Goal: Task Accomplishment & Management: Complete application form

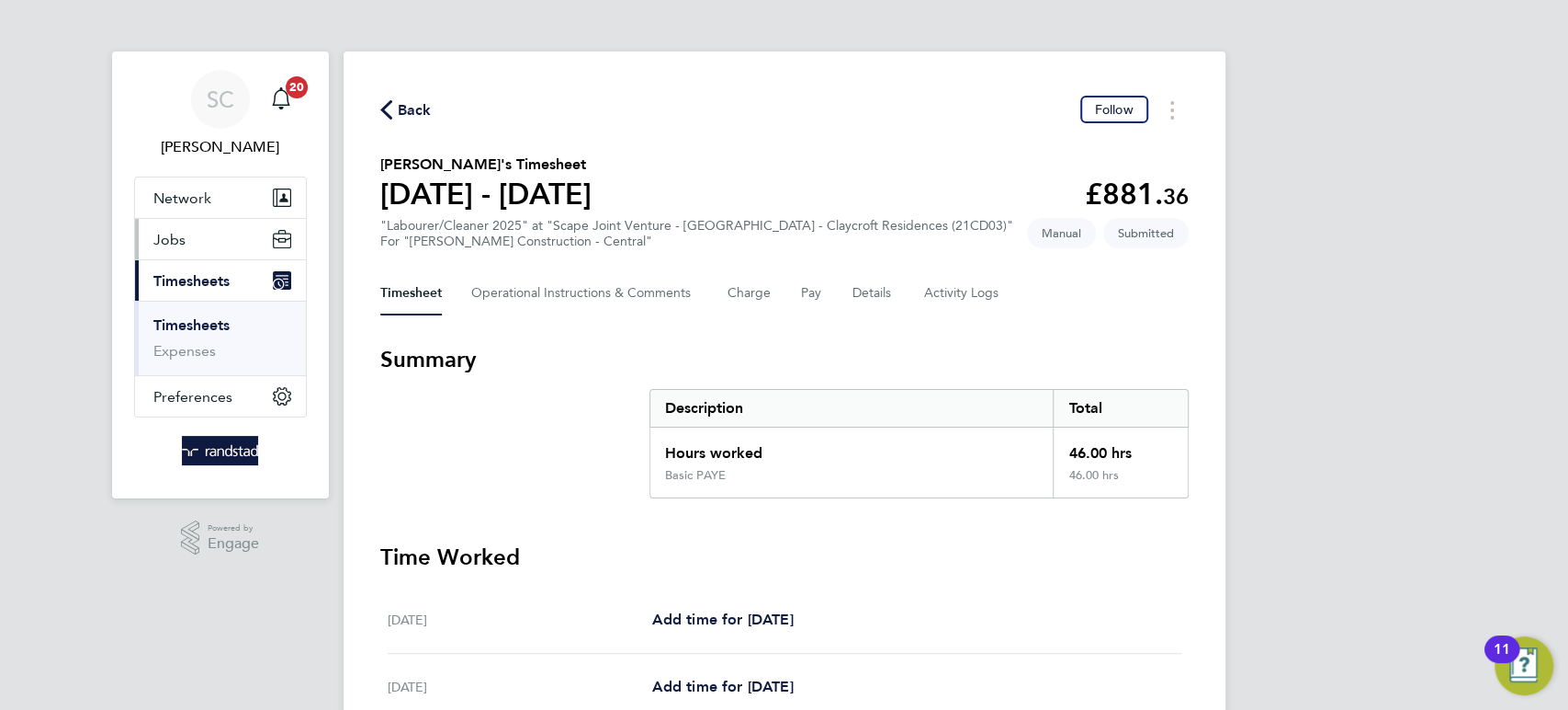
click at [170, 236] on span "Jobs" at bounding box center [170, 239] width 32 height 17
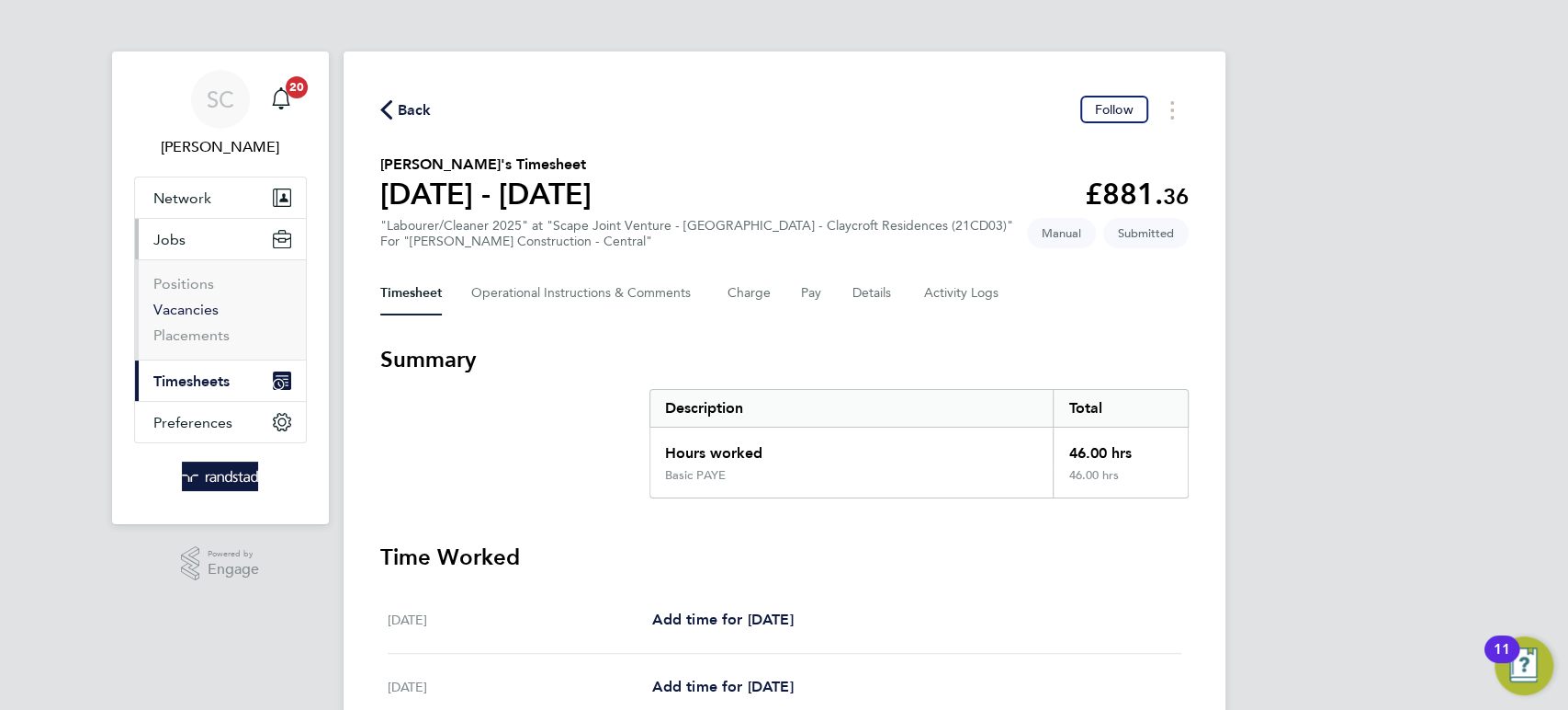
click at [198, 302] on link "Vacancies" at bounding box center [186, 310] width 65 height 17
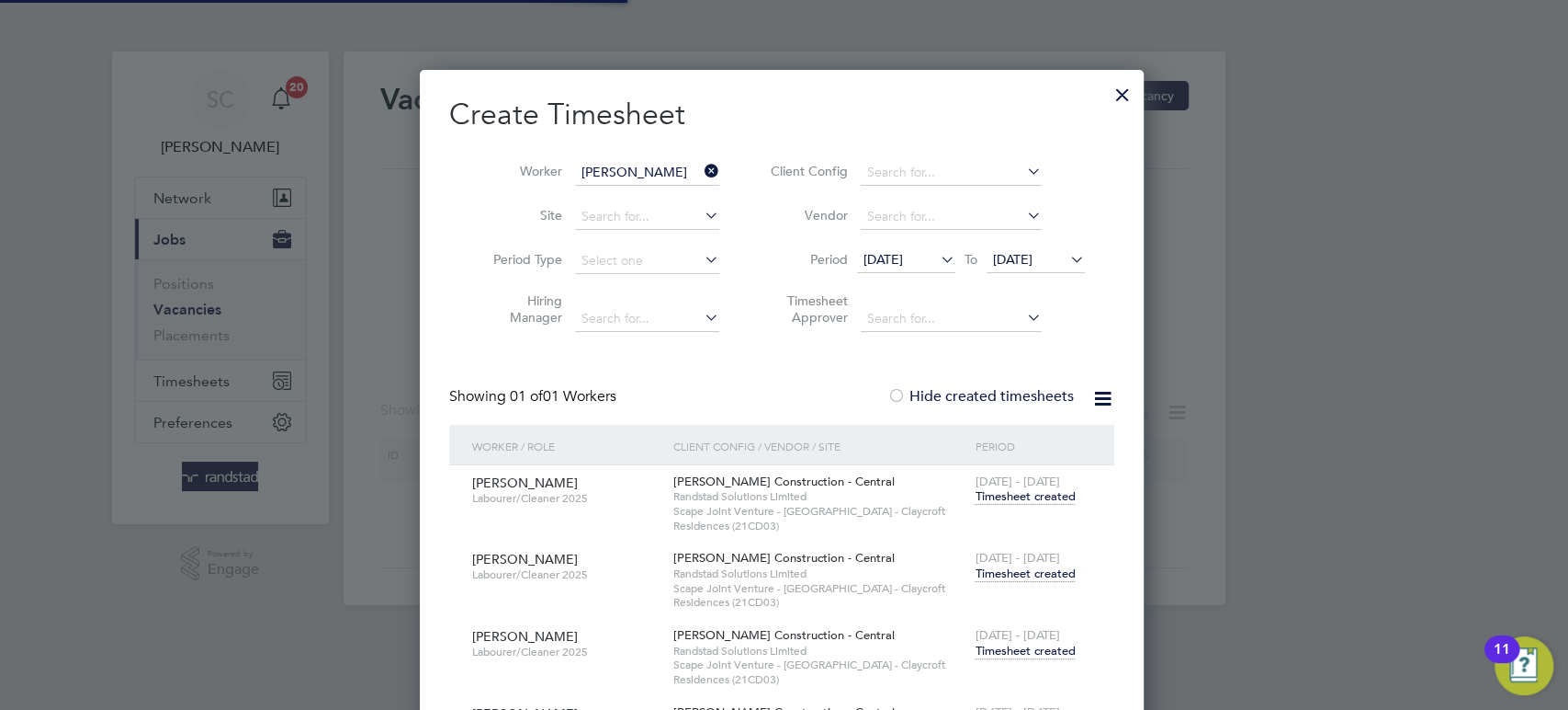
scroll to position [894, 728]
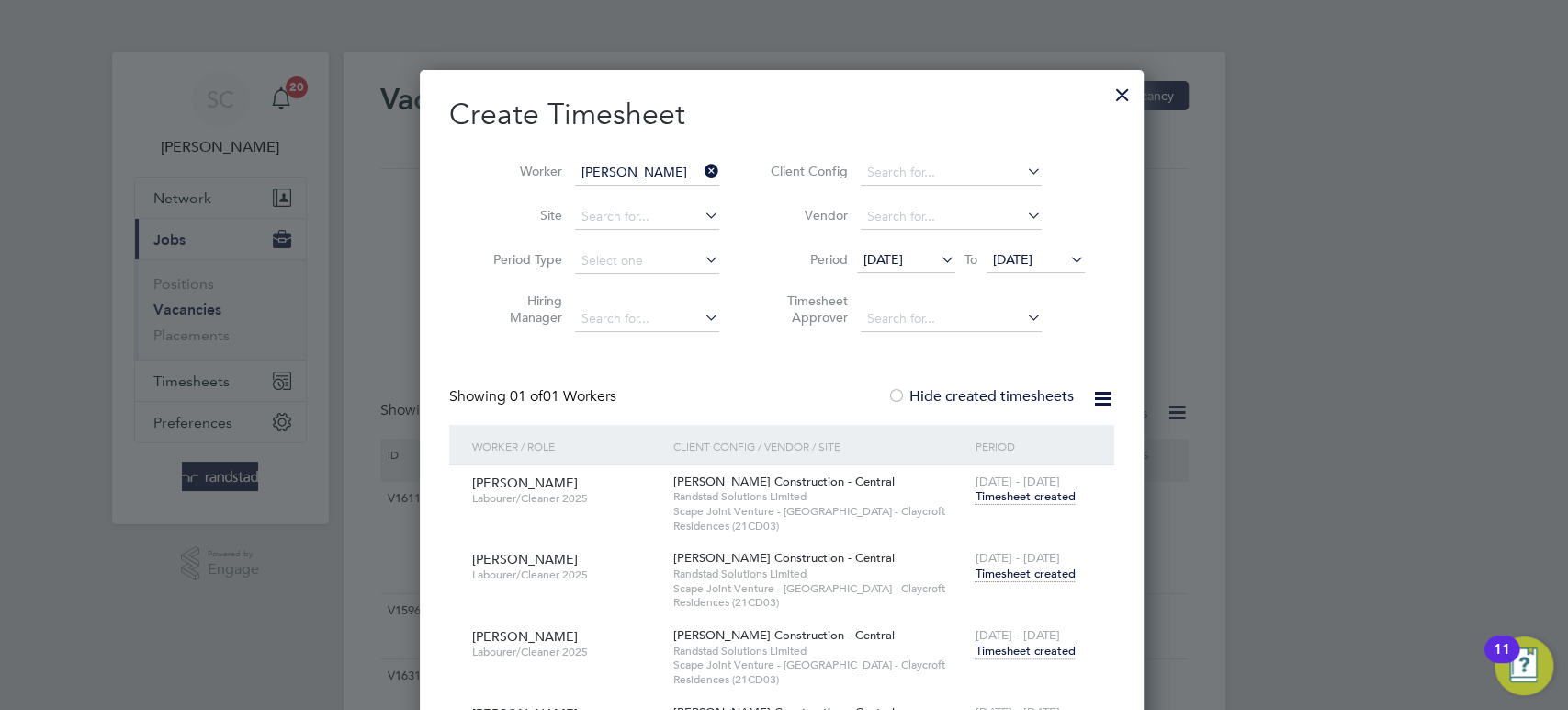
click at [1121, 88] on div at bounding box center [1122, 90] width 33 height 33
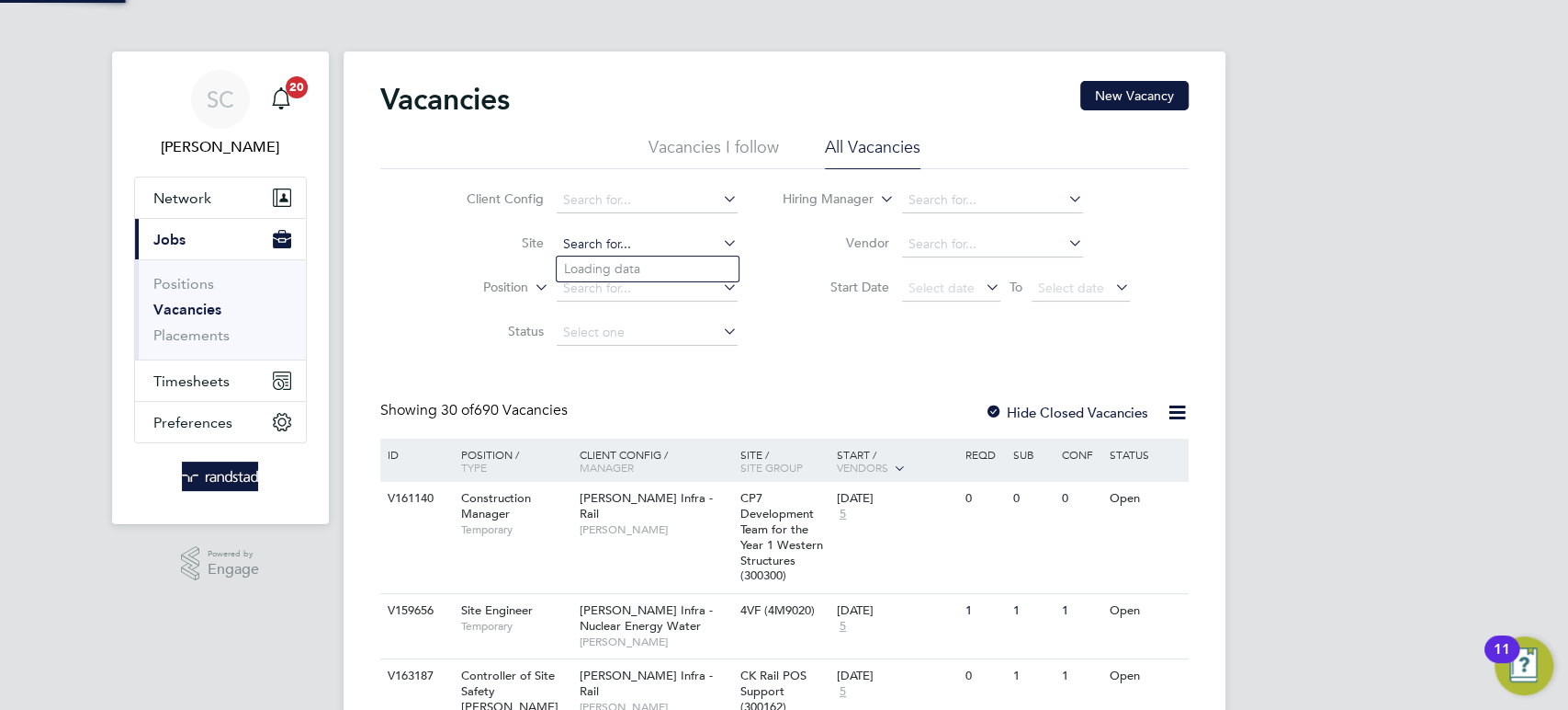
click at [588, 239] on input at bounding box center [646, 244] width 180 height 26
click at [592, 274] on li "M490371 - Church Street Taylors Lane Rugeley" at bounding box center [688, 269] width 263 height 25
type input "M490371 - Church Street Taylors Lane Rugeley"
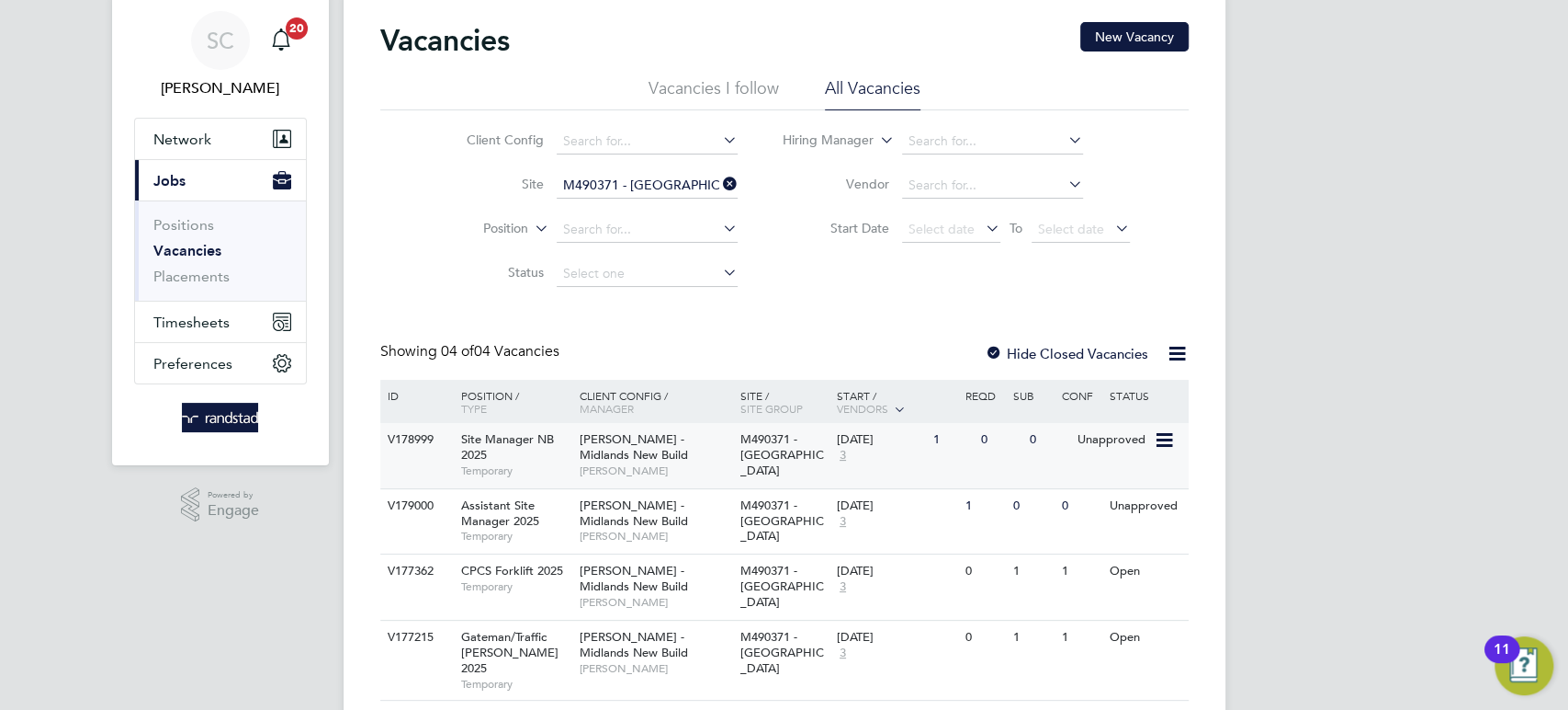
scroll to position [84, 0]
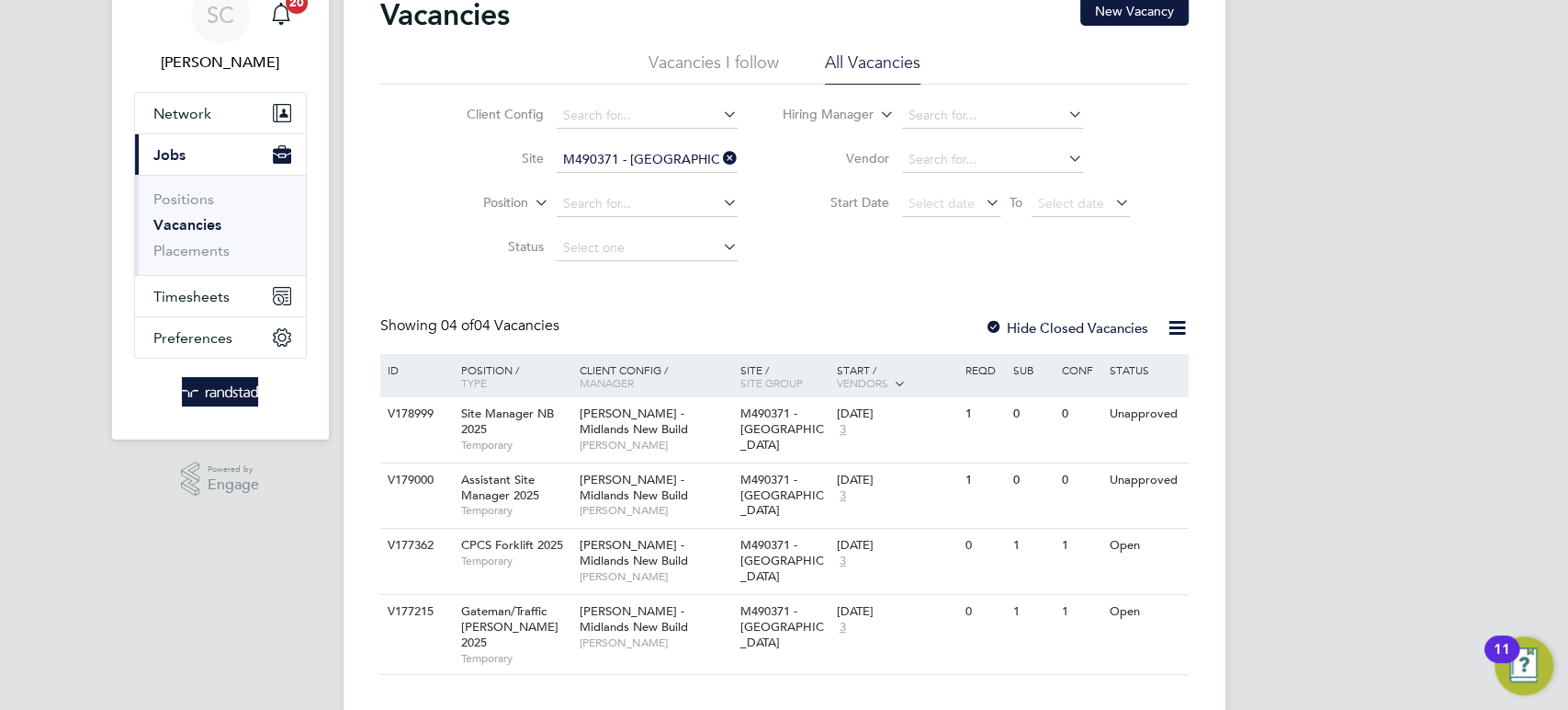
click at [670, 156] on input "M490371 - Church Street Taylors Lane Rugeley" at bounding box center [646, 160] width 180 height 26
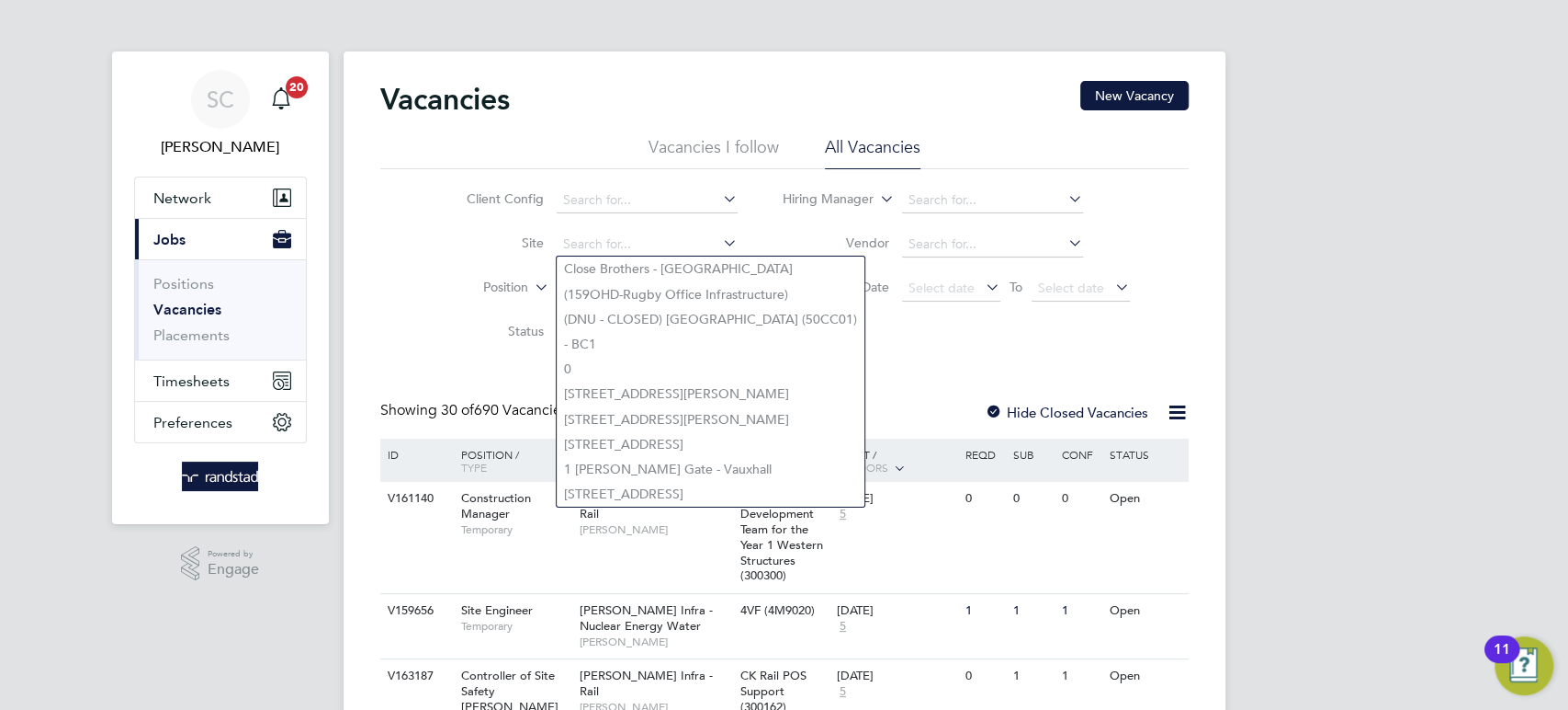
click at [183, 306] on link "Vacancies" at bounding box center [187, 310] width 68 height 17
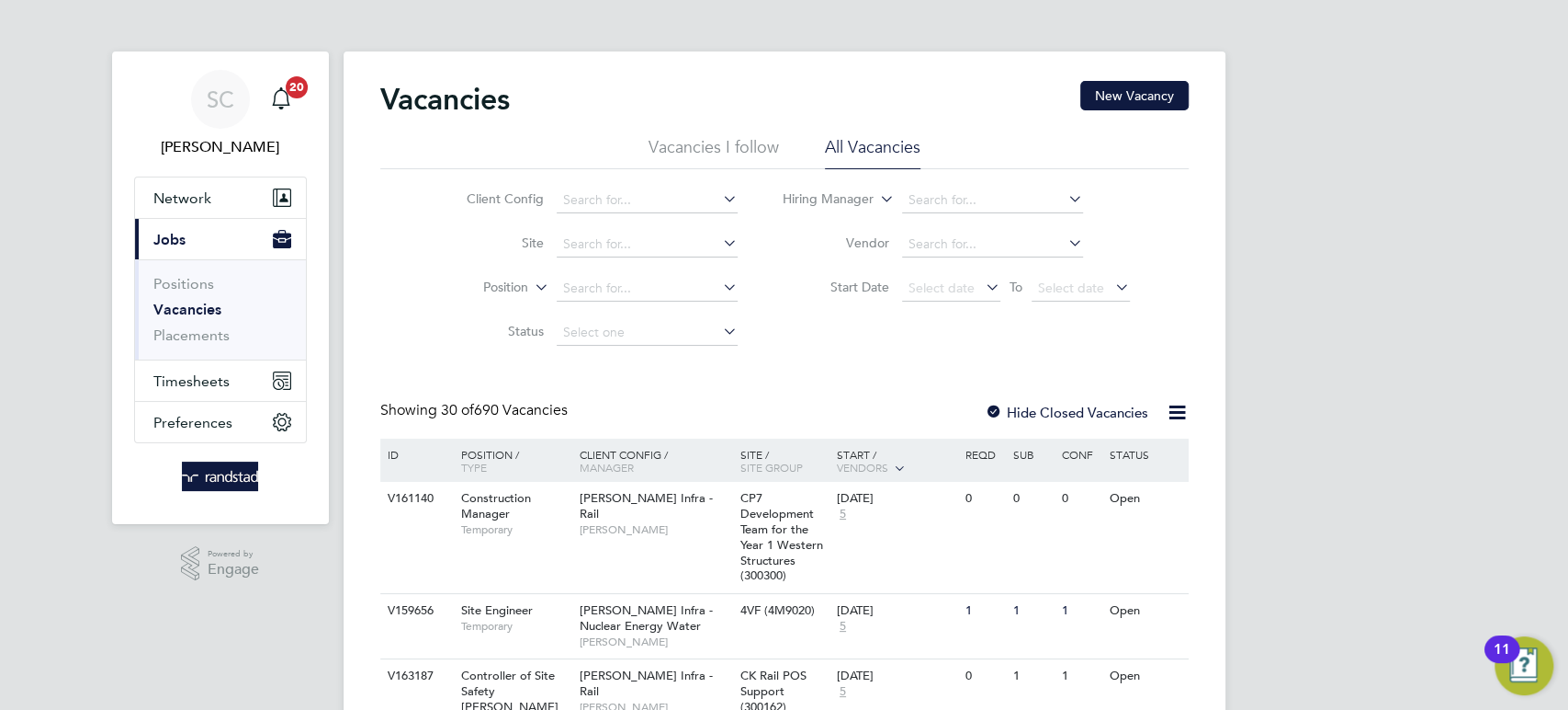
click at [183, 306] on link "Vacancies" at bounding box center [187, 310] width 68 height 17
click at [580, 242] on input at bounding box center [646, 244] width 180 height 26
click at [646, 269] on b "Ketley" at bounding box center [646, 269] width 38 height 15
type input "M490356 - Ketley Bank"
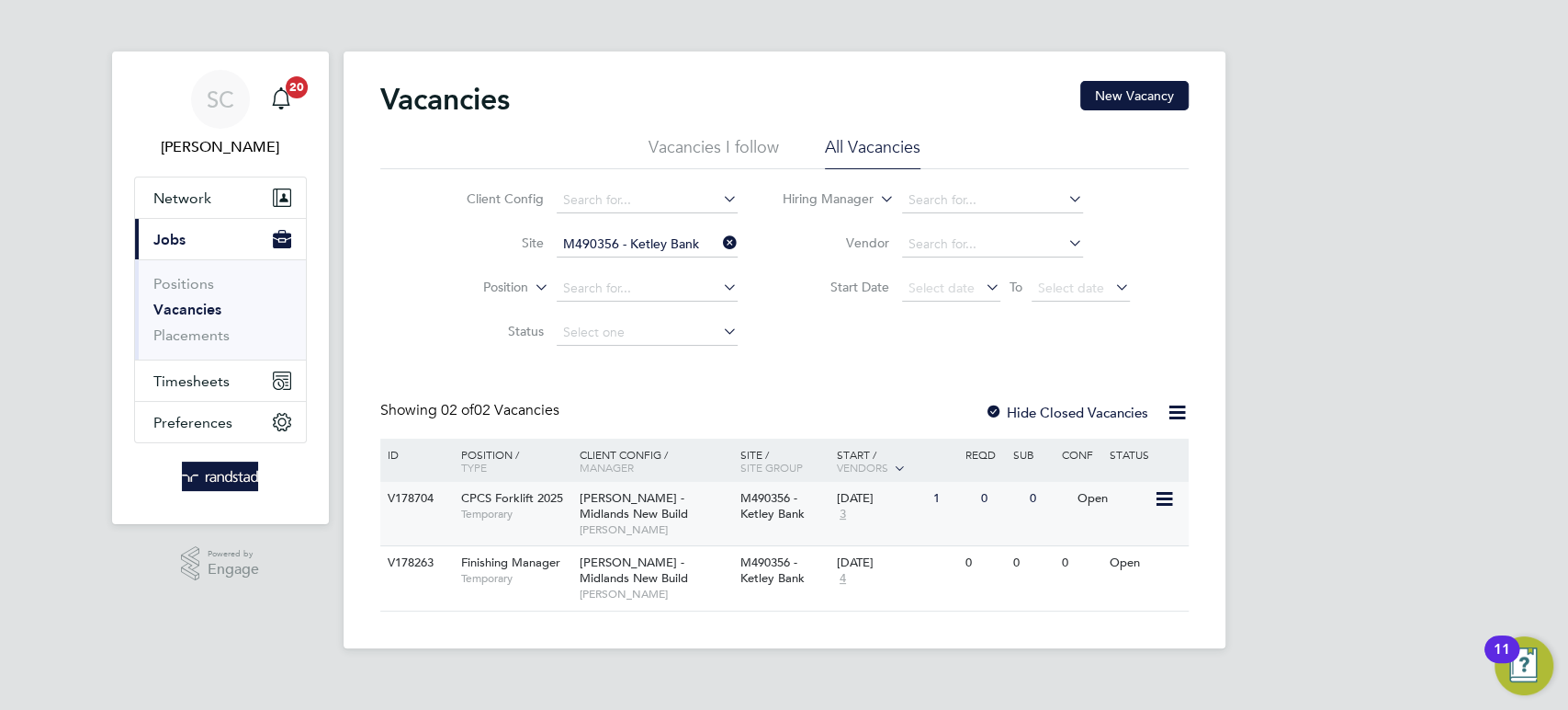
click at [668, 503] on span "[PERSON_NAME] - Midlands New Build" at bounding box center [633, 506] width 108 height 32
click at [193, 310] on link "Vacancies" at bounding box center [187, 310] width 68 height 17
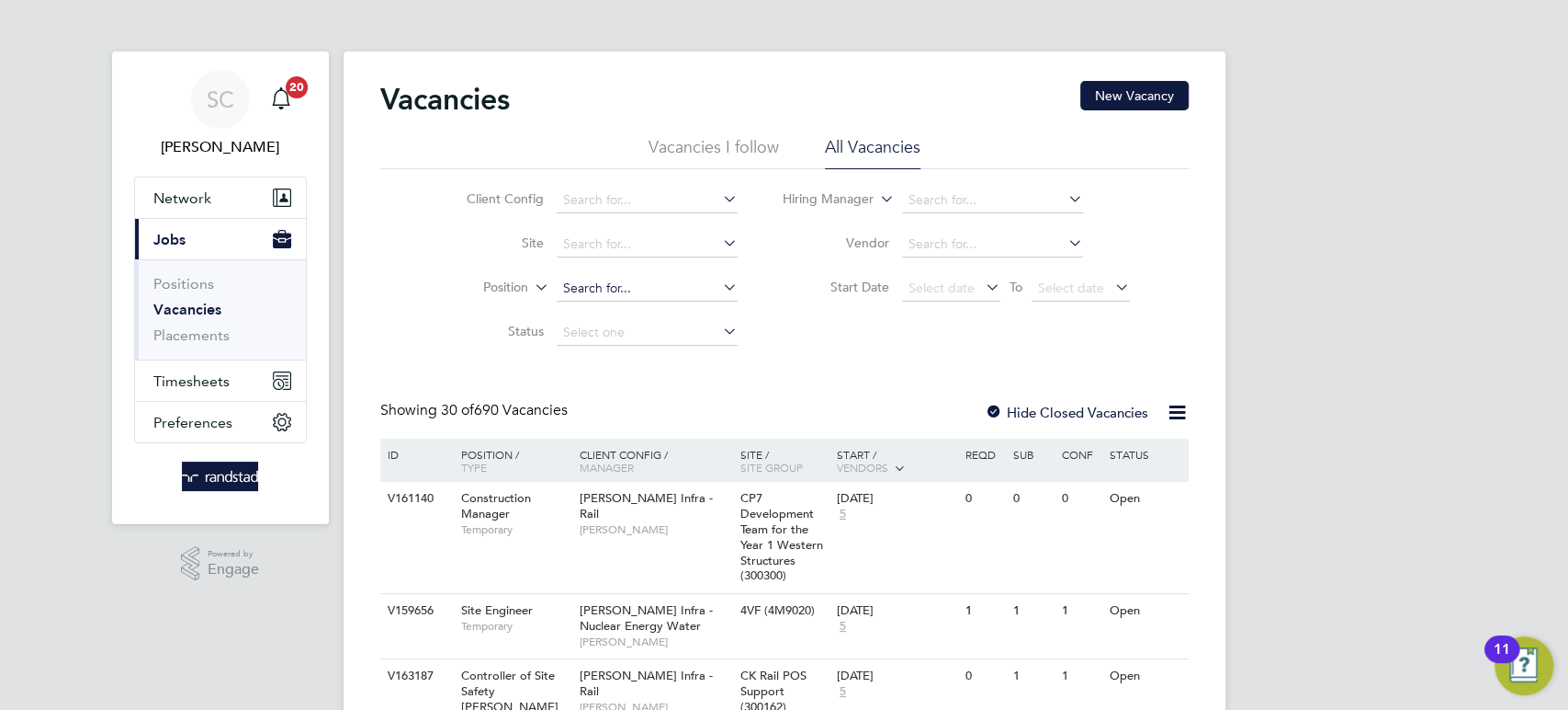
click at [577, 287] on input at bounding box center [646, 289] width 180 height 26
type input "C"
click at [200, 305] on link "Vacancies" at bounding box center [187, 310] width 68 height 17
click at [578, 240] on input at bounding box center [646, 244] width 180 height 26
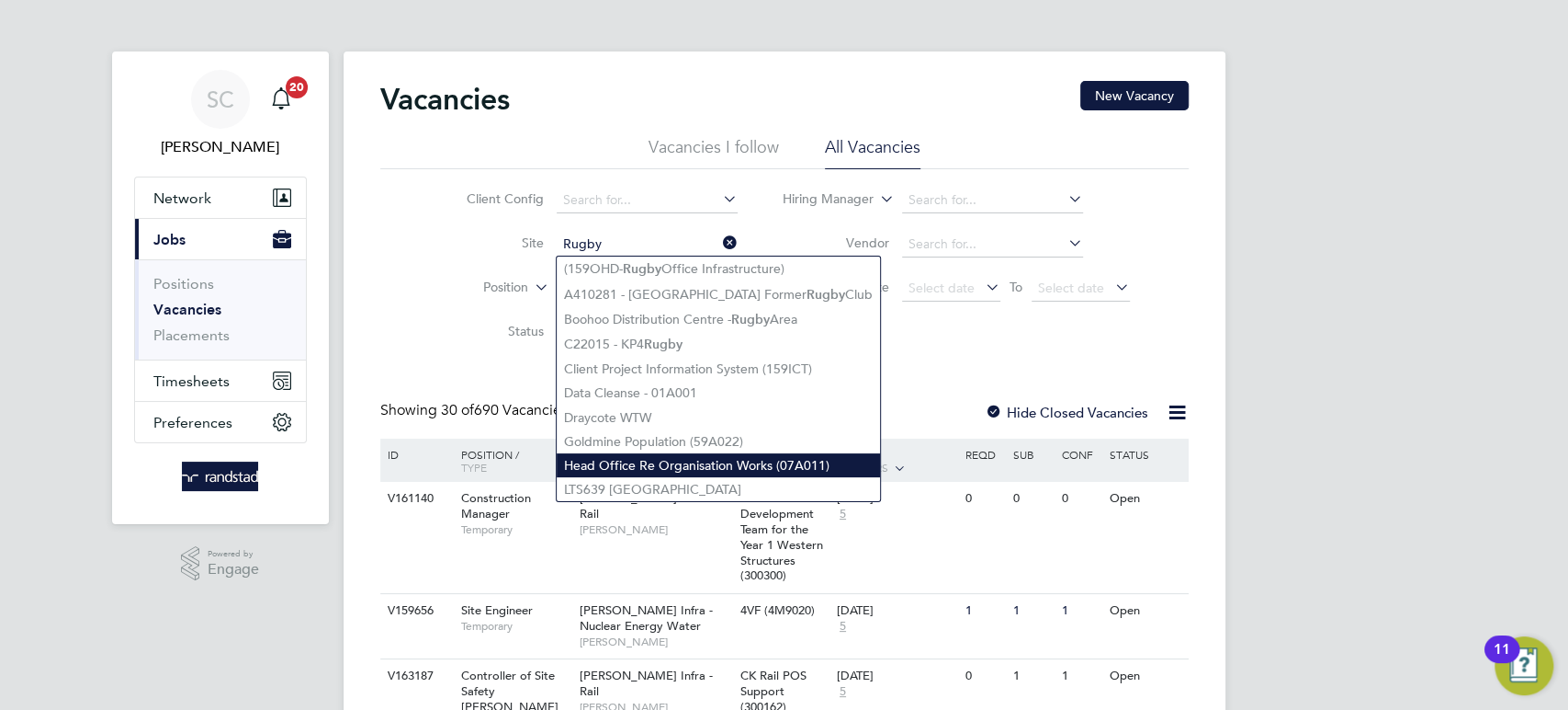
click at [703, 470] on li "Head Office Re Organisation Works (07A011)" at bounding box center [718, 464] width 324 height 24
type input "Head Office Re Organisation Works (07A011)"
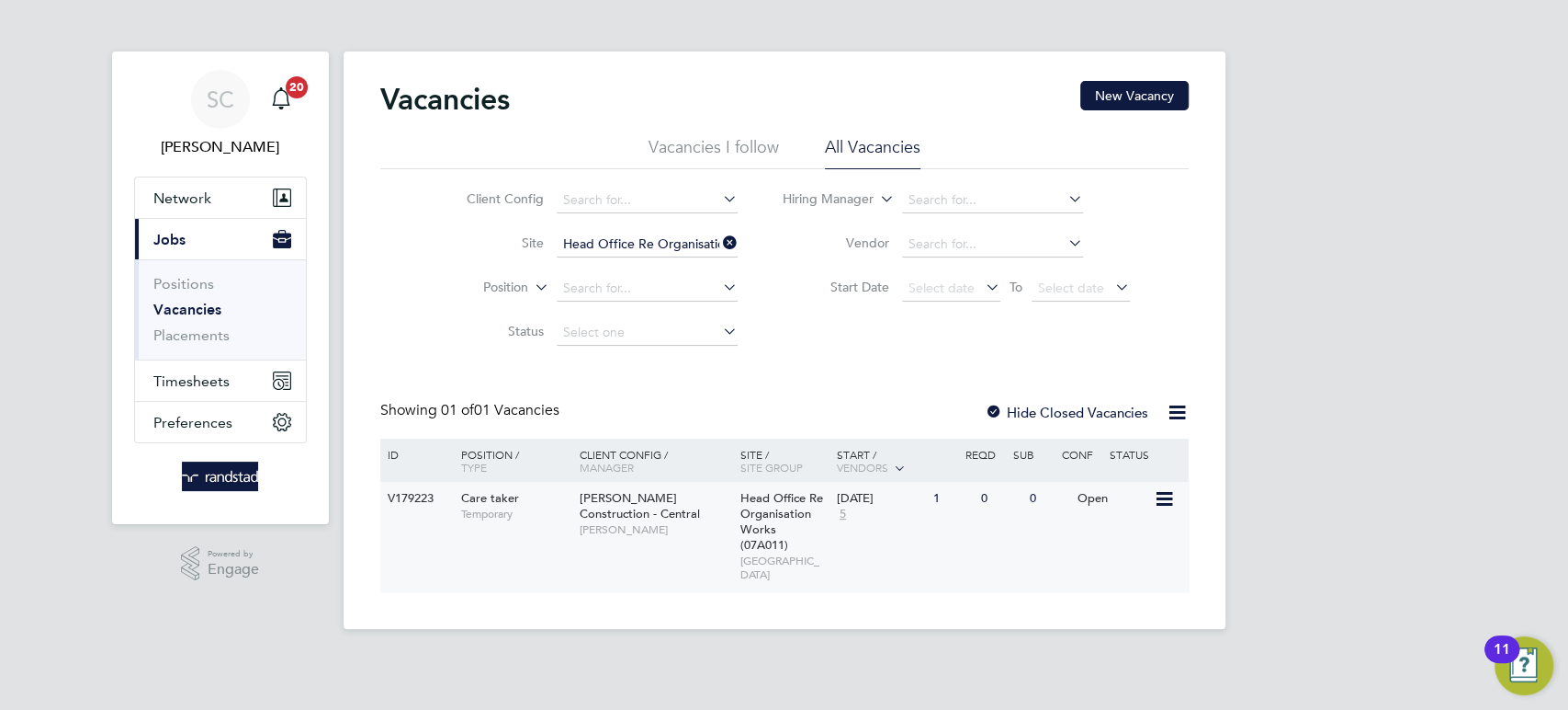
click at [638, 506] on span "Morgan Sindall Construction - Central" at bounding box center [640, 506] width 120 height 32
click at [192, 201] on span "Network" at bounding box center [182, 198] width 58 height 17
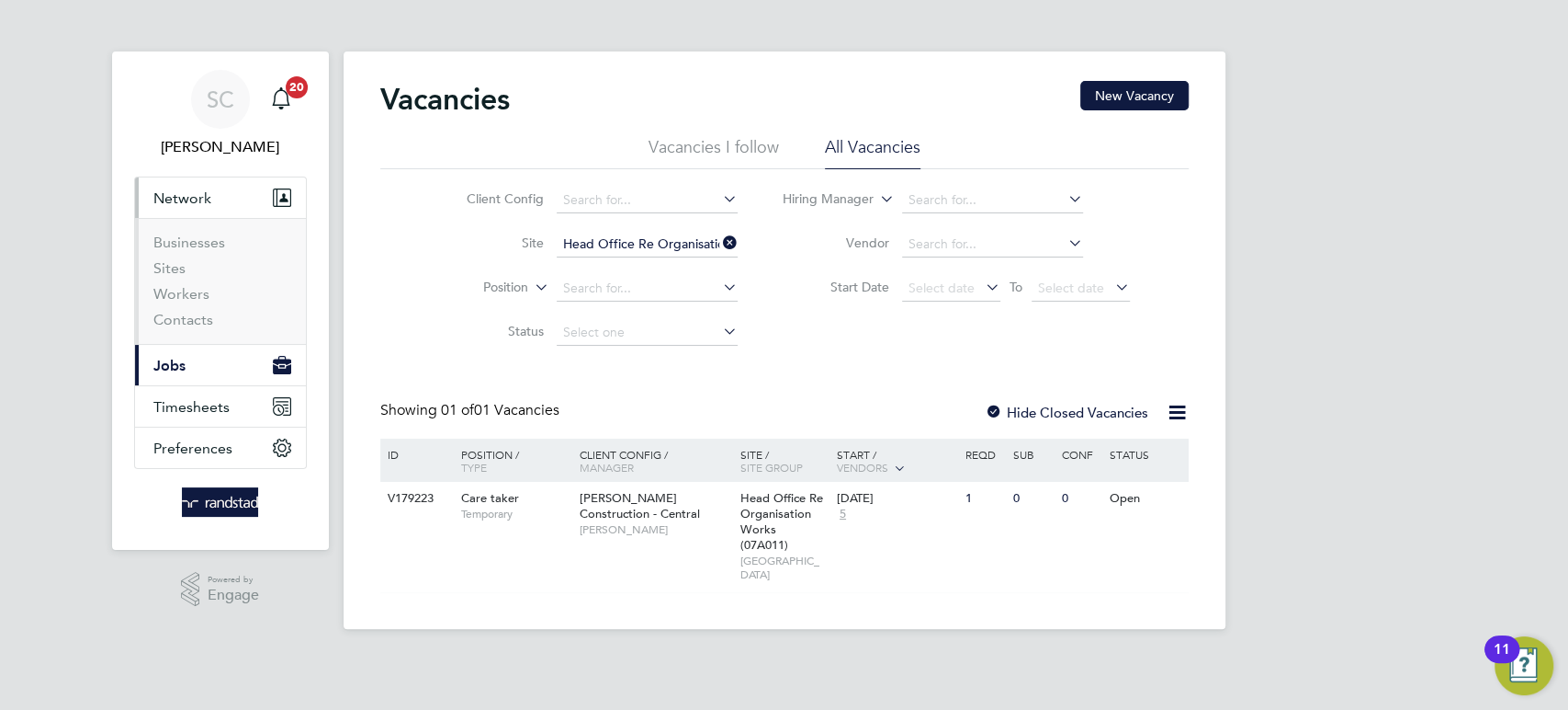
click at [179, 303] on li "Workers" at bounding box center [222, 297] width 138 height 26
click at [179, 301] on link "Workers" at bounding box center [181, 293] width 56 height 17
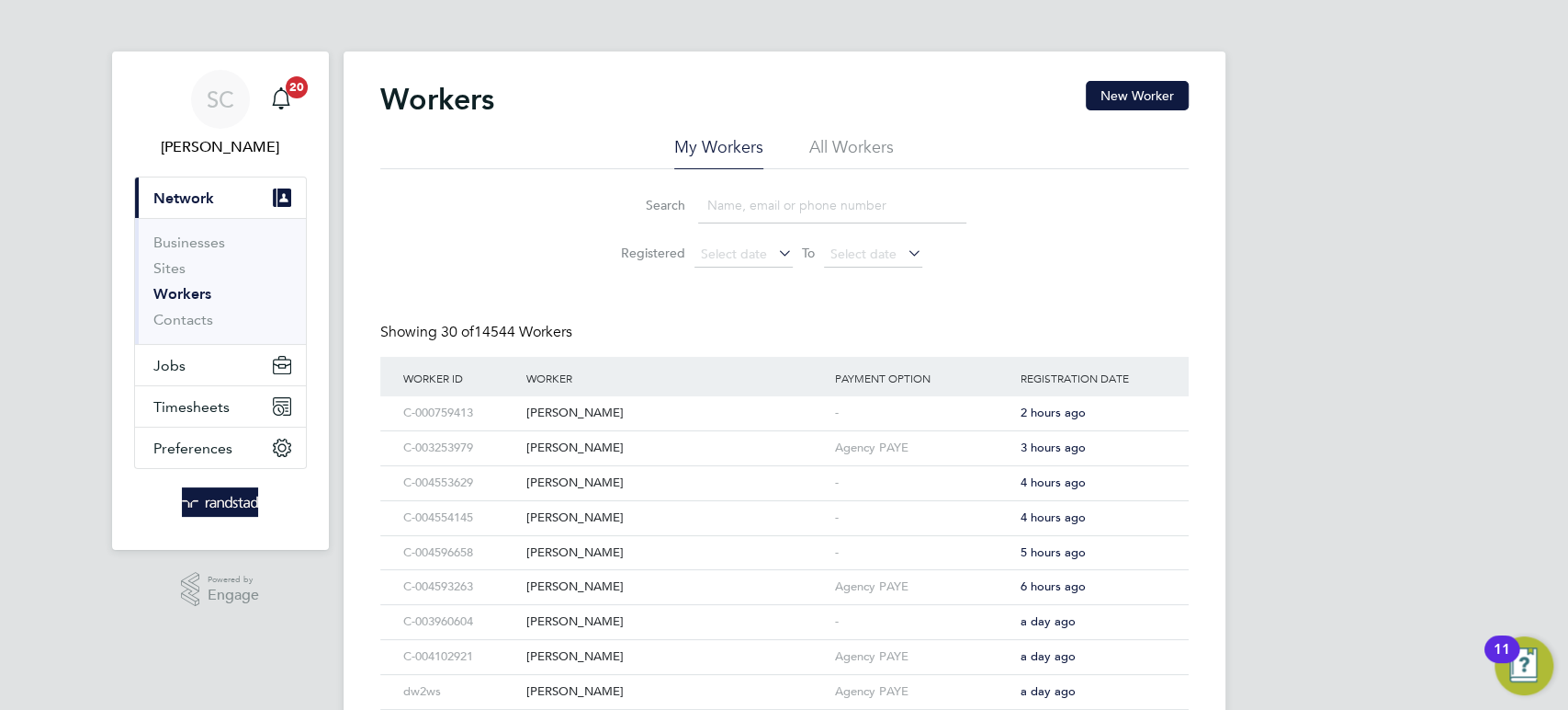
click at [747, 207] on input at bounding box center [832, 205] width 268 height 36
paste input "johnbloke1@gmail.com"
paste input
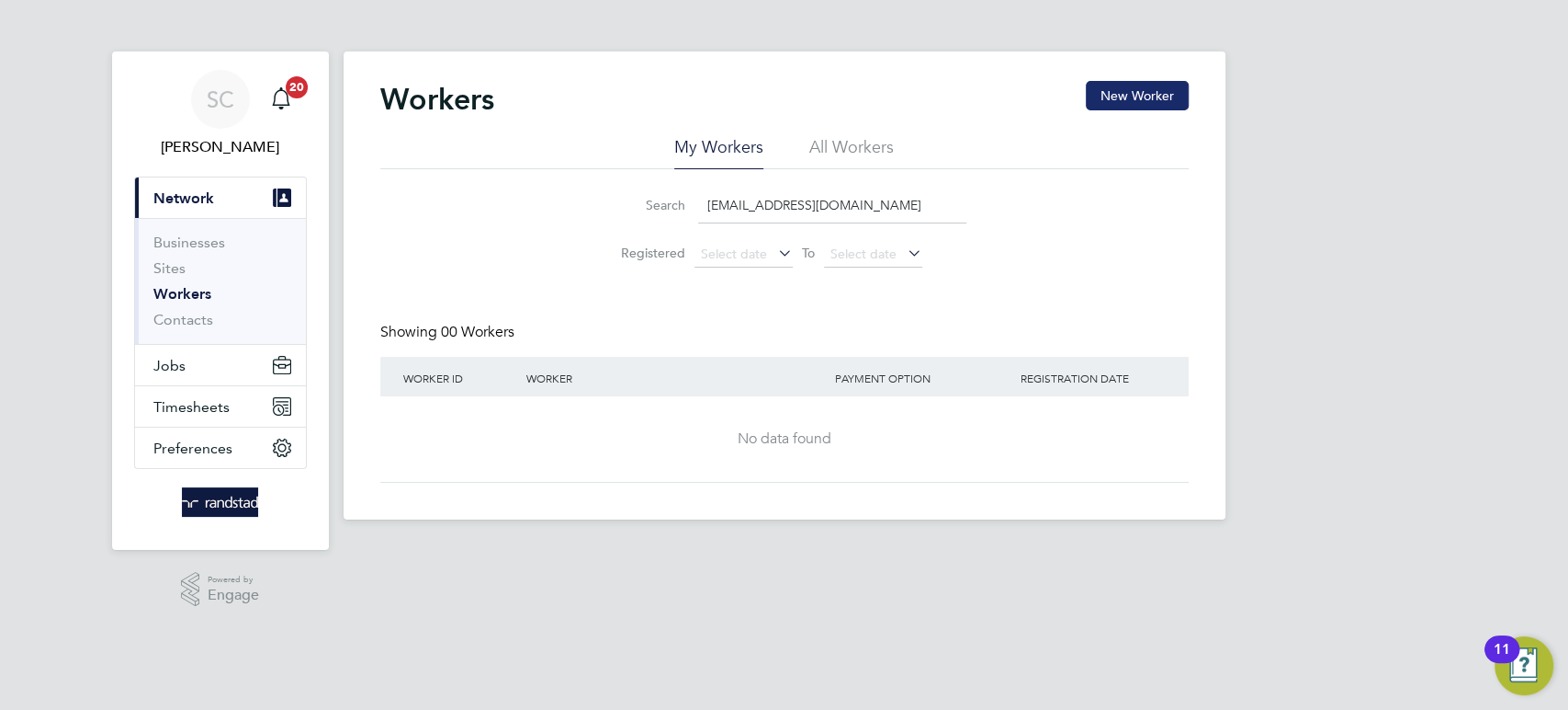
type input "johnbloke1@gmail.com"
click at [1130, 89] on button "New Worker" at bounding box center [1137, 96] width 103 height 30
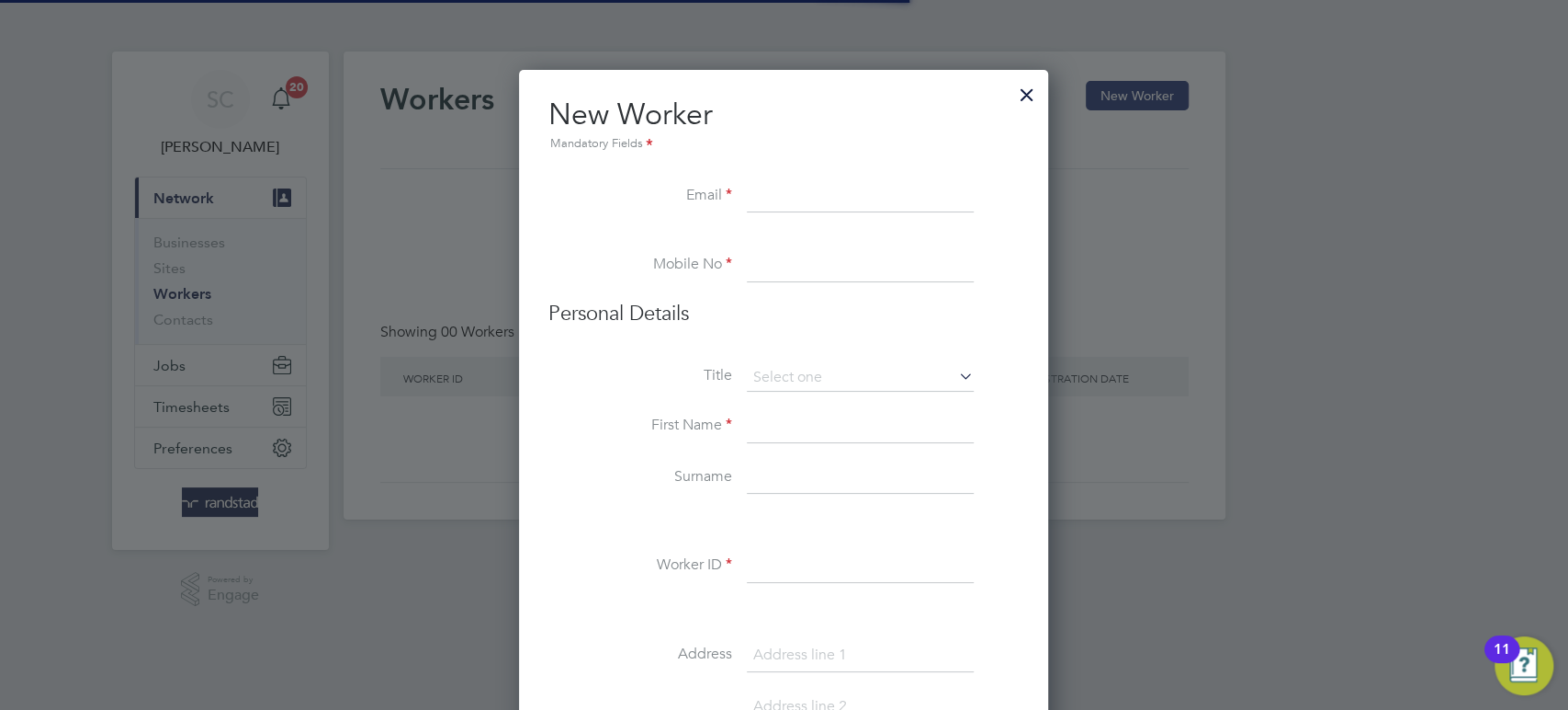
scroll to position [1646, 529]
click at [768, 200] on input at bounding box center [860, 197] width 227 height 33
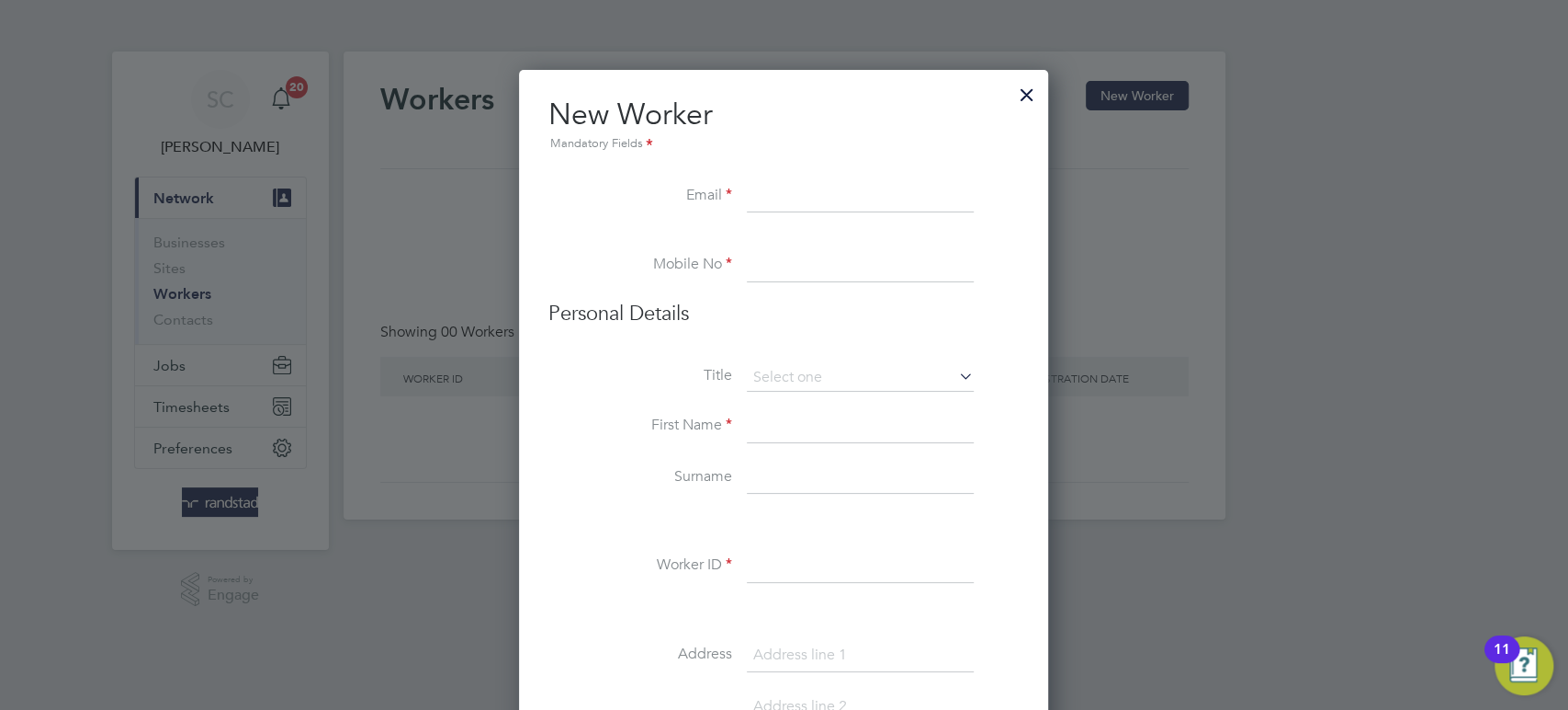
paste input "johnbloke1@gmail.com"
type input "johnbloke1@gmail.com"
click at [751, 263] on input at bounding box center [860, 266] width 227 height 33
click at [763, 263] on input at bounding box center [860, 266] width 227 height 33
paste input "07594 471851"
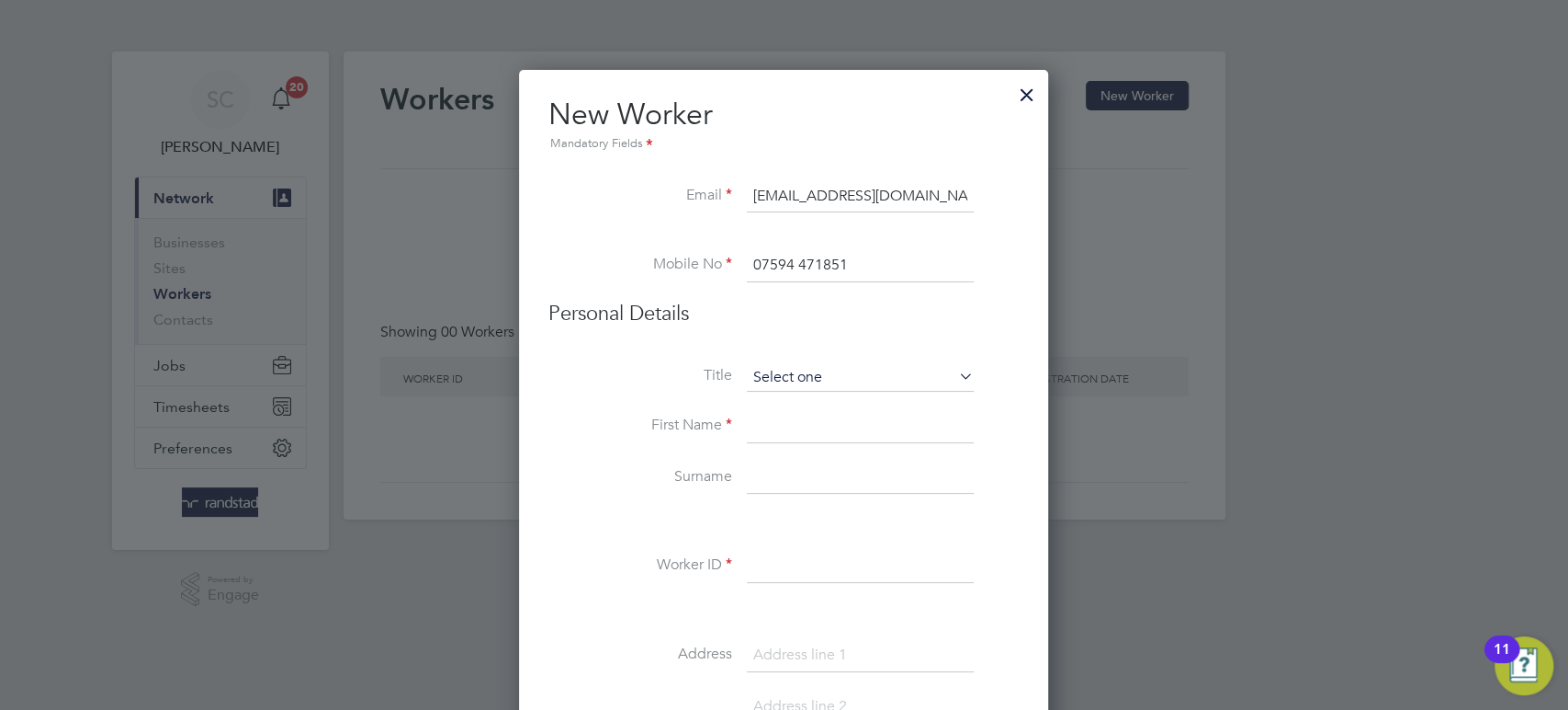
type input "07594 471851"
click at [751, 373] on input at bounding box center [860, 377] width 227 height 28
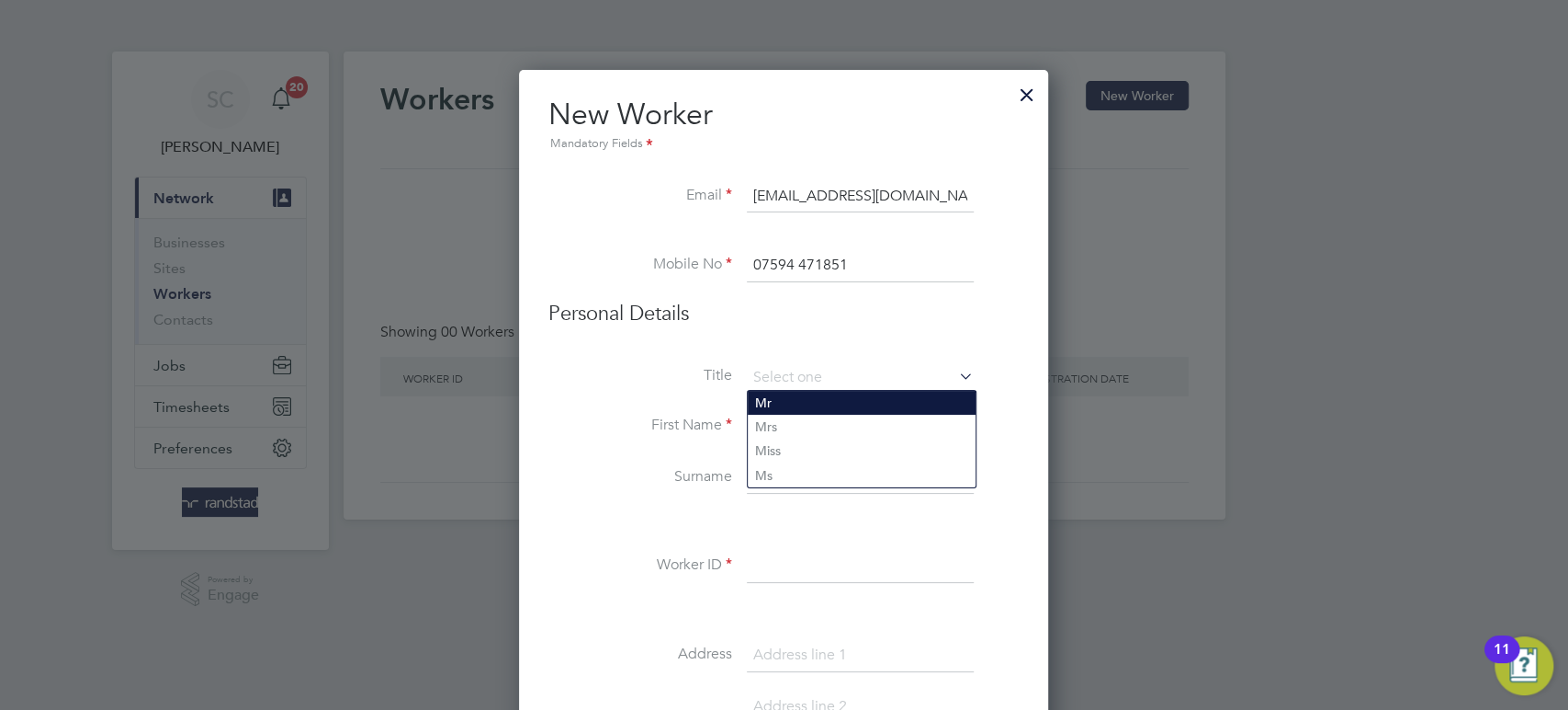
click at [760, 399] on li "Mr" at bounding box center [861, 402] width 228 height 24
type input "Mr"
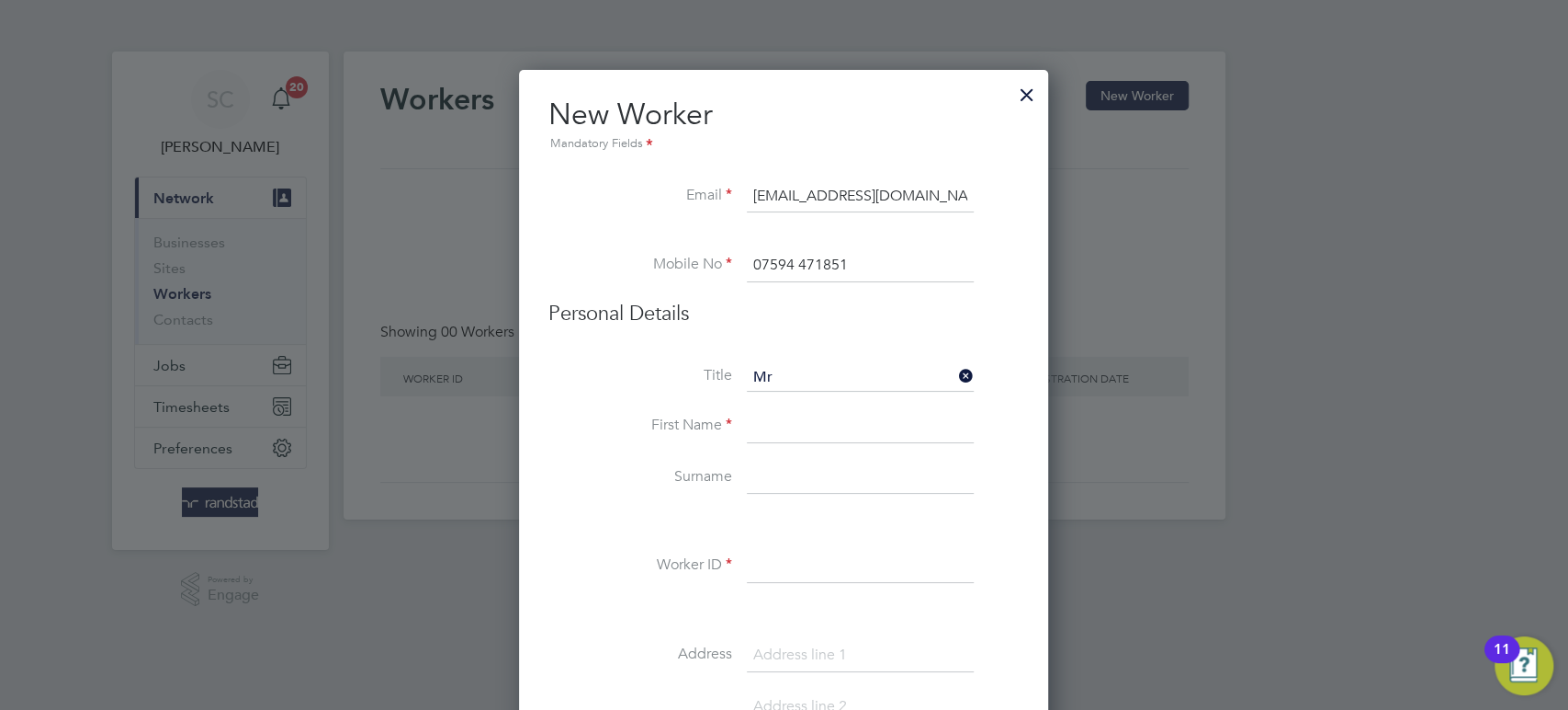
click at [761, 417] on input at bounding box center [860, 426] width 227 height 33
type input "John Robert"
click at [786, 469] on input at bounding box center [860, 478] width 227 height 33
type input "Topliss"
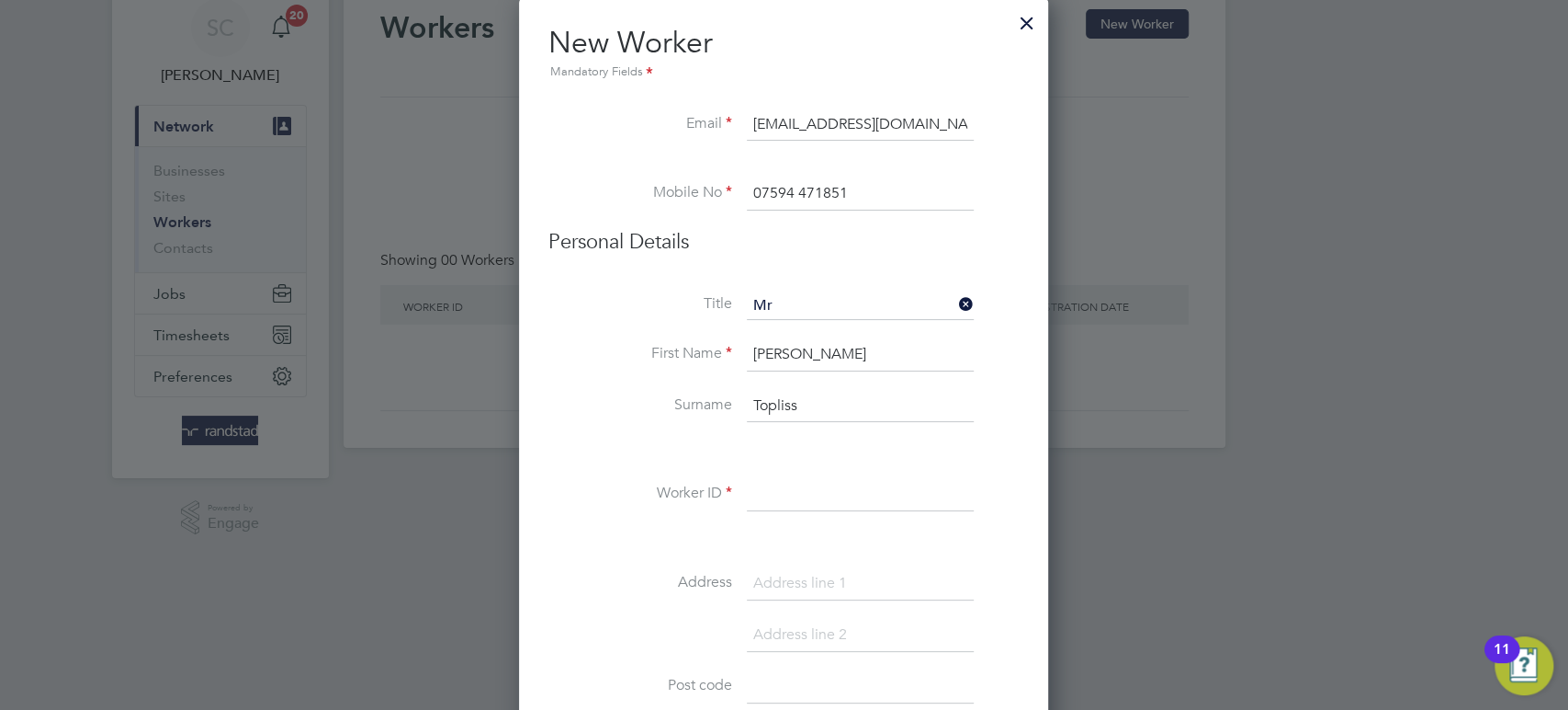
scroll to position [78, 0]
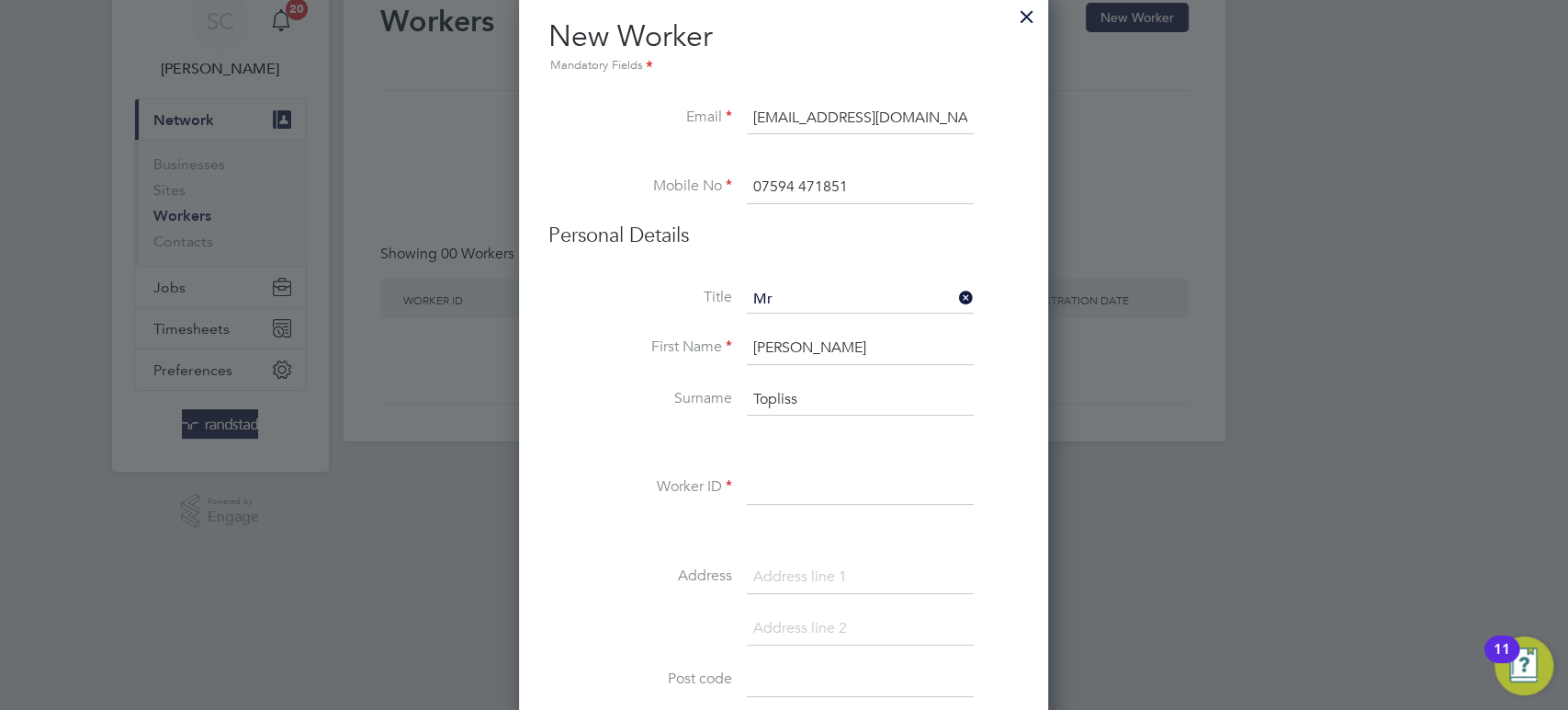
click at [768, 493] on input at bounding box center [860, 487] width 227 height 33
click at [773, 479] on input at bounding box center [860, 487] width 227 height 33
paste input "C-004613881"
type input "C-004613881"
click at [773, 580] on input at bounding box center [860, 577] width 227 height 33
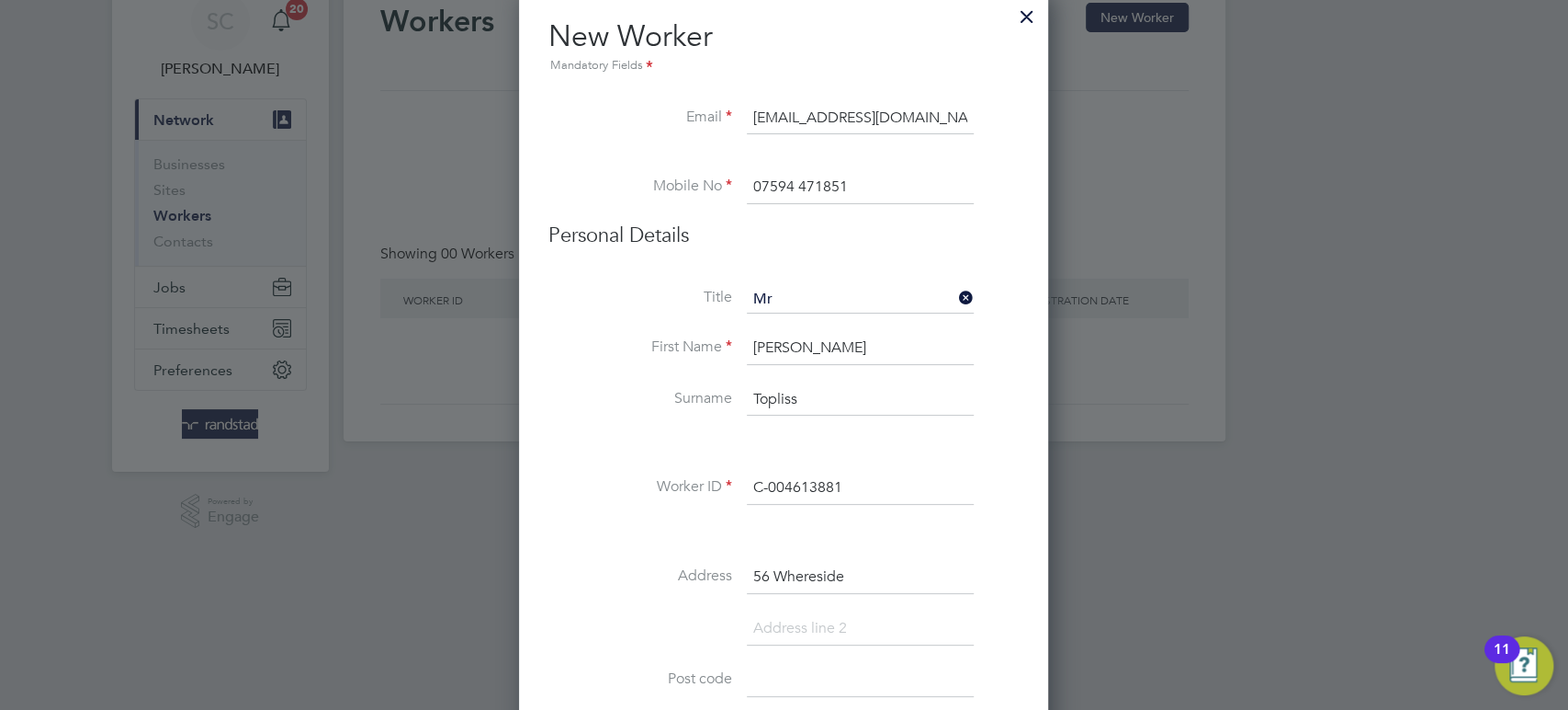
type input "56 Whereside"
click at [785, 636] on input at bounding box center [860, 629] width 227 height 33
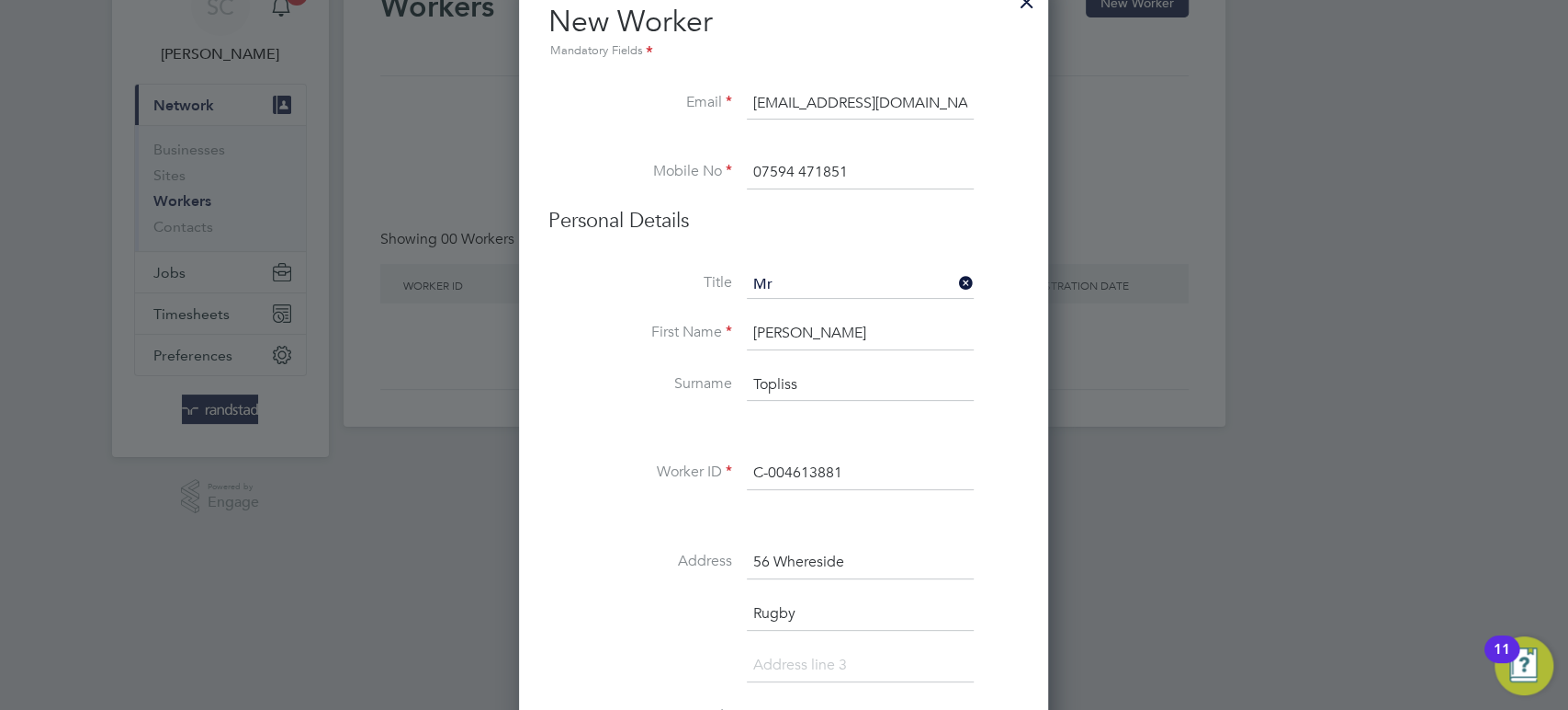
scroll to position [167, 0]
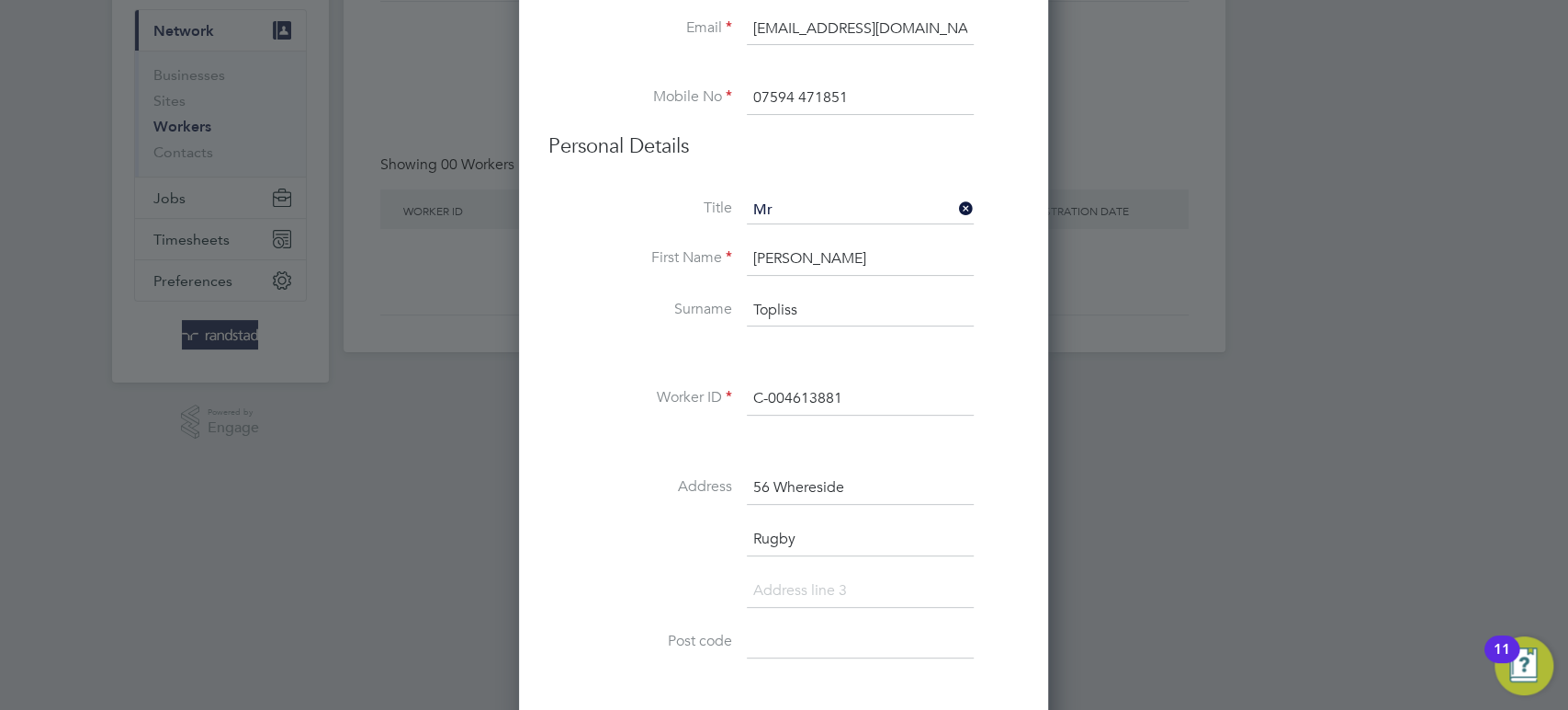
type input "Rugby"
click at [777, 595] on input at bounding box center [860, 591] width 227 height 33
type input "Warwickshire"
click at [770, 637] on input at bounding box center [860, 642] width 227 height 33
click at [755, 637] on input at bounding box center [860, 642] width 227 height 33
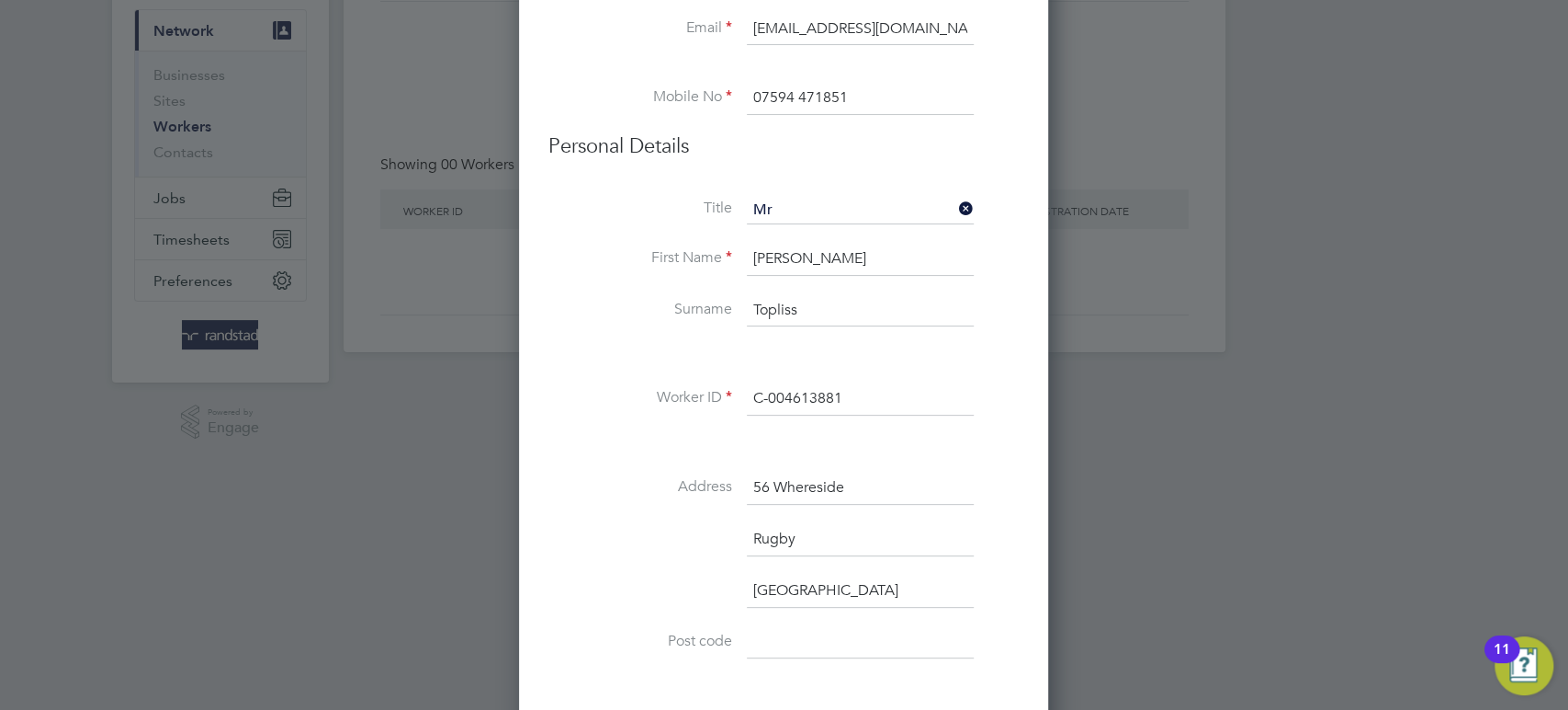
paste input "CV21 1PJ"
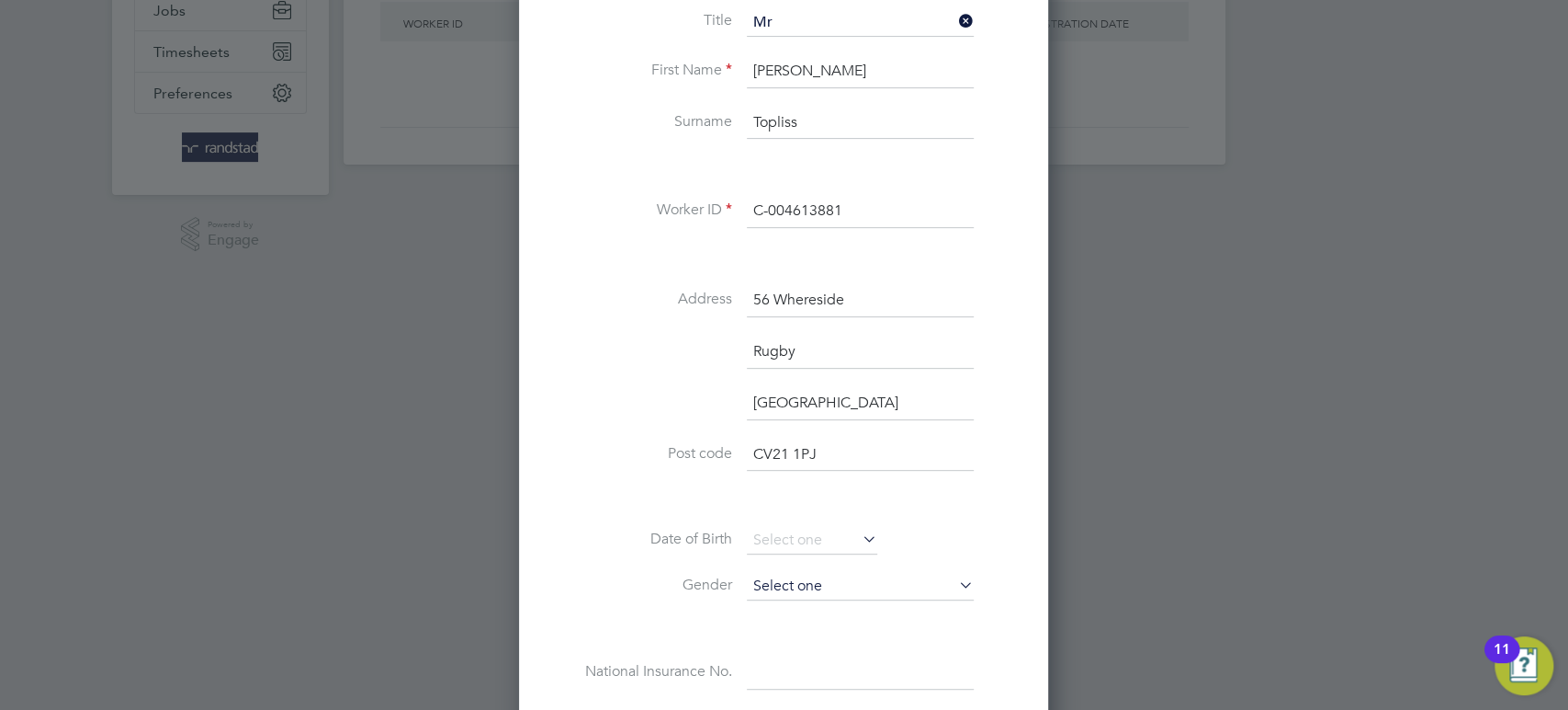
scroll to position [370, 0]
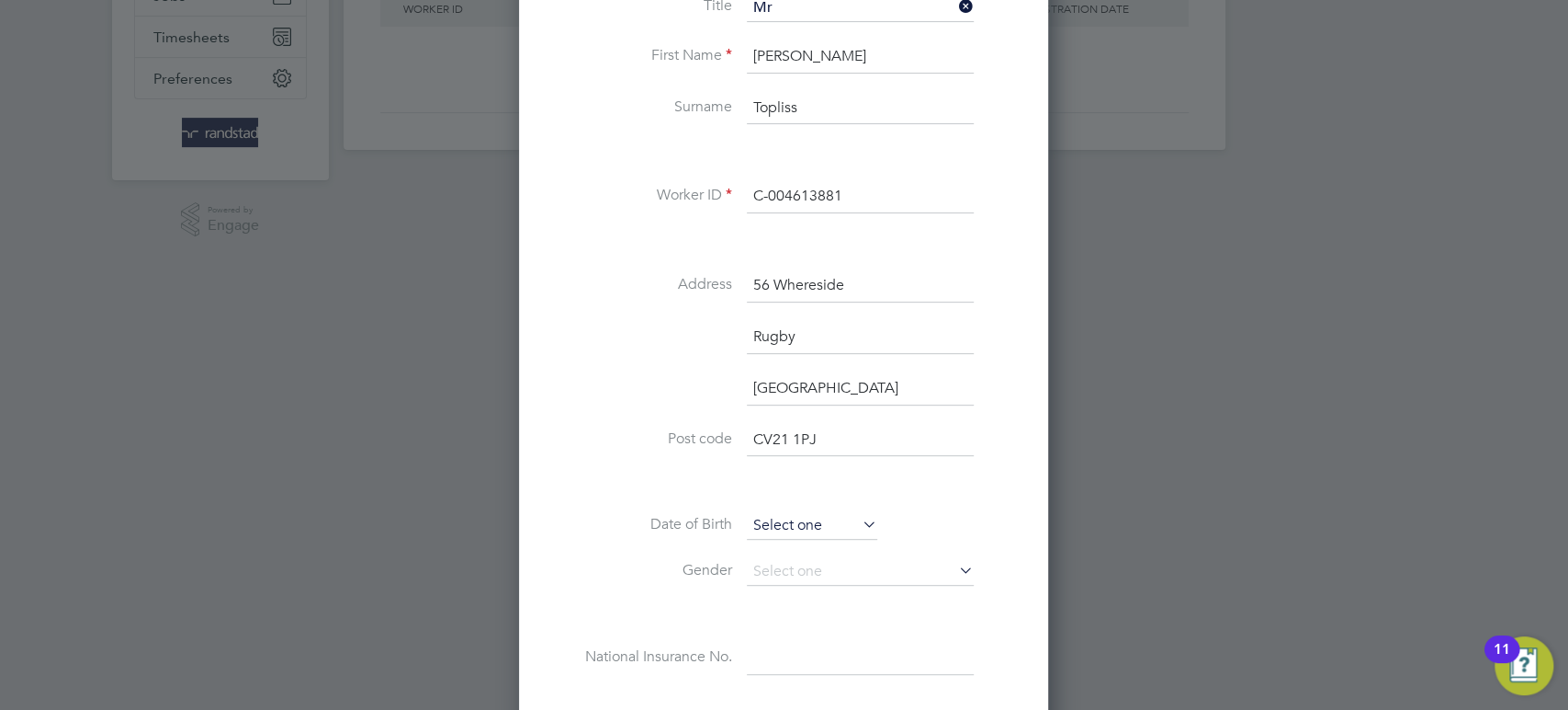
type input "CV21 1PJ"
click at [770, 527] on input at bounding box center [812, 526] width 131 height 28
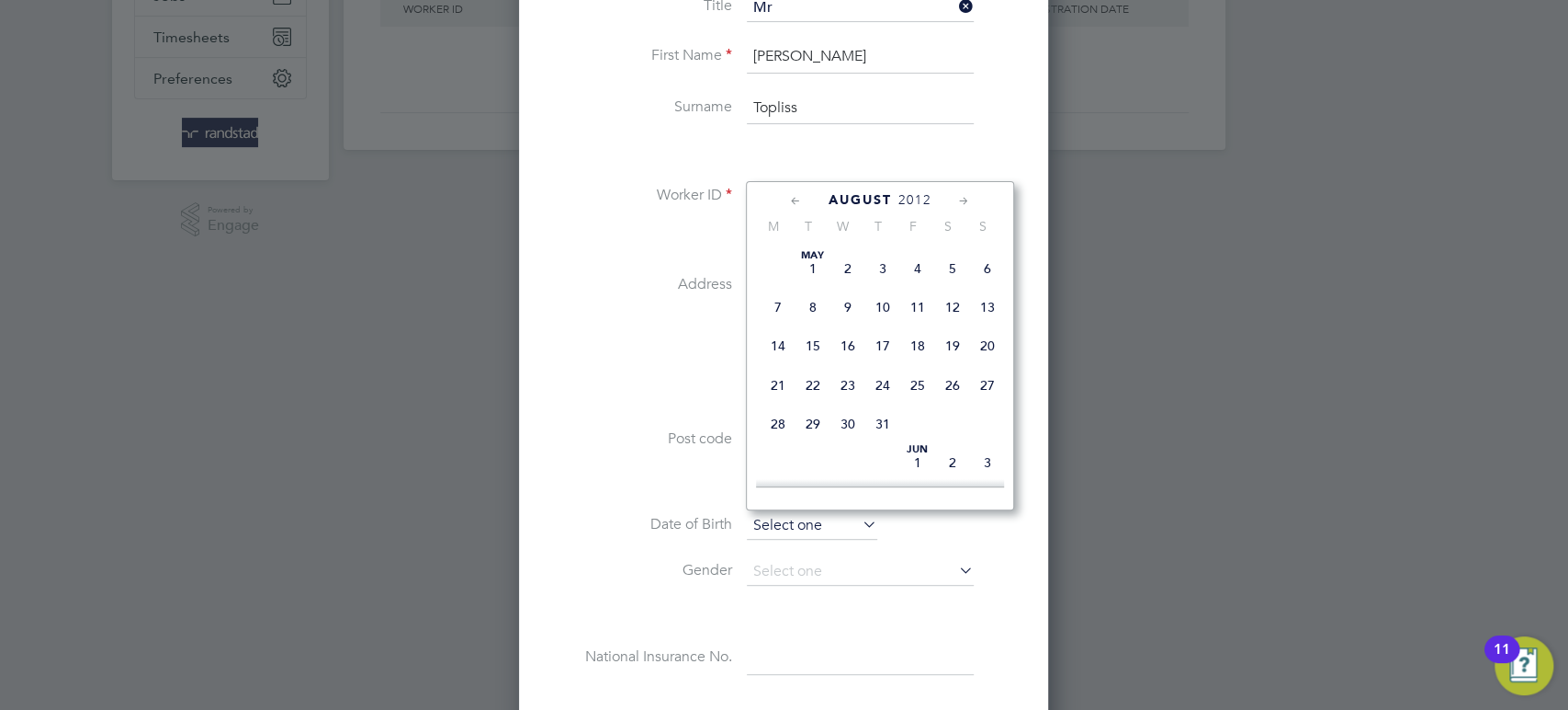
scroll to position [726, 0]
click at [909, 196] on span "2012" at bounding box center [915, 200] width 33 height 15
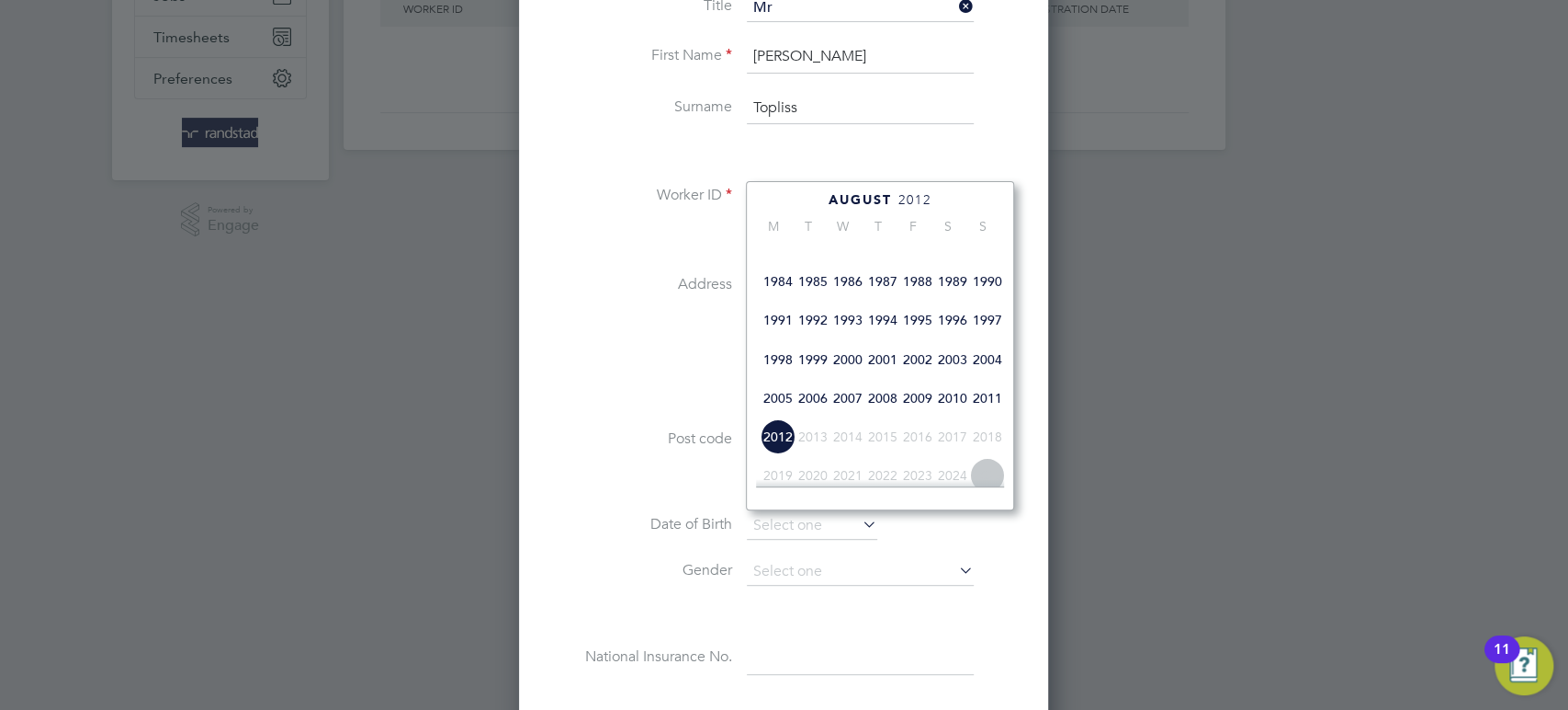
scroll to position [356, 0]
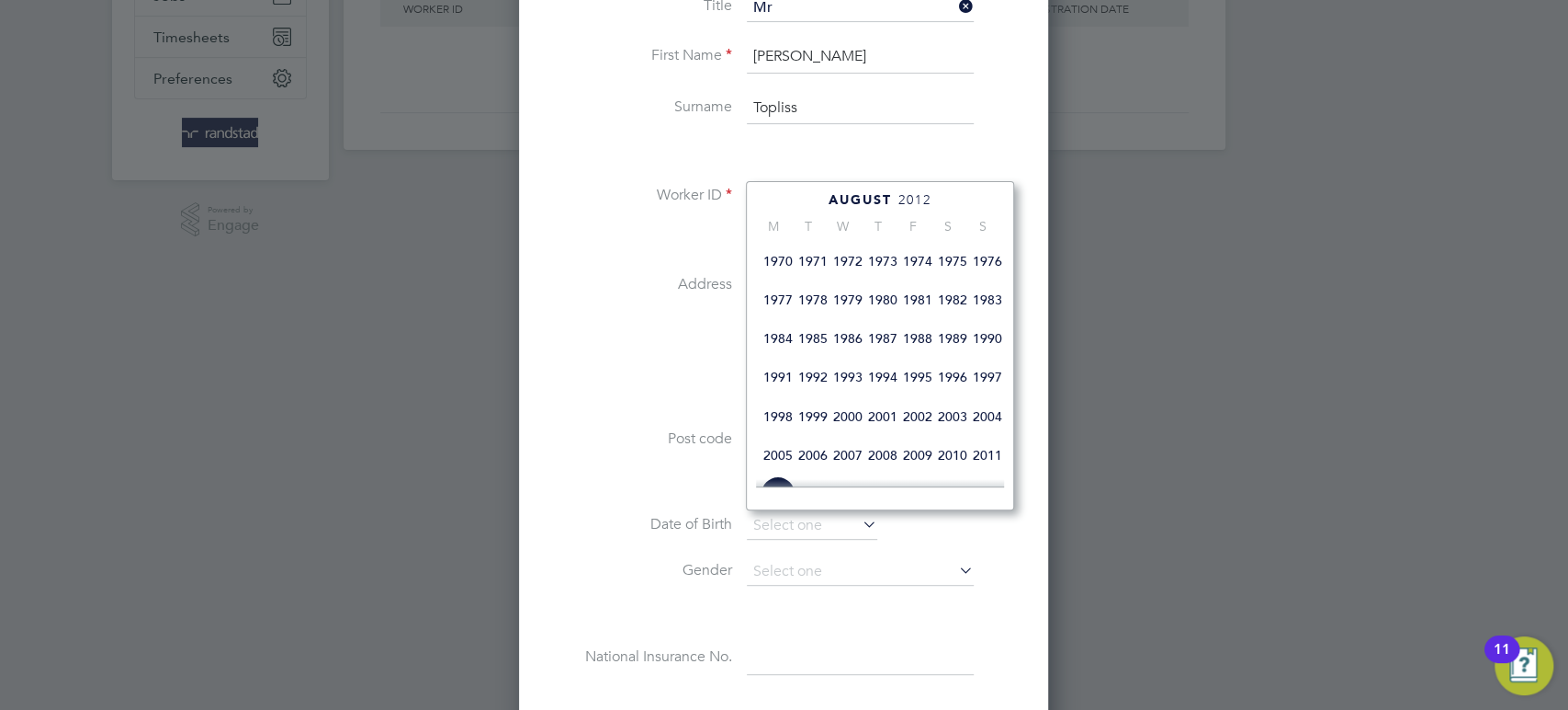
click at [878, 264] on span "1973" at bounding box center [882, 261] width 35 height 35
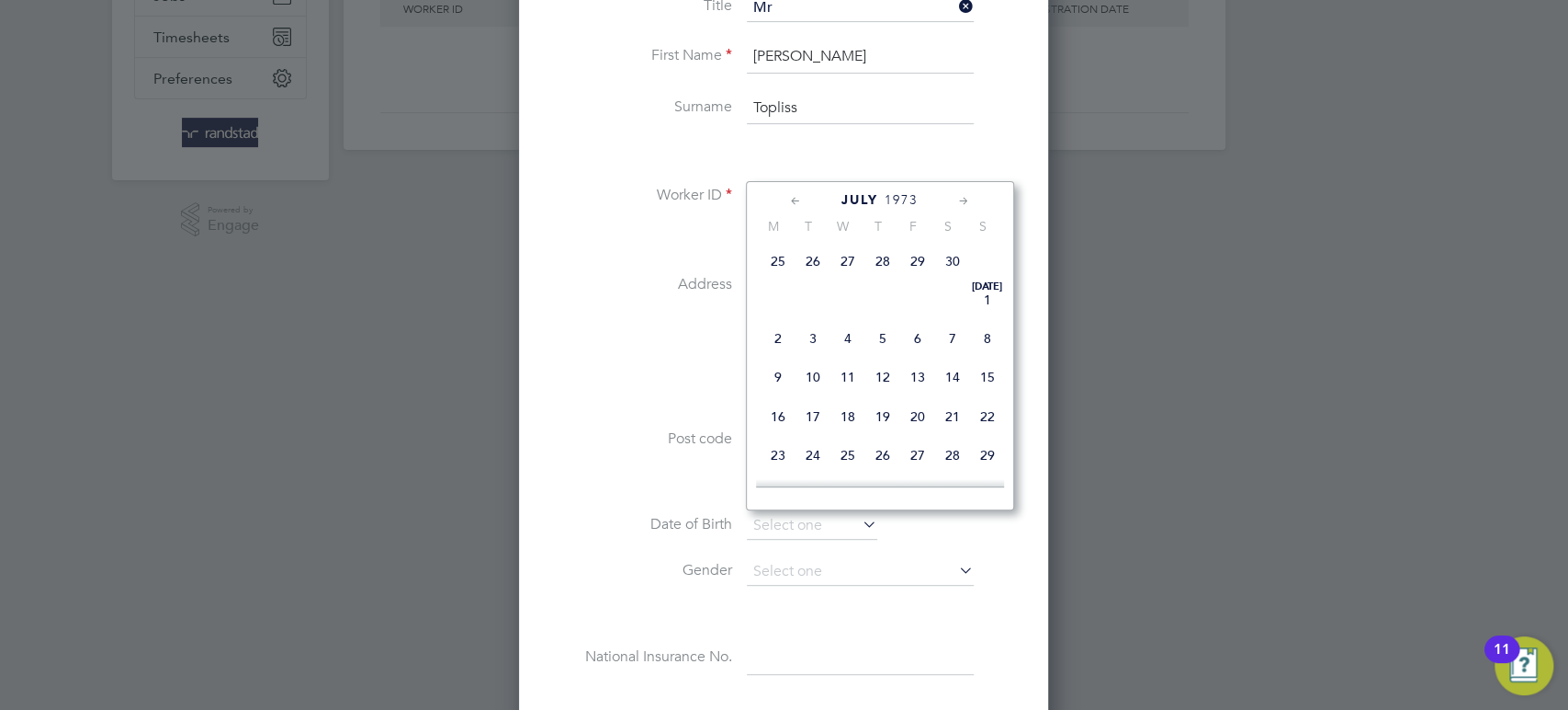
click at [795, 193] on icon at bounding box center [795, 201] width 17 height 20
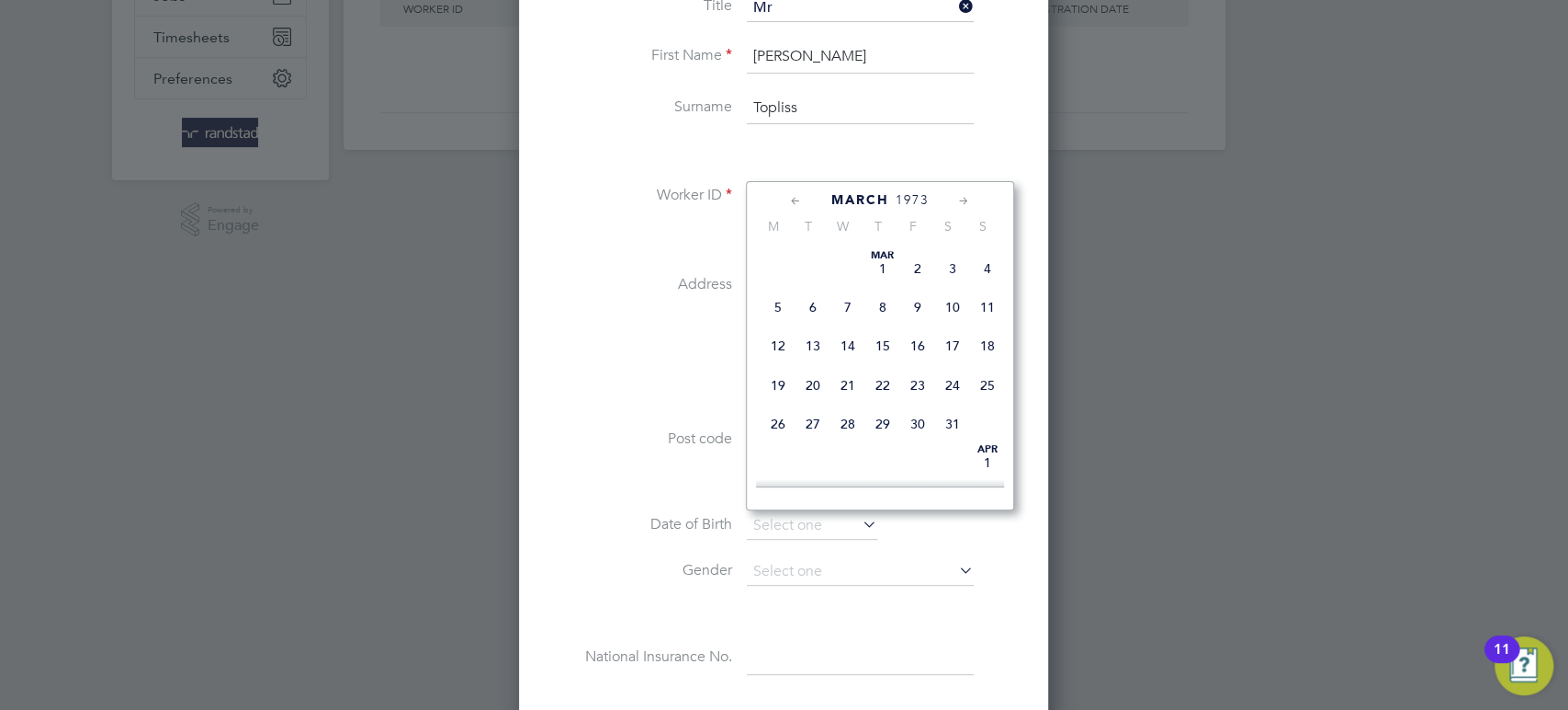
click at [795, 193] on icon at bounding box center [795, 201] width 17 height 20
click at [817, 423] on span "30" at bounding box center [813, 423] width 35 height 35
type input "30 Jan 1973"
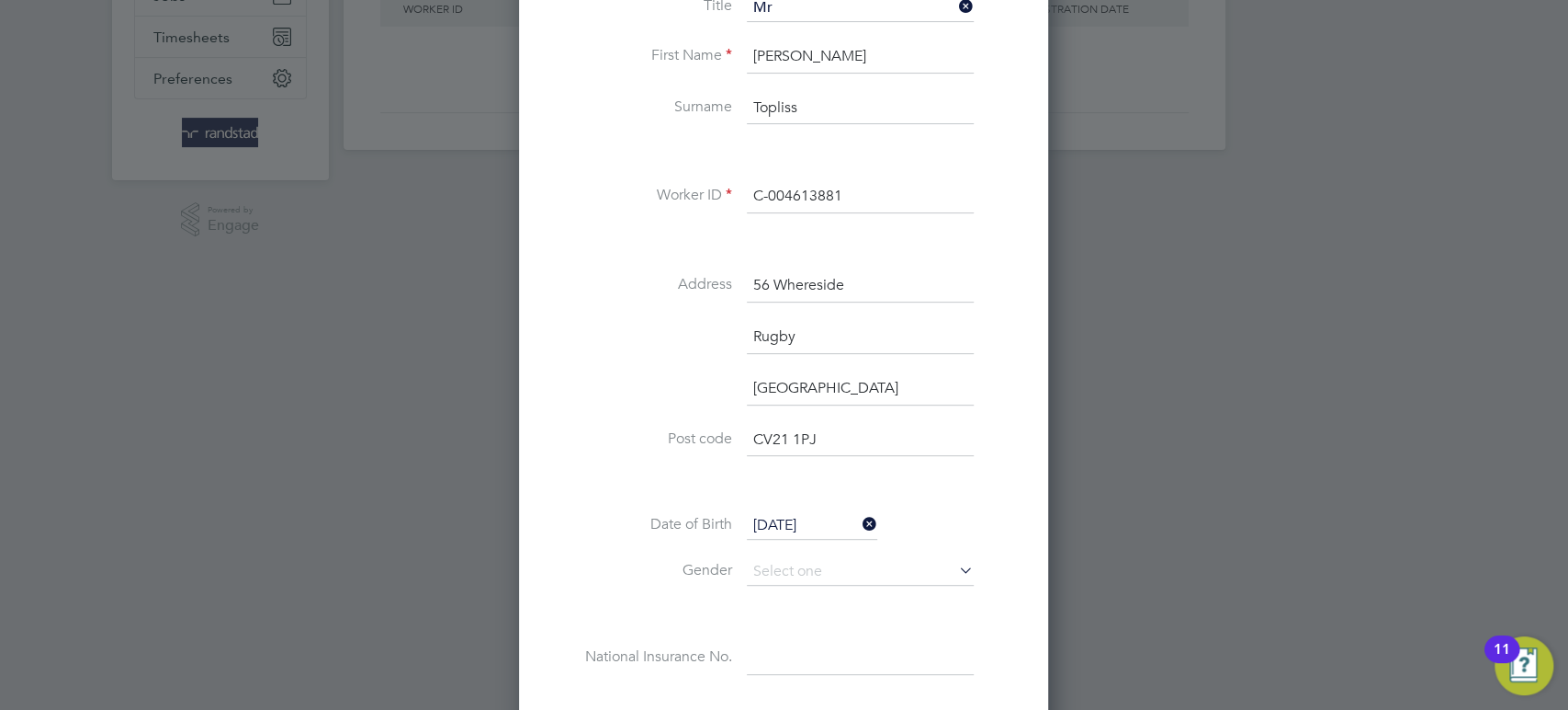
click at [817, 423] on span "30" at bounding box center [813, 423] width 35 height 35
click at [772, 569] on input at bounding box center [860, 571] width 227 height 28
click at [768, 584] on li "Male" at bounding box center [861, 595] width 228 height 24
type input "Male"
click at [773, 650] on input at bounding box center [860, 657] width 227 height 33
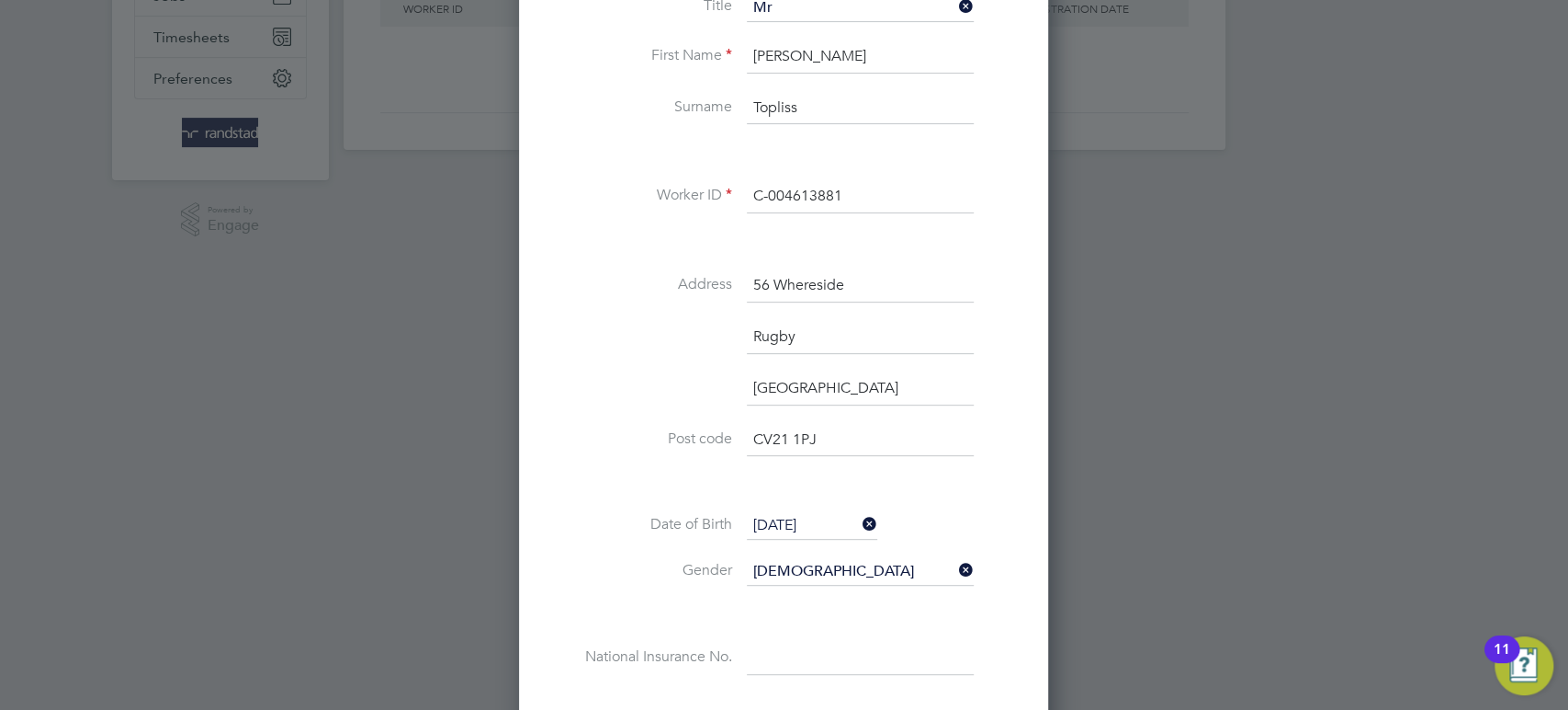
click at [768, 661] on input at bounding box center [860, 657] width 227 height 33
paste input "NZ019302A"
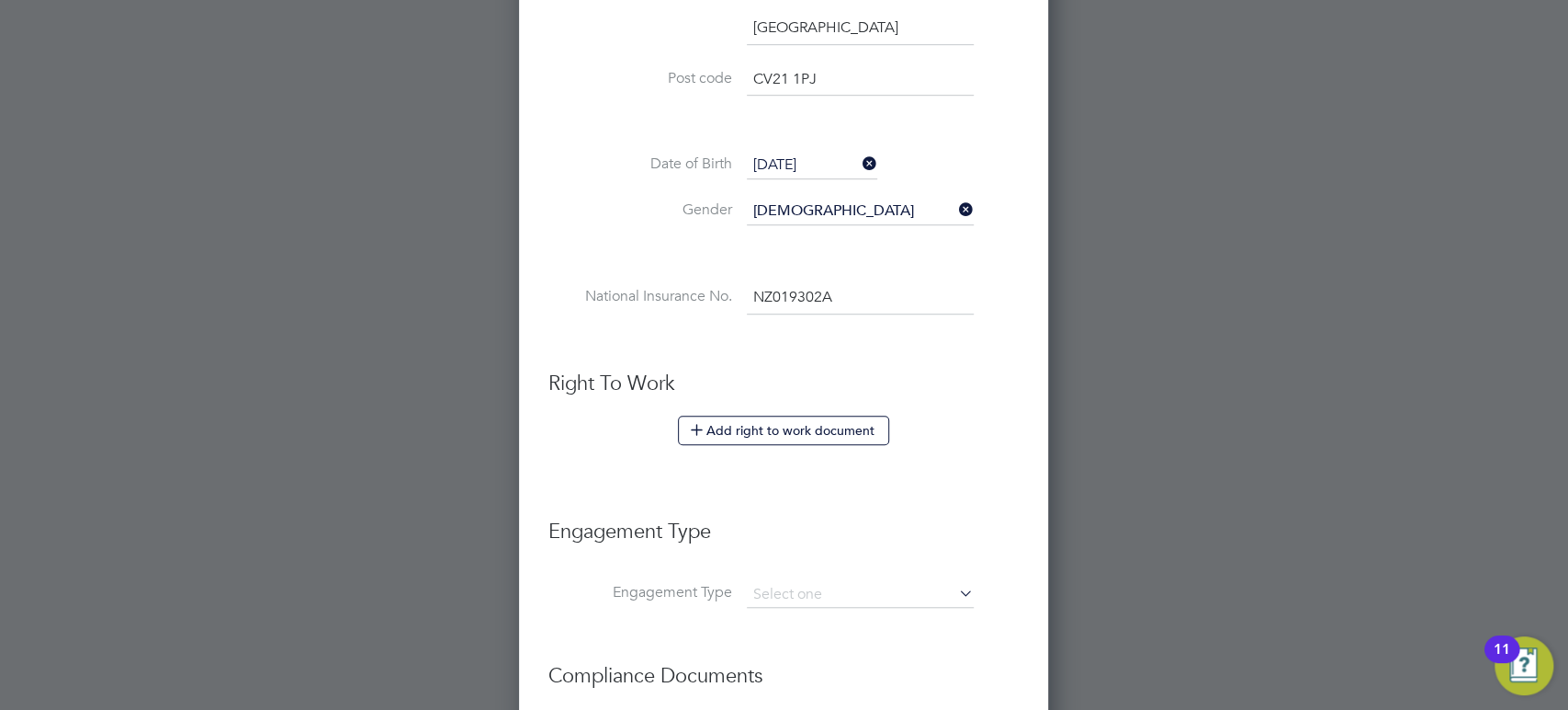
scroll to position [758, 0]
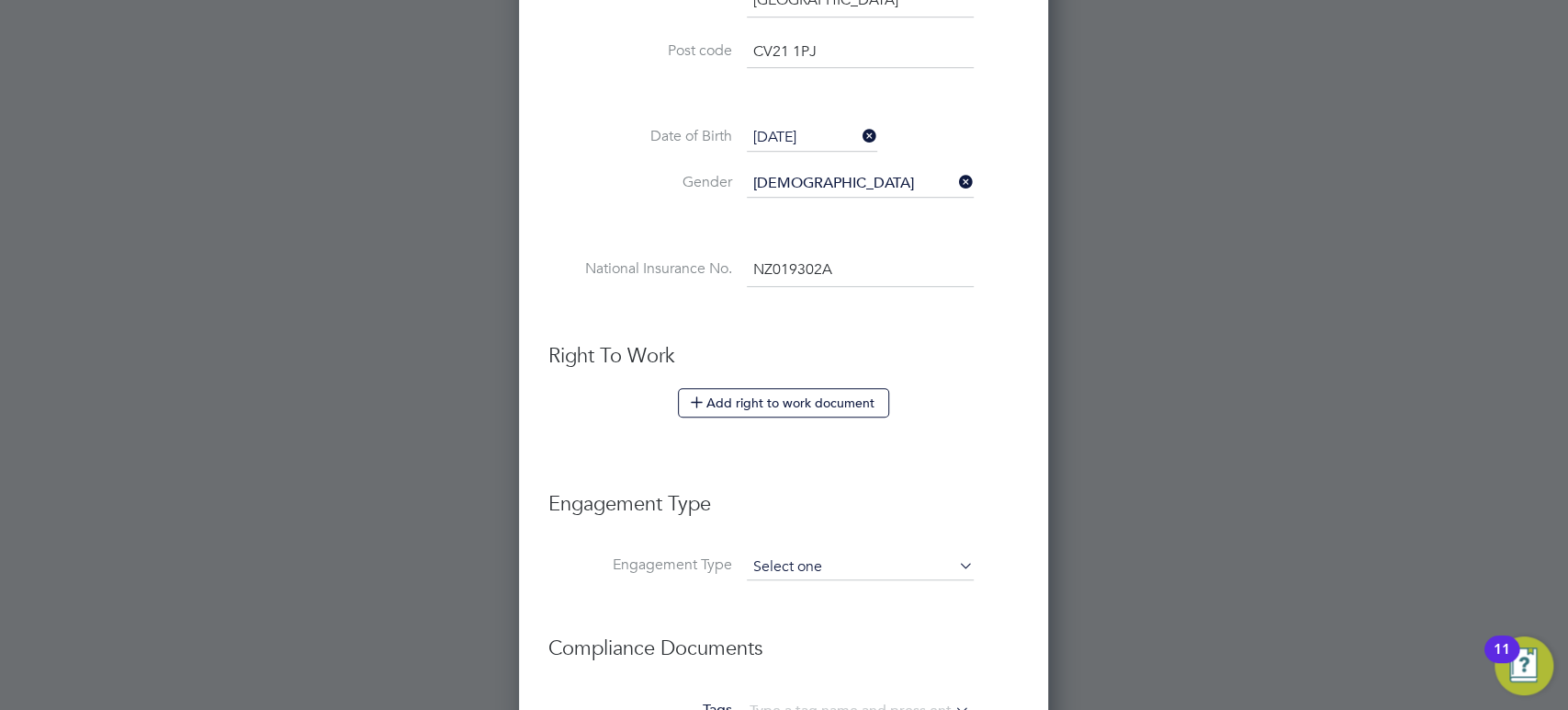
type input "NZ 01 93 02 A"
click at [783, 559] on input at bounding box center [860, 567] width 227 height 26
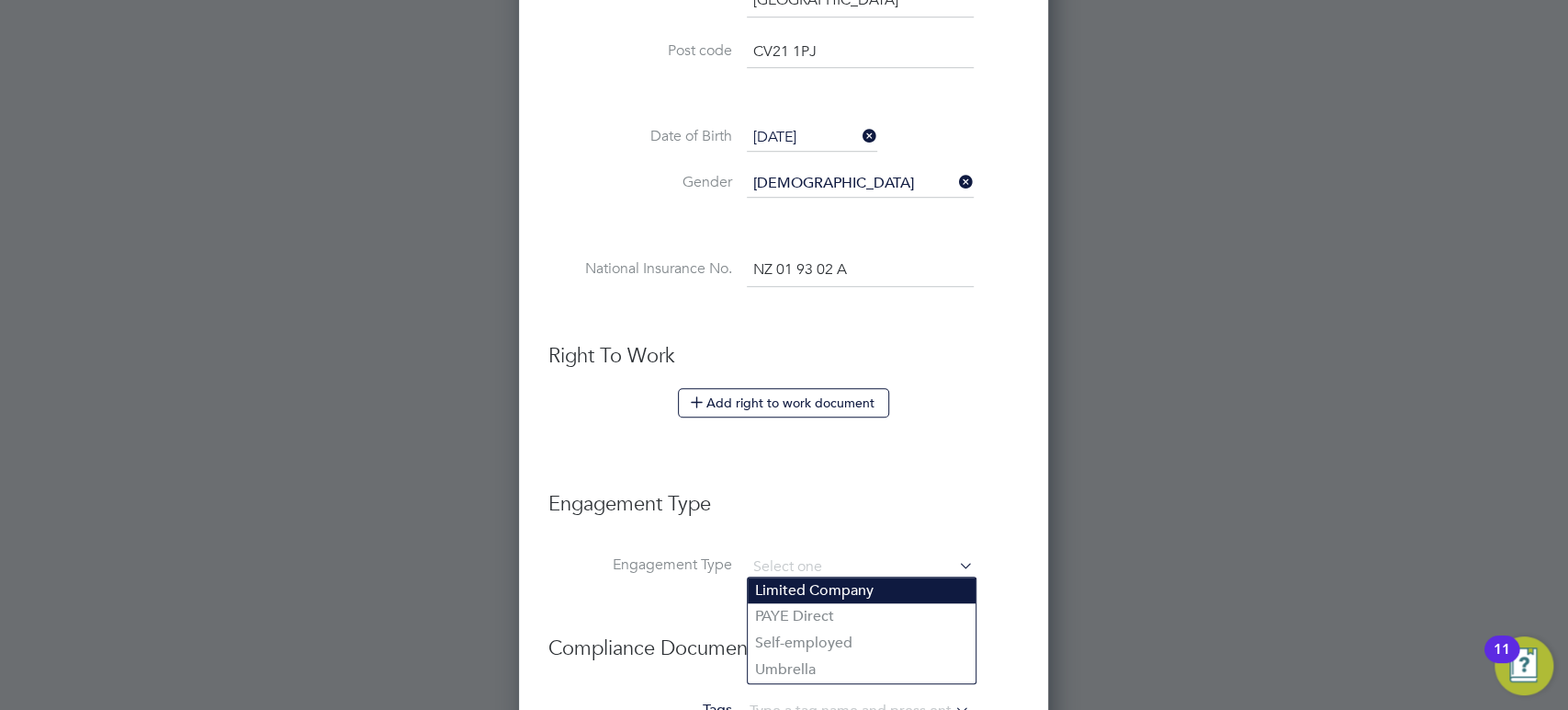
click at [779, 598] on li "Limited Company" at bounding box center [861, 591] width 228 height 27
type input "Limited Company"
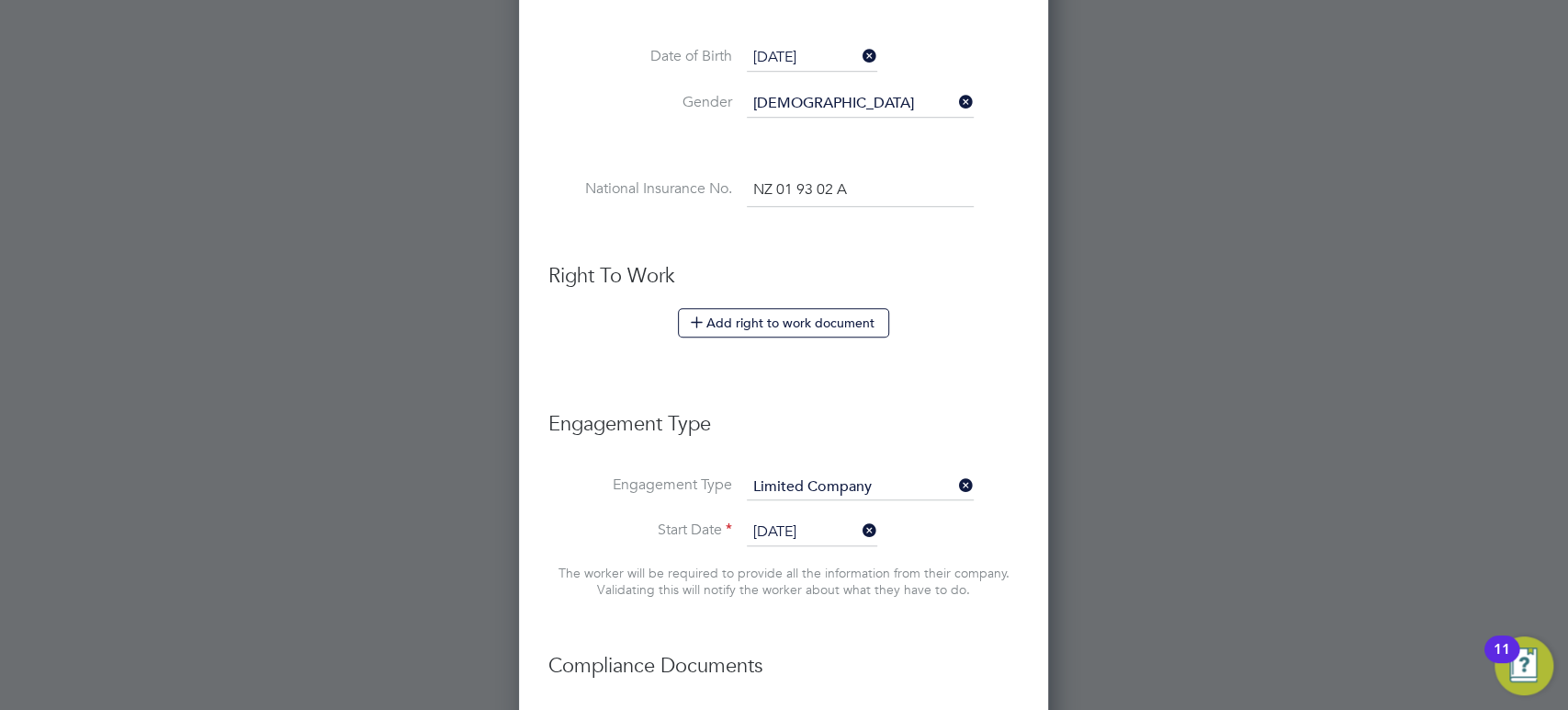
scroll to position [842, 0]
click at [785, 522] on input "27 Aug 2025" at bounding box center [812, 527] width 131 height 28
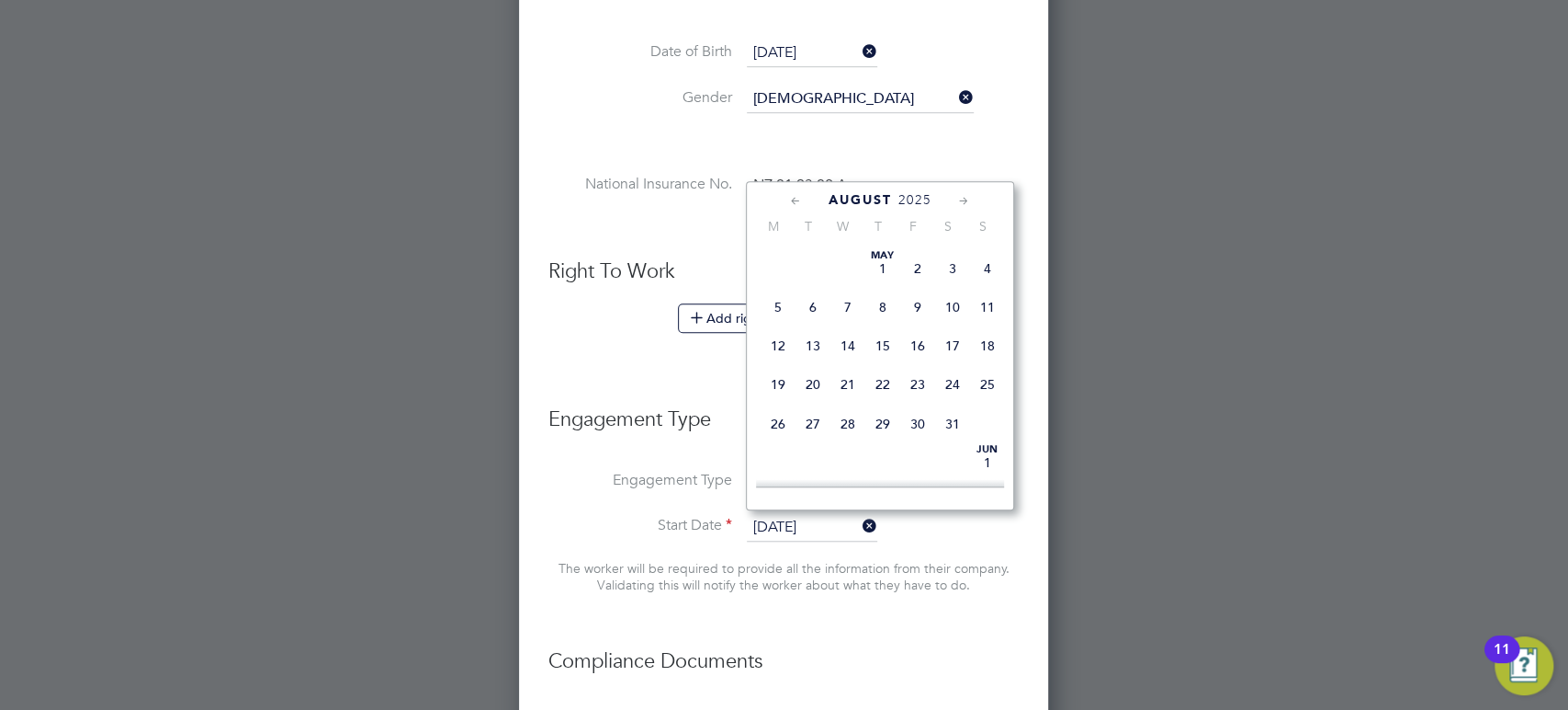
scroll to position [726, 0]
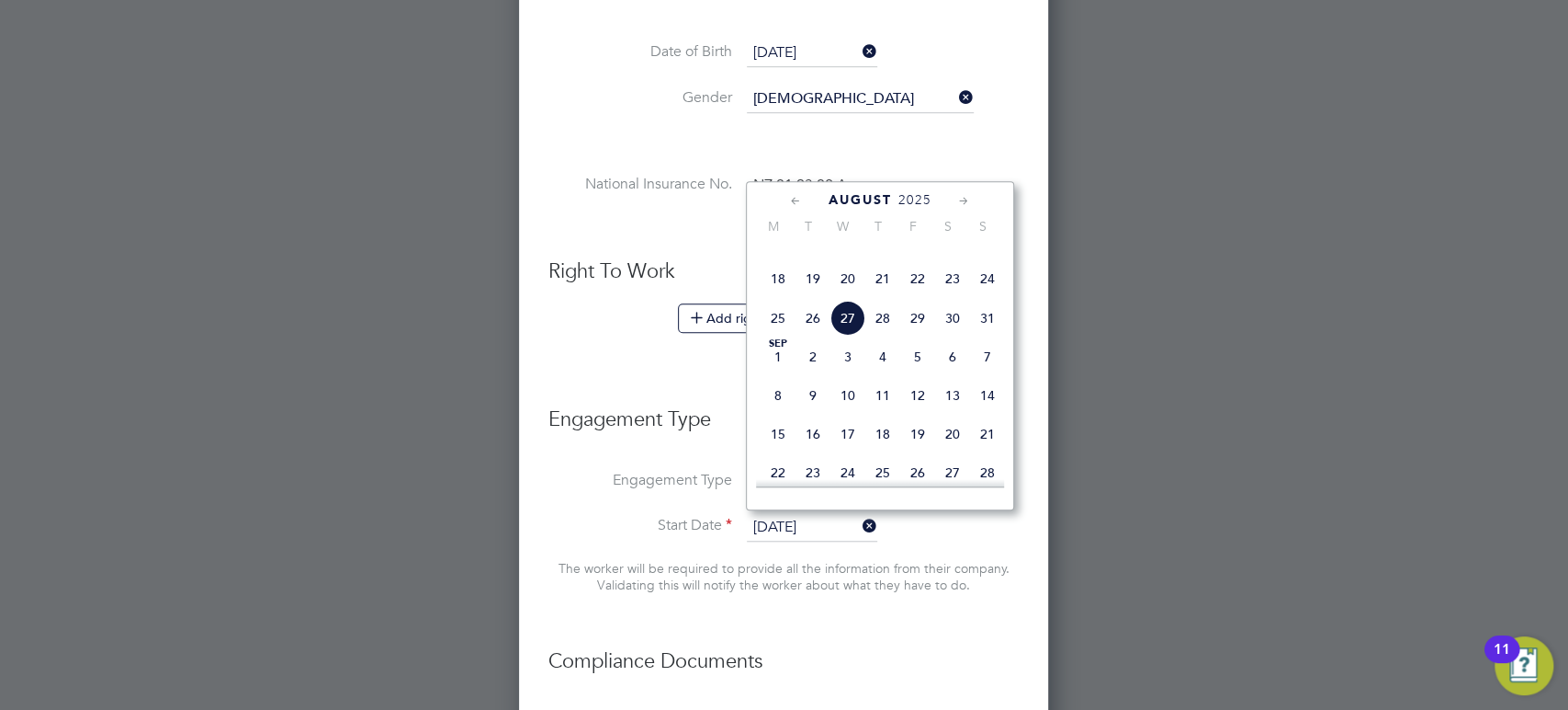
click at [922, 296] on span "22" at bounding box center [918, 278] width 35 height 35
type input "22 Aug 2025"
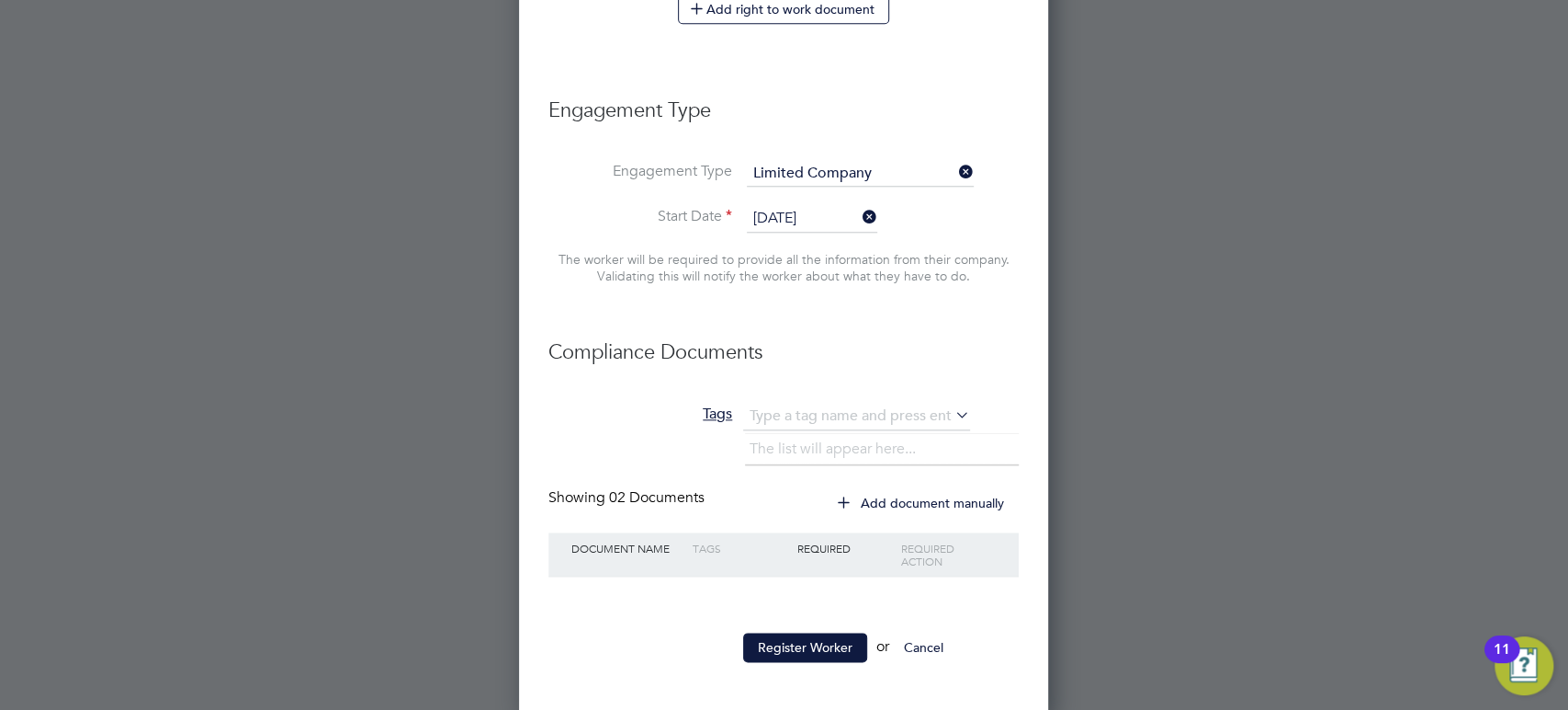
scroll to position [1153, 0]
click at [790, 638] on button "Register Worker" at bounding box center [805, 644] width 124 height 30
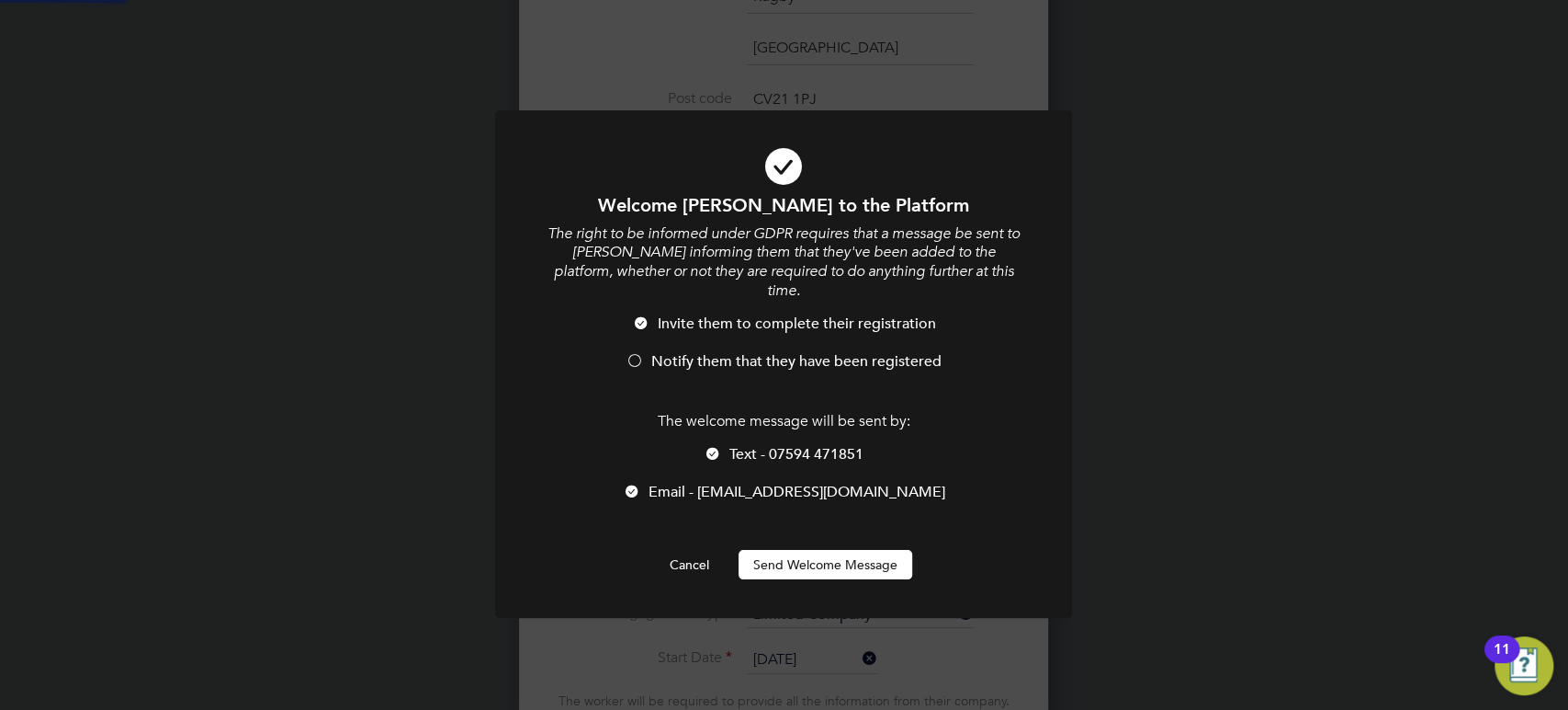
scroll to position [0, 0]
click at [793, 549] on button "Send Welcome Message" at bounding box center [825, 564] width 174 height 30
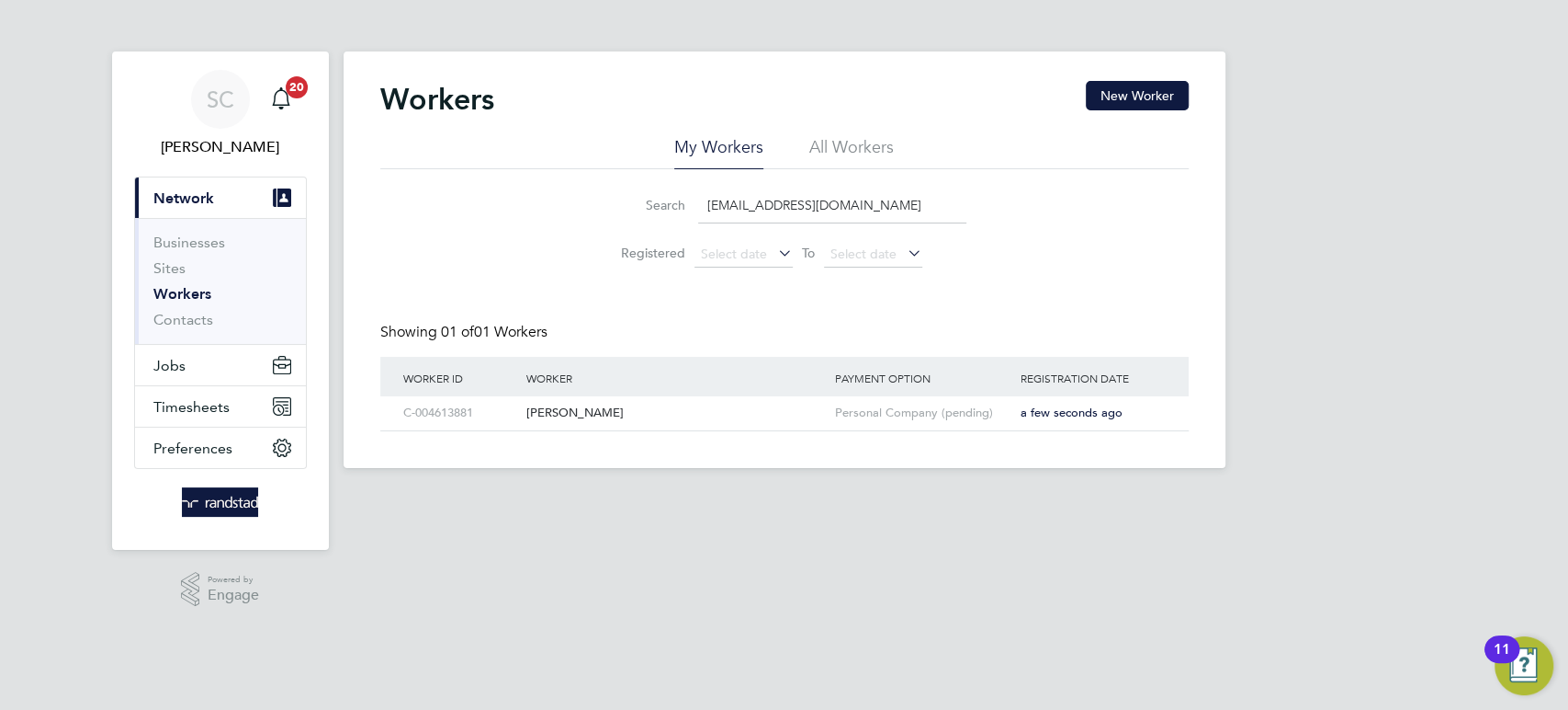
drag, startPoint x: 862, startPoint y: 204, endPoint x: 706, endPoint y: 207, distance: 156.0
click at [706, 207] on input "johnbloke1@gmail.com" at bounding box center [832, 205] width 268 height 36
click at [180, 402] on span "Timesheets" at bounding box center [192, 406] width 76 height 17
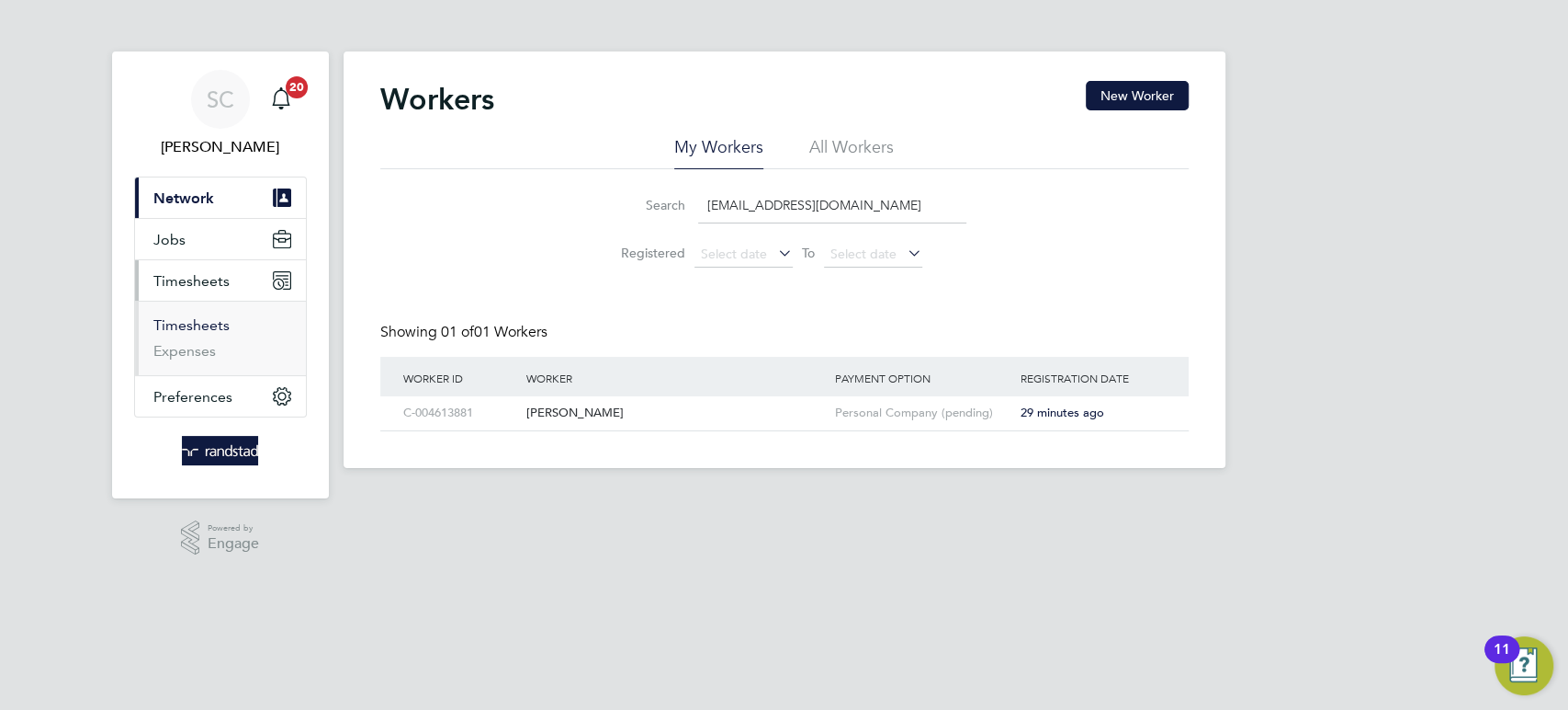
click at [187, 319] on link "Timesheets" at bounding box center [192, 325] width 76 height 17
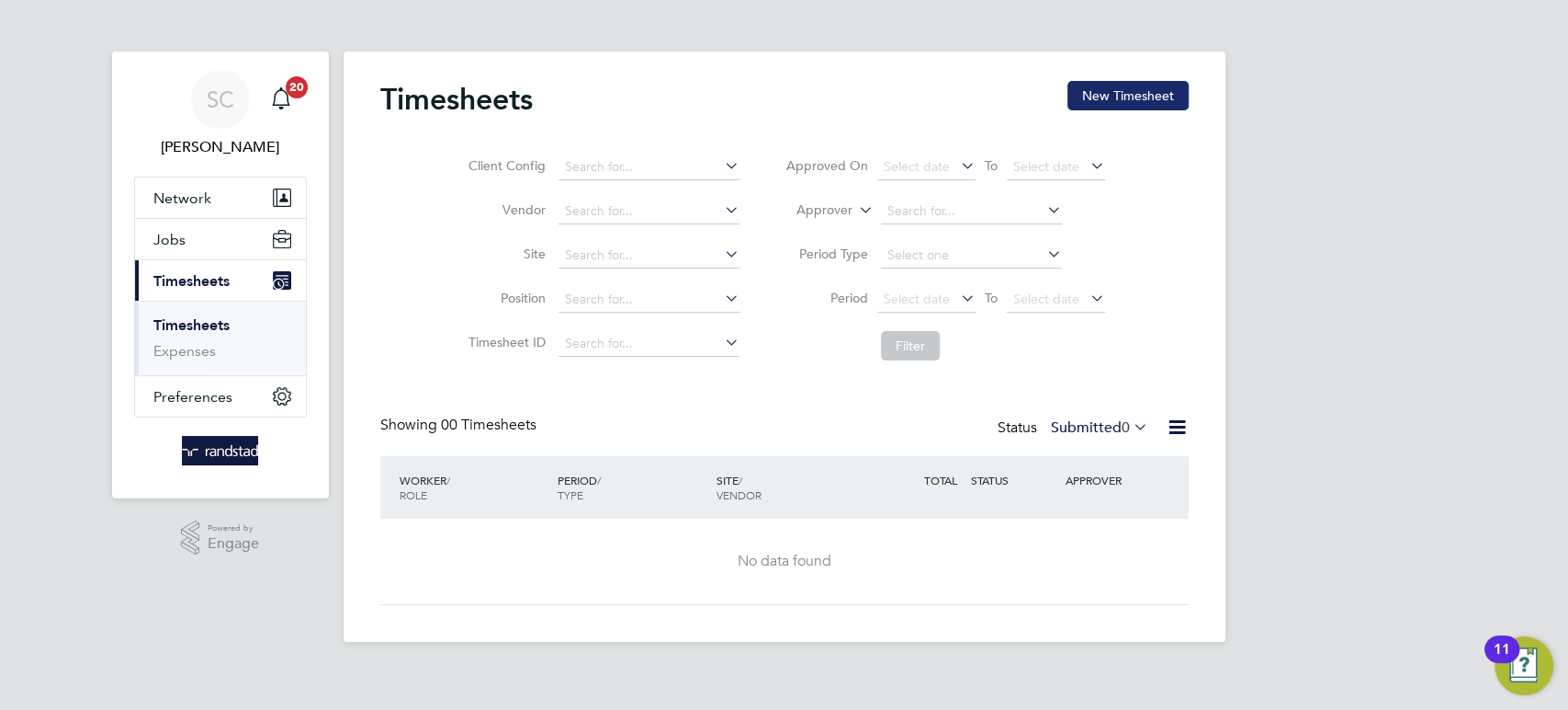
click at [1138, 93] on button "New Timesheet" at bounding box center [1128, 96] width 121 height 30
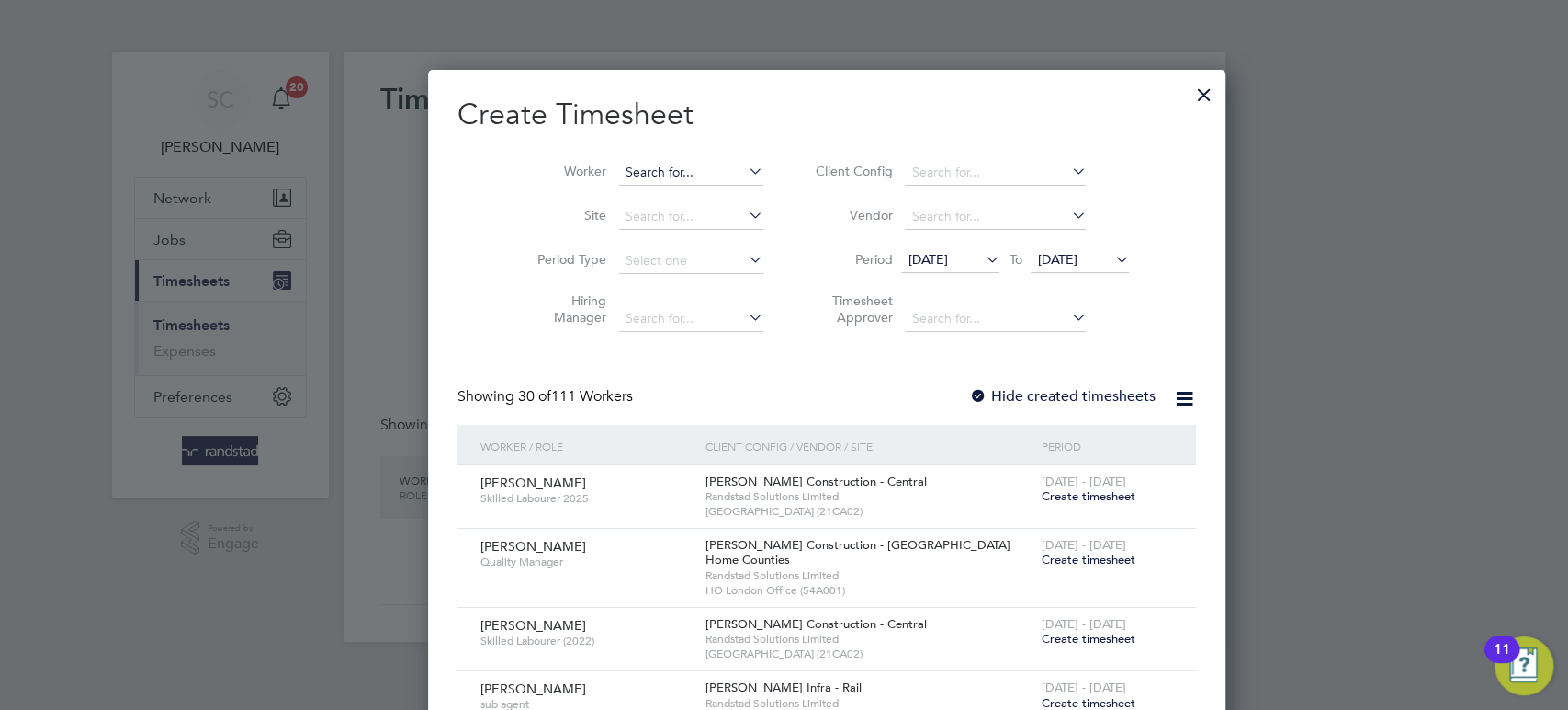
scroll to position [3559, 711]
click at [619, 175] on input at bounding box center [690, 172] width 144 height 26
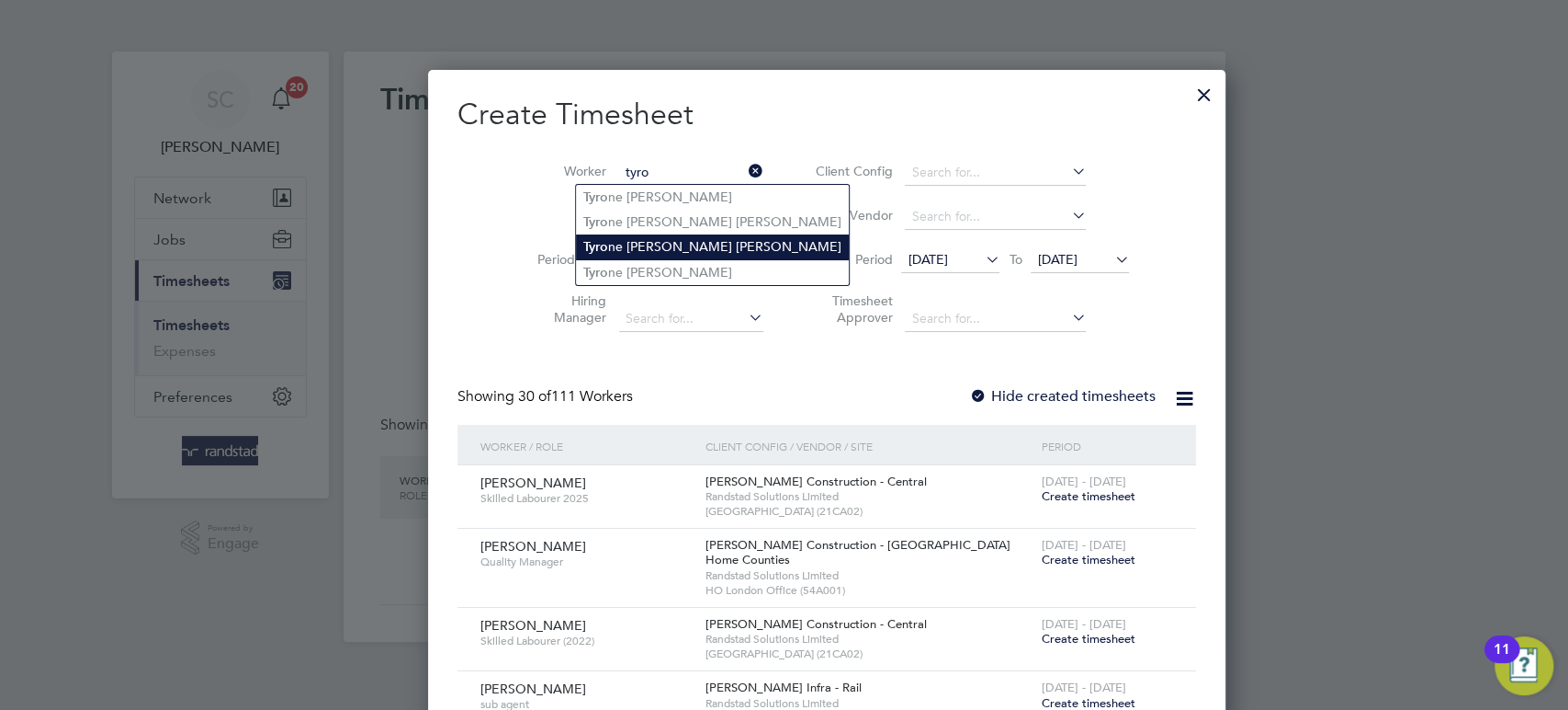
click at [599, 243] on b "Tyro" at bounding box center [596, 247] width 25 height 15
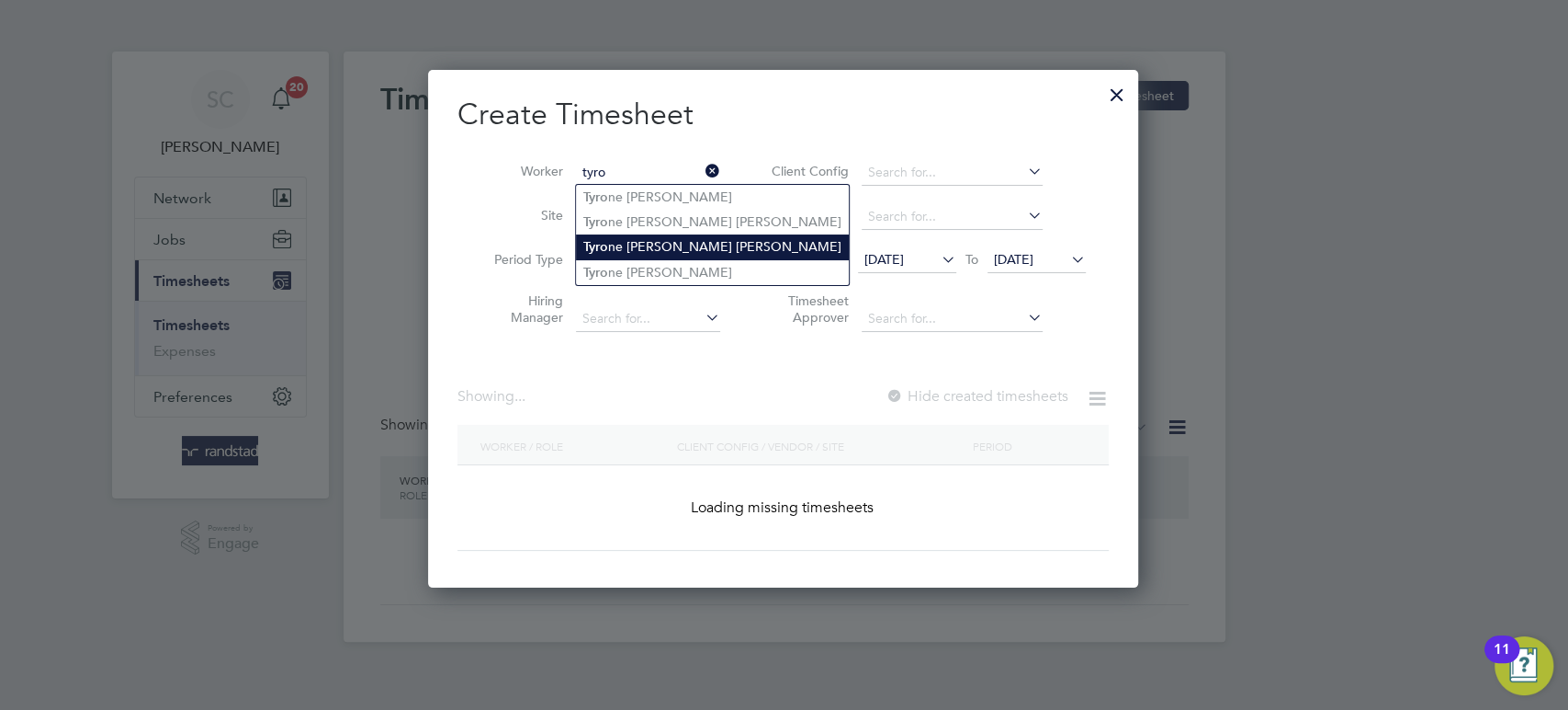
type input "Tyrone Joseph Fabrice Wilson"
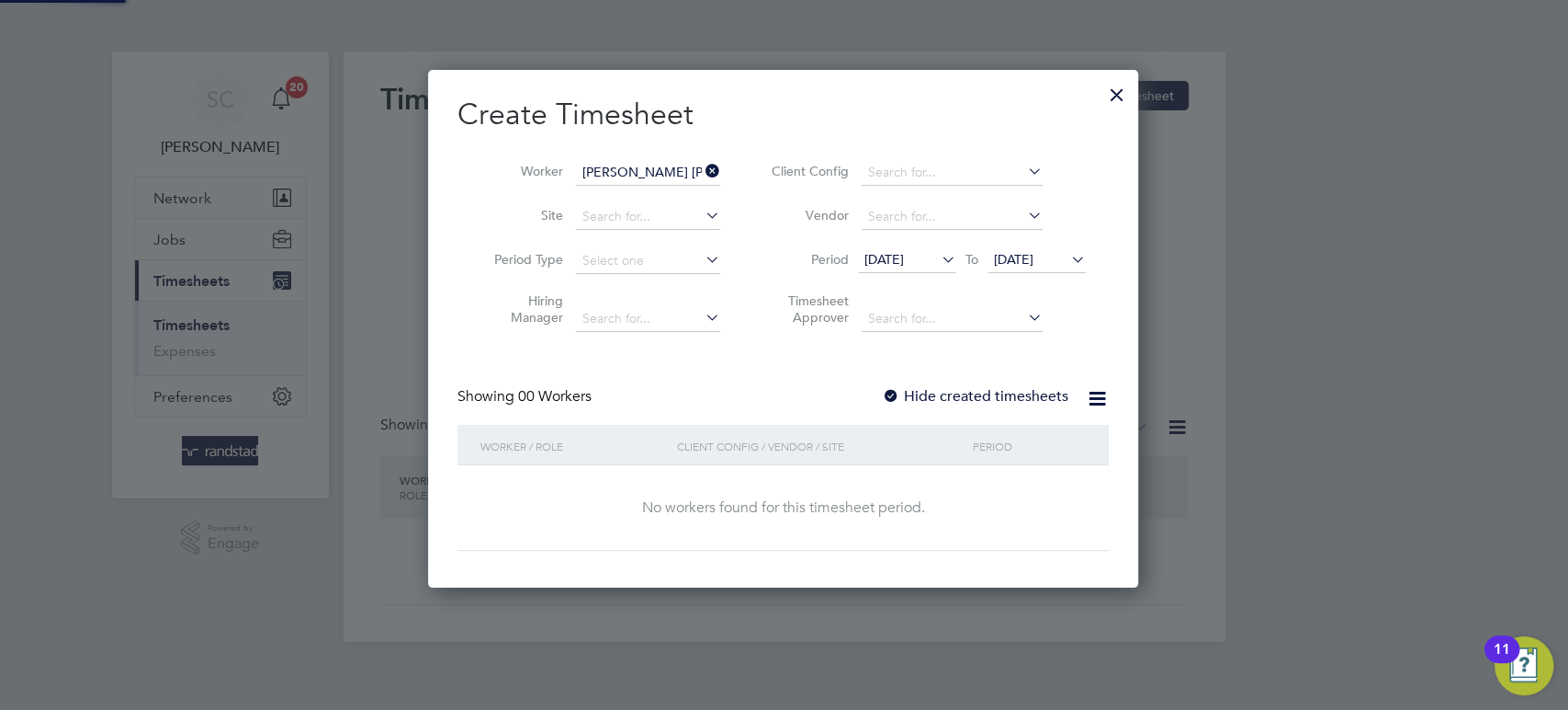
scroll to position [517, 711]
click at [1033, 257] on span "20 Aug 2025" at bounding box center [1013, 259] width 39 height 16
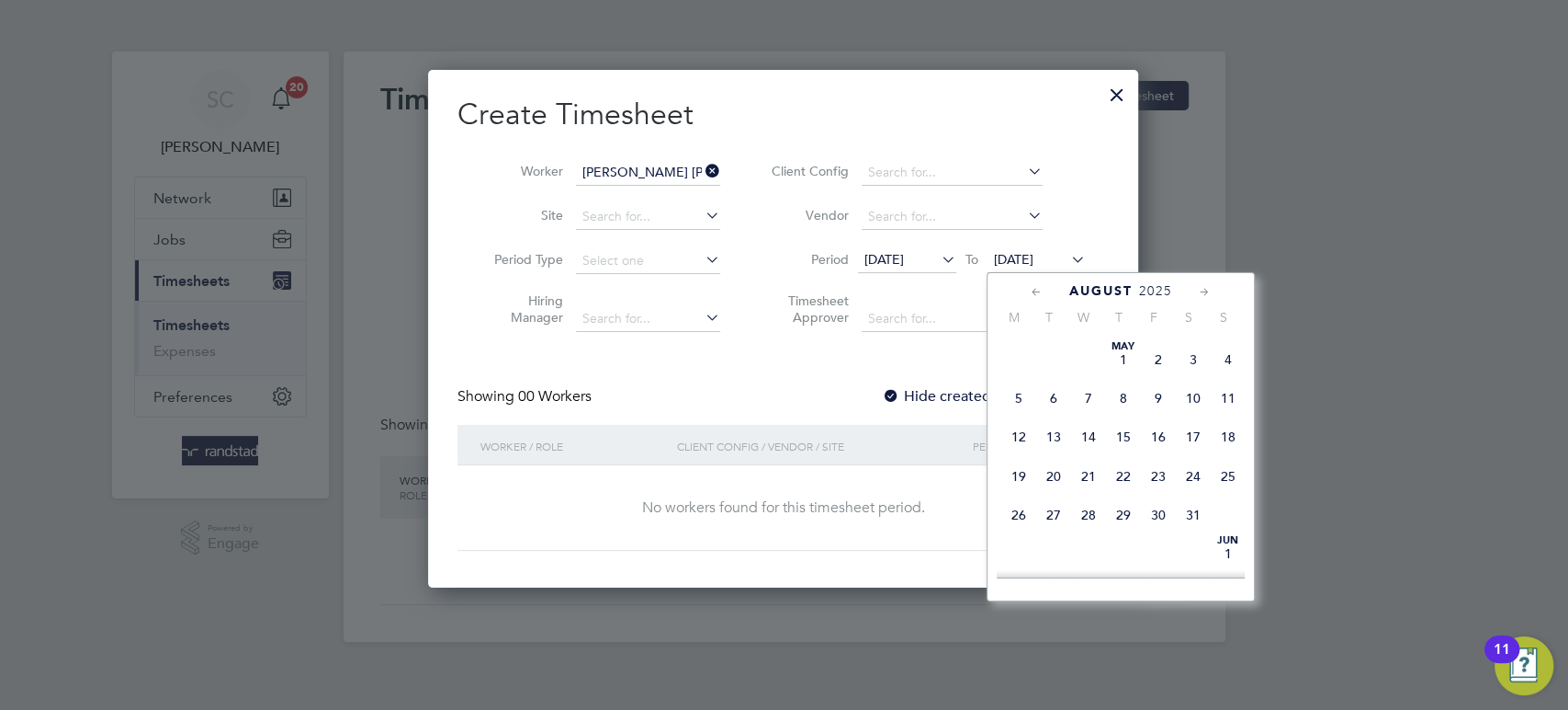
scroll to position [685, 0]
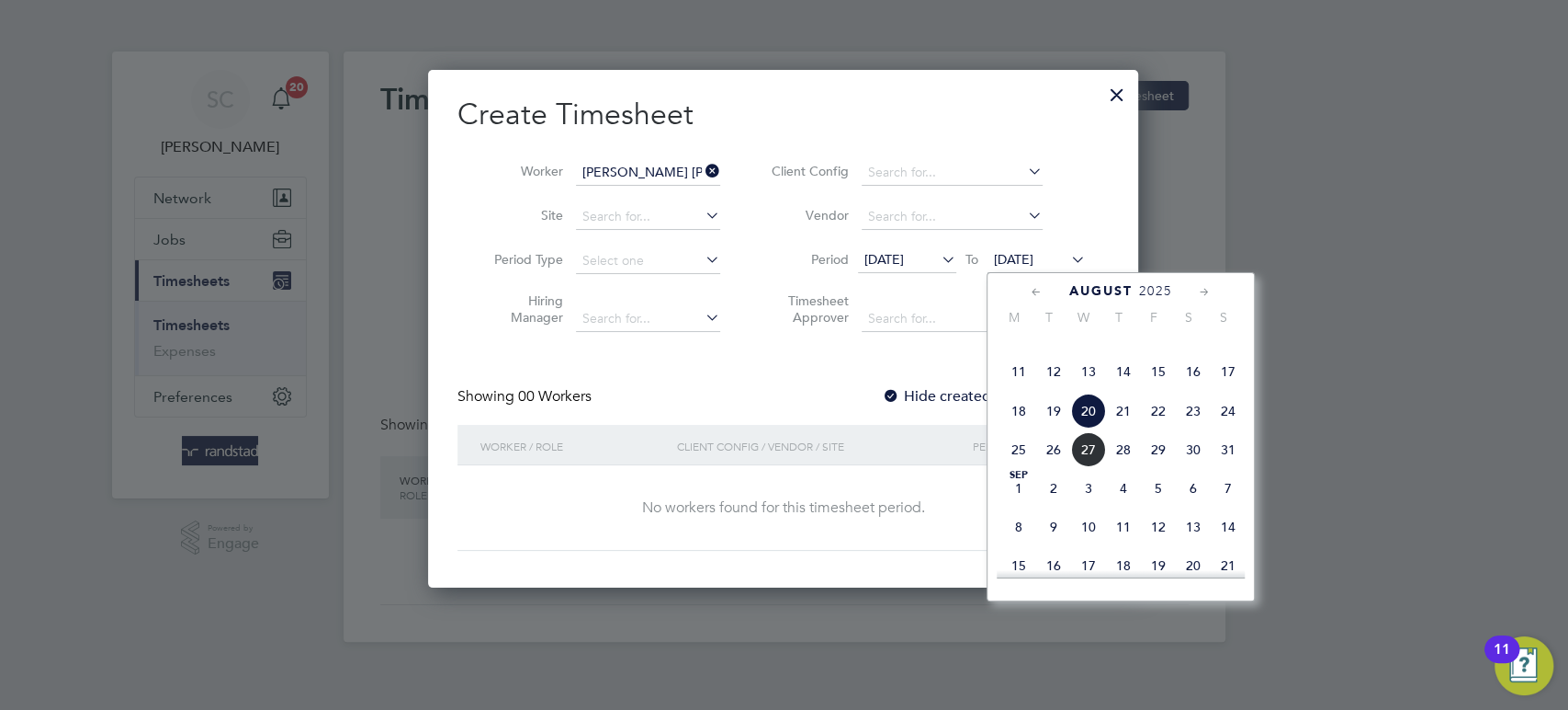
click at [1158, 428] on span "22" at bounding box center [1158, 411] width 35 height 35
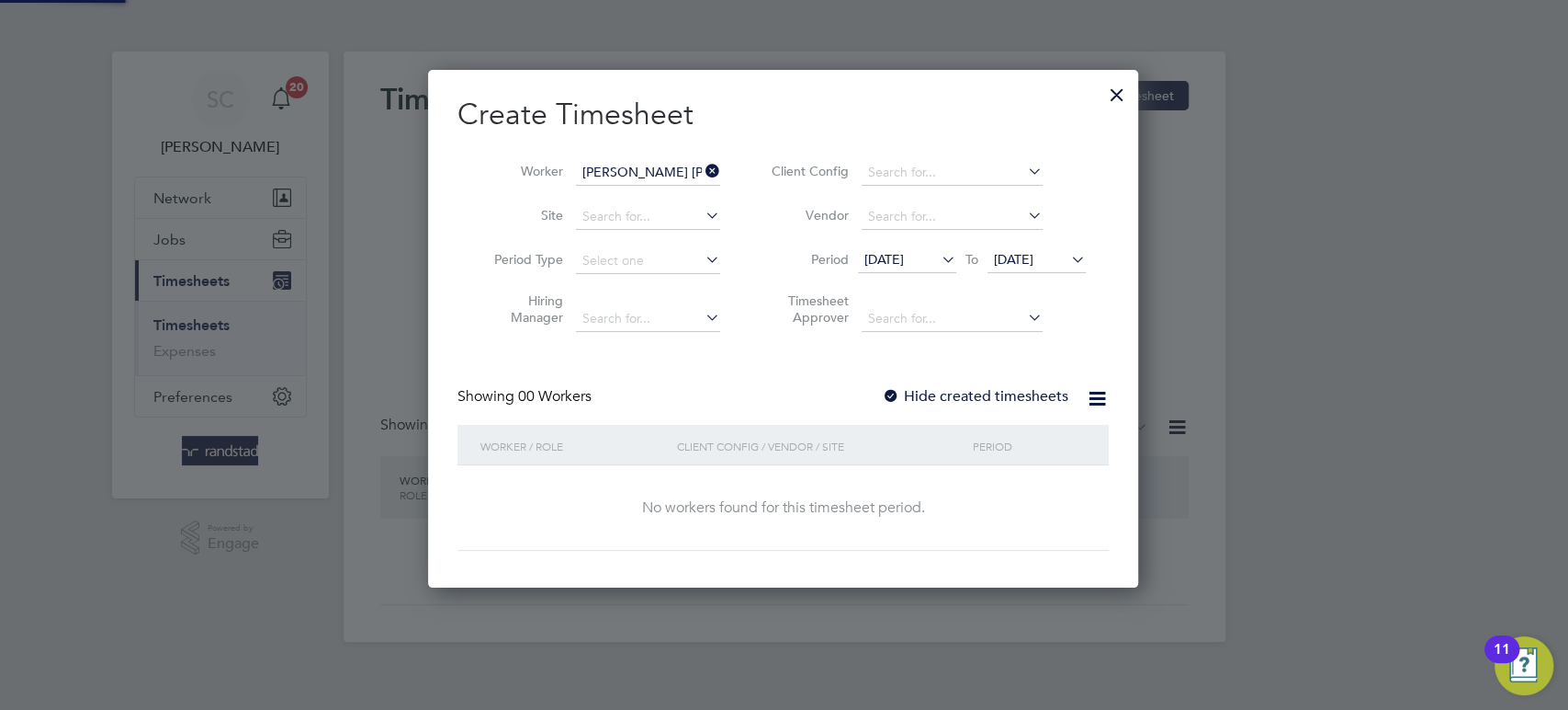
scroll to position [517, 711]
click at [888, 388] on div at bounding box center [890, 397] width 18 height 18
click at [1017, 264] on span "22 Aug 2025" at bounding box center [1013, 259] width 39 height 16
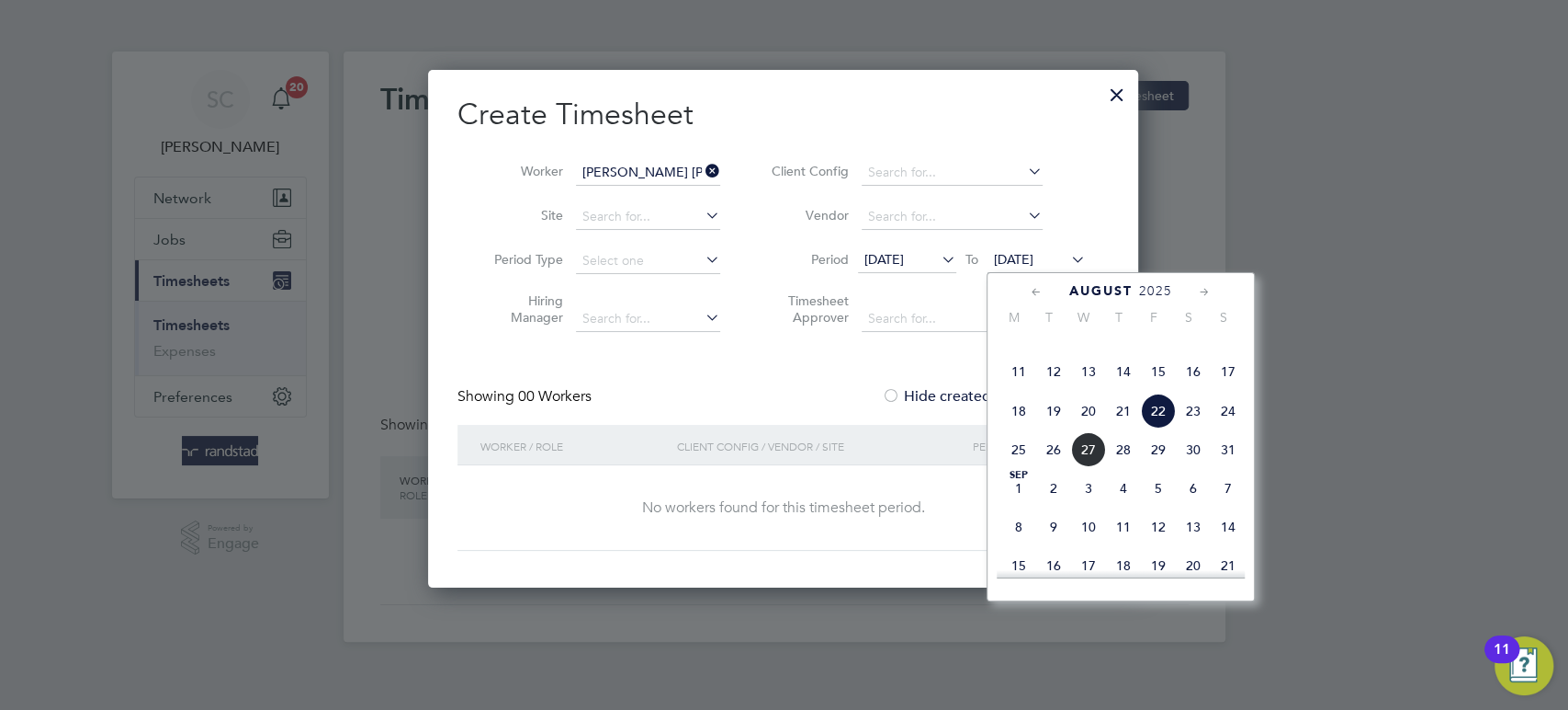
click at [1160, 428] on span "22" at bounding box center [1158, 411] width 35 height 35
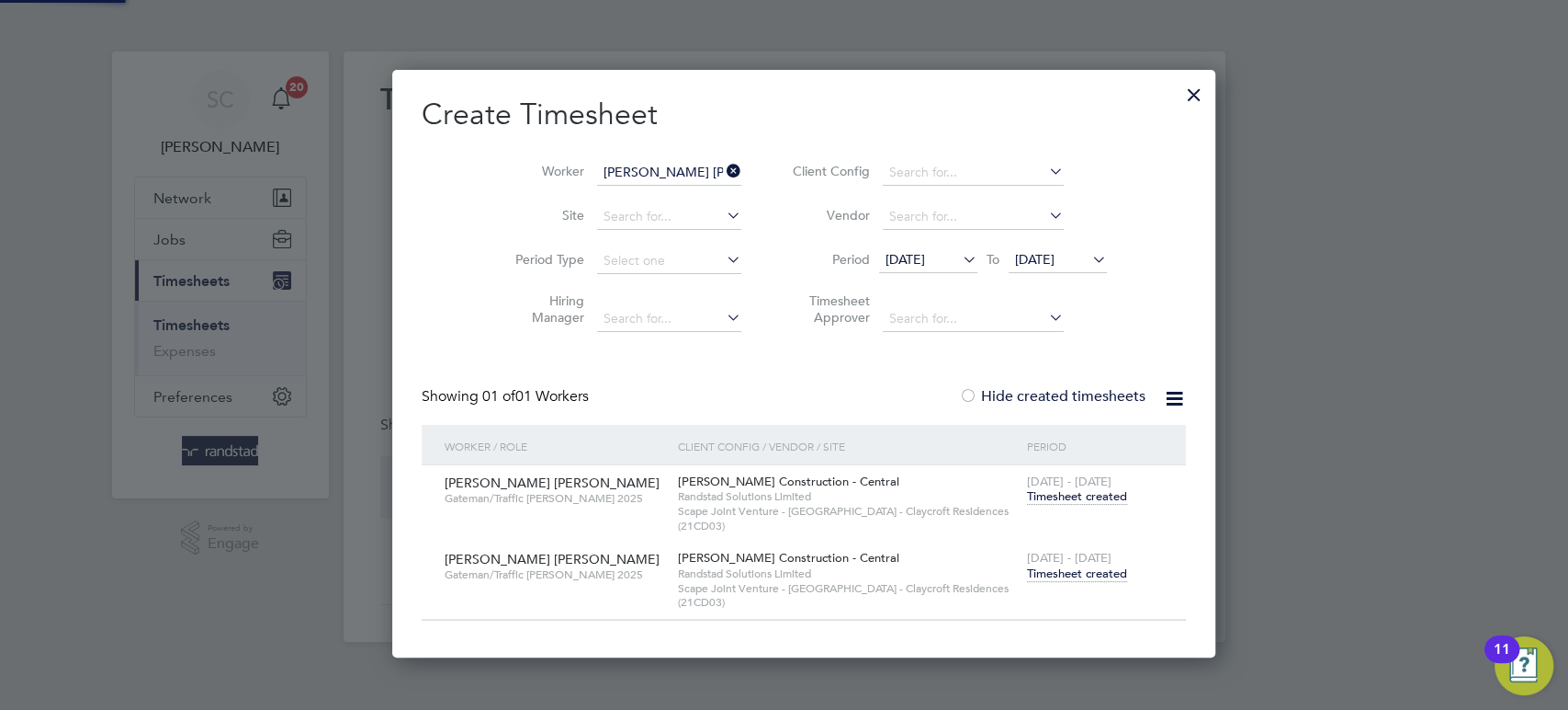
scroll to position [587, 781]
click at [1027, 573] on span "Timesheet created" at bounding box center [1076, 573] width 100 height 16
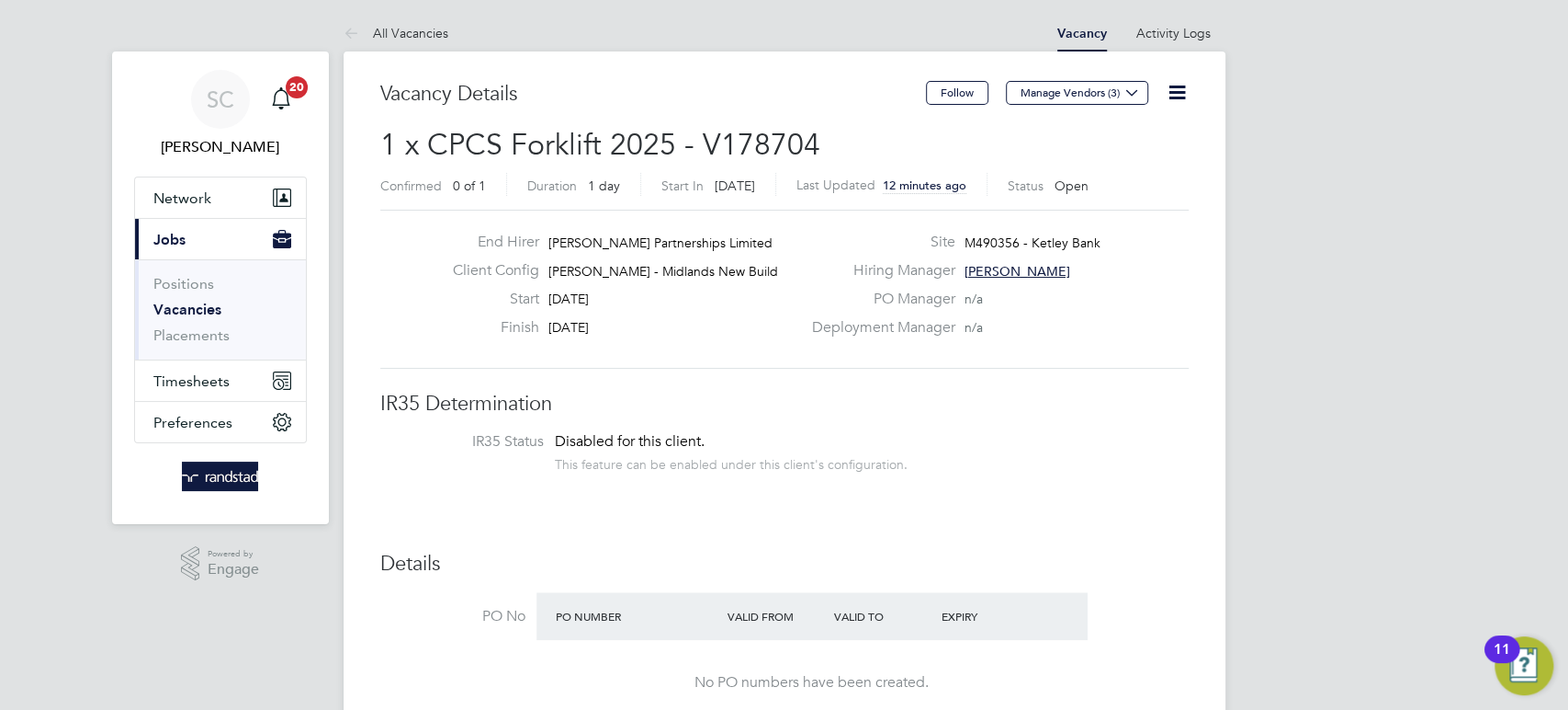
click at [180, 307] on link "Vacancies" at bounding box center [187, 310] width 68 height 17
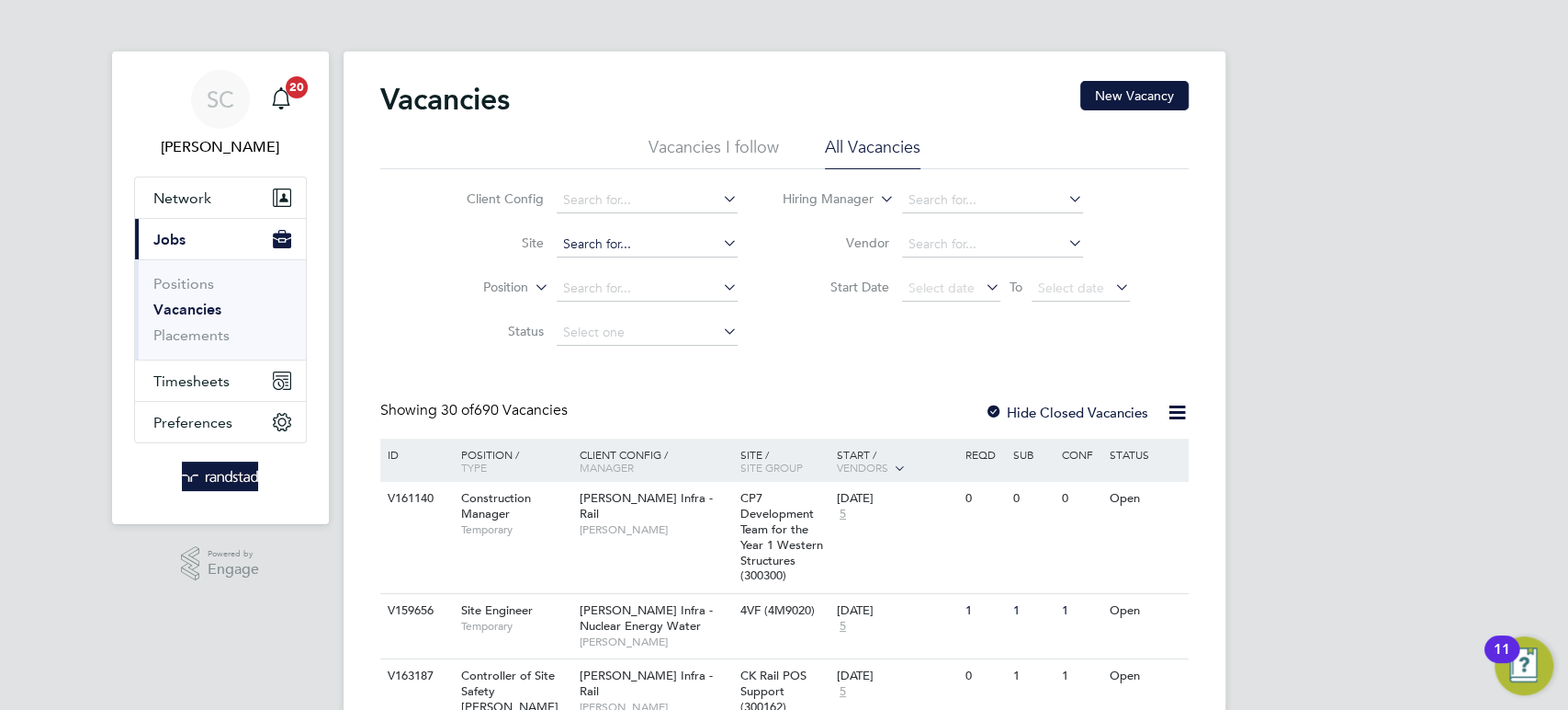
click at [586, 242] on input at bounding box center [646, 244] width 180 height 26
click at [598, 259] on li "M490371 - Church Street Taylors Lane Rugeley" at bounding box center [688, 269] width 263 height 25
type input "M490371 - Church Street Taylors Lane Rugeley"
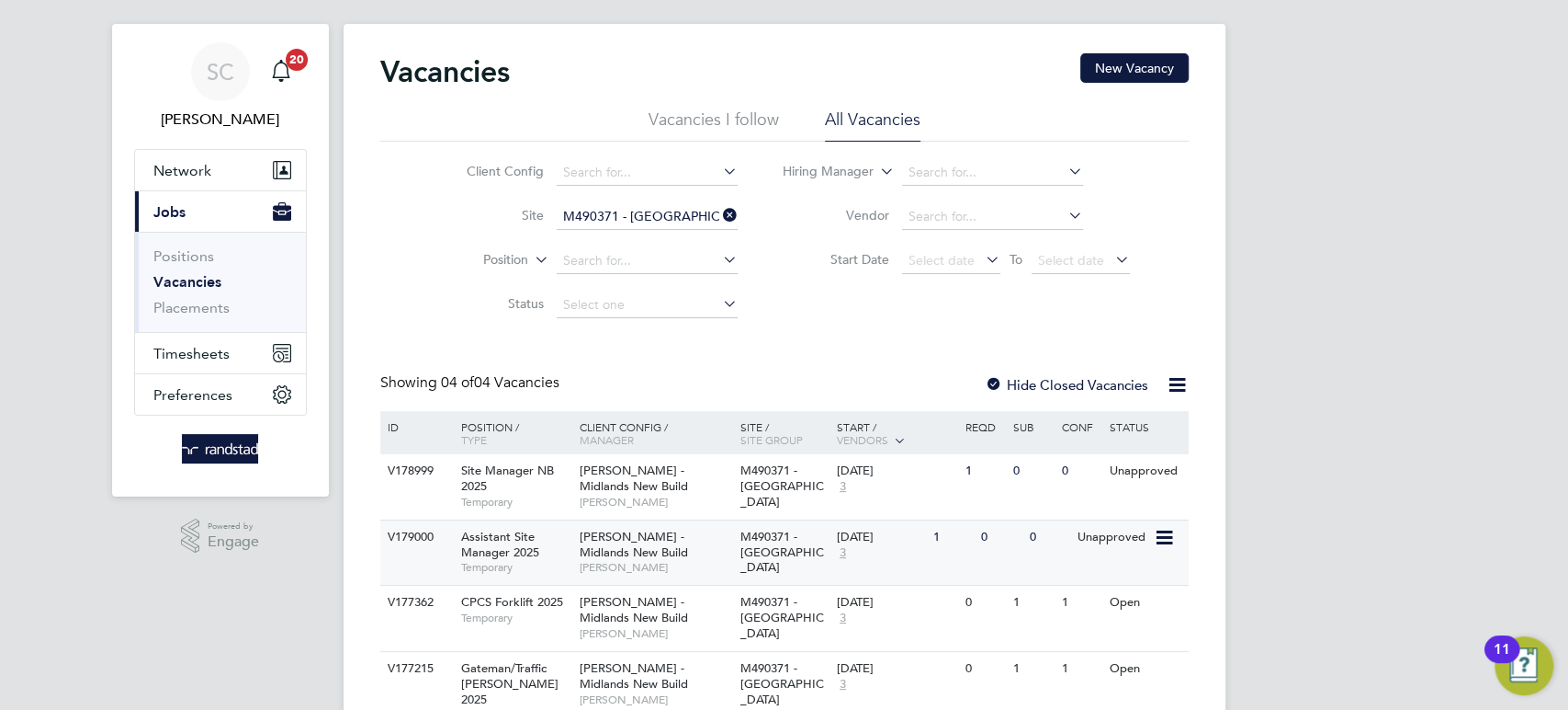
scroll to position [32, 0]
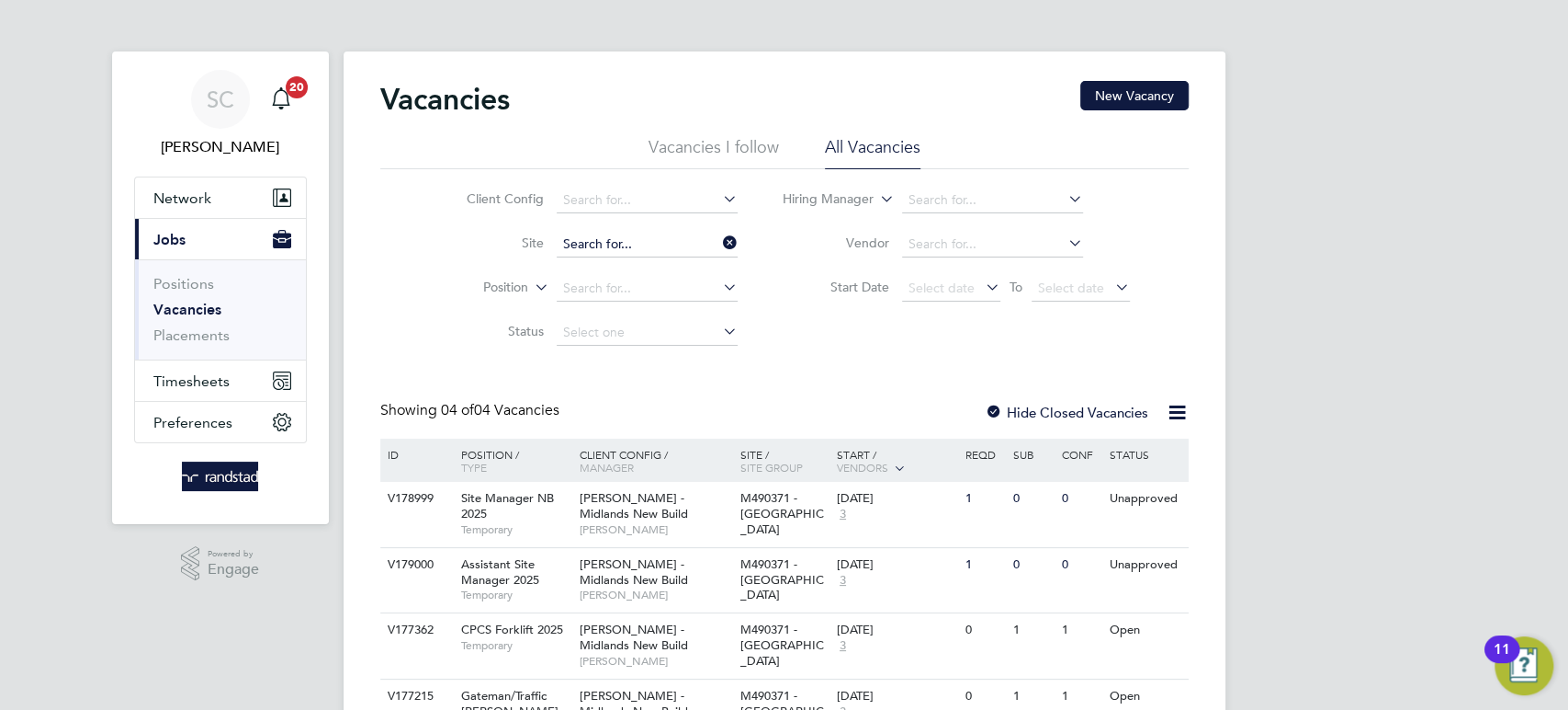
click at [597, 208] on ul "Client Config Site Position Status" at bounding box center [588, 267] width 346 height 177
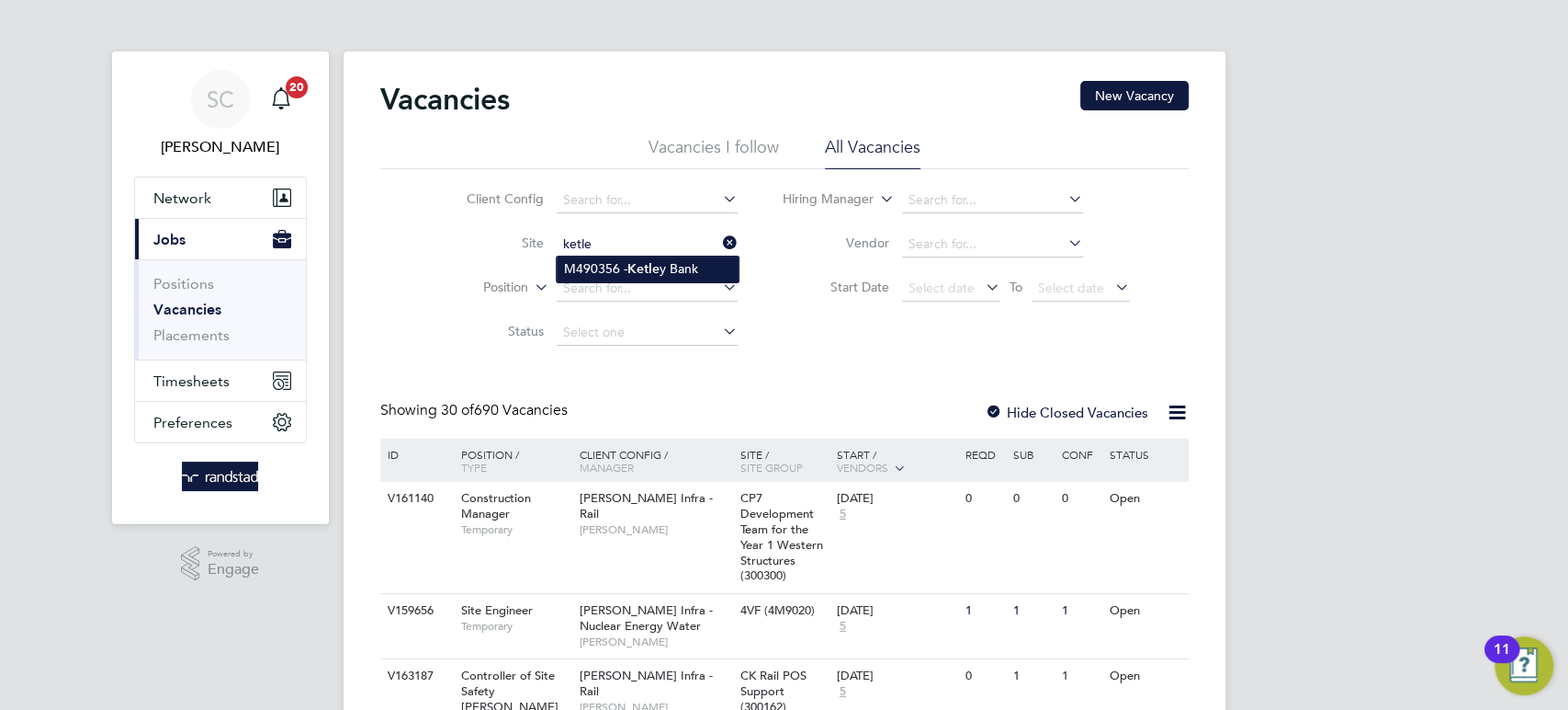
click at [594, 263] on li "M490356 - Ketle y Bank" at bounding box center [647, 269] width 181 height 25
type input "M490356 - Ketley Bank"
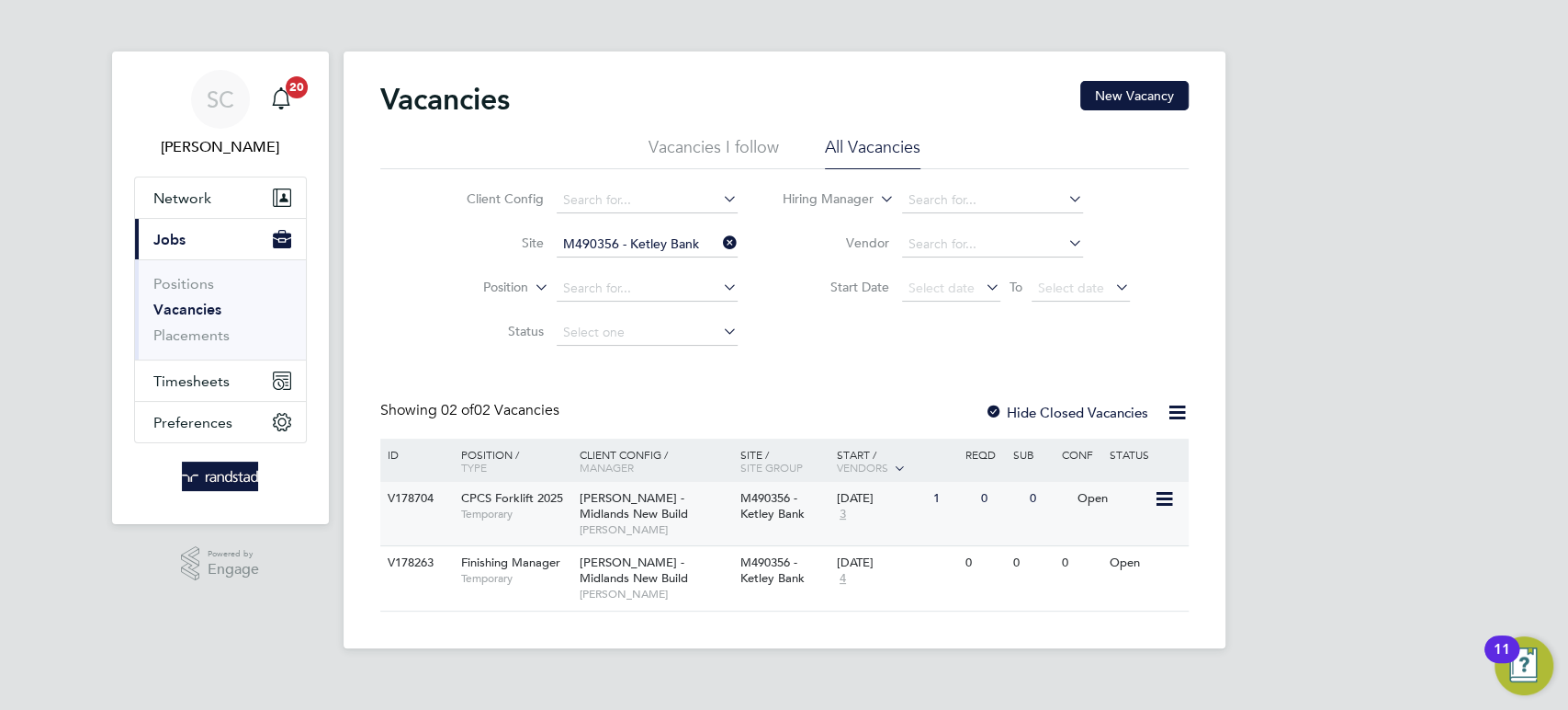
click at [621, 503] on span "[PERSON_NAME] - Midlands New Build" at bounding box center [633, 506] width 108 height 32
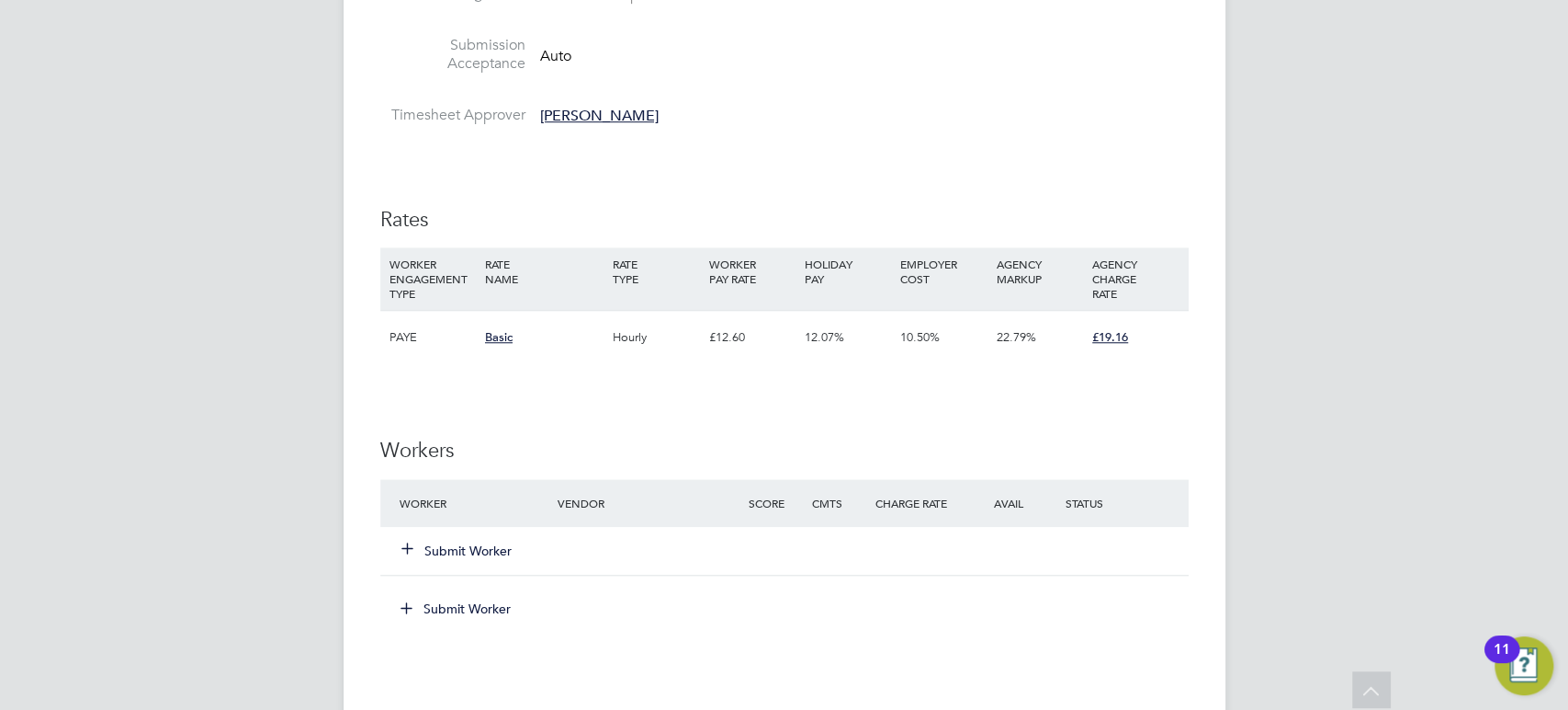
scroll to position [828, 0]
click at [439, 547] on button "Submit Worker" at bounding box center [456, 548] width 110 height 18
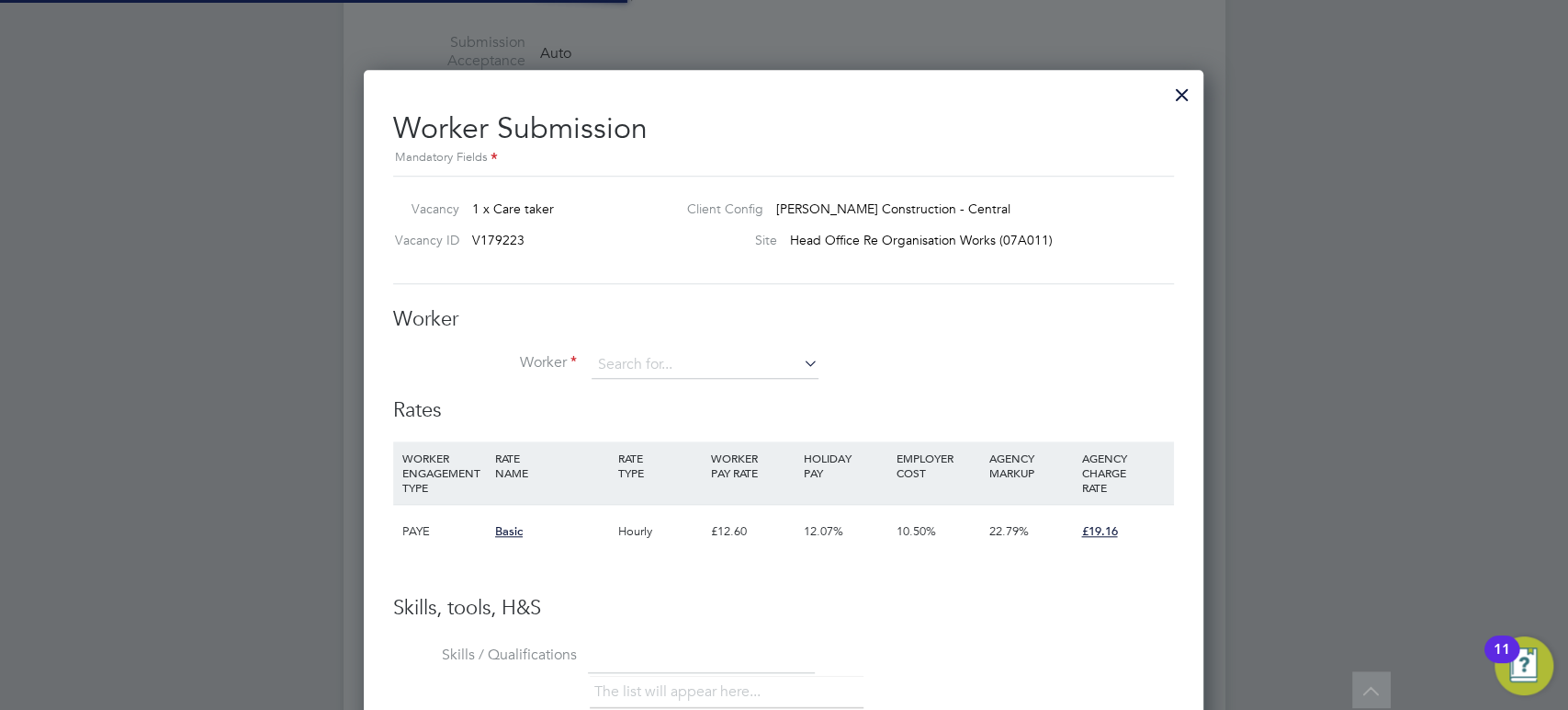
scroll to position [0, 0]
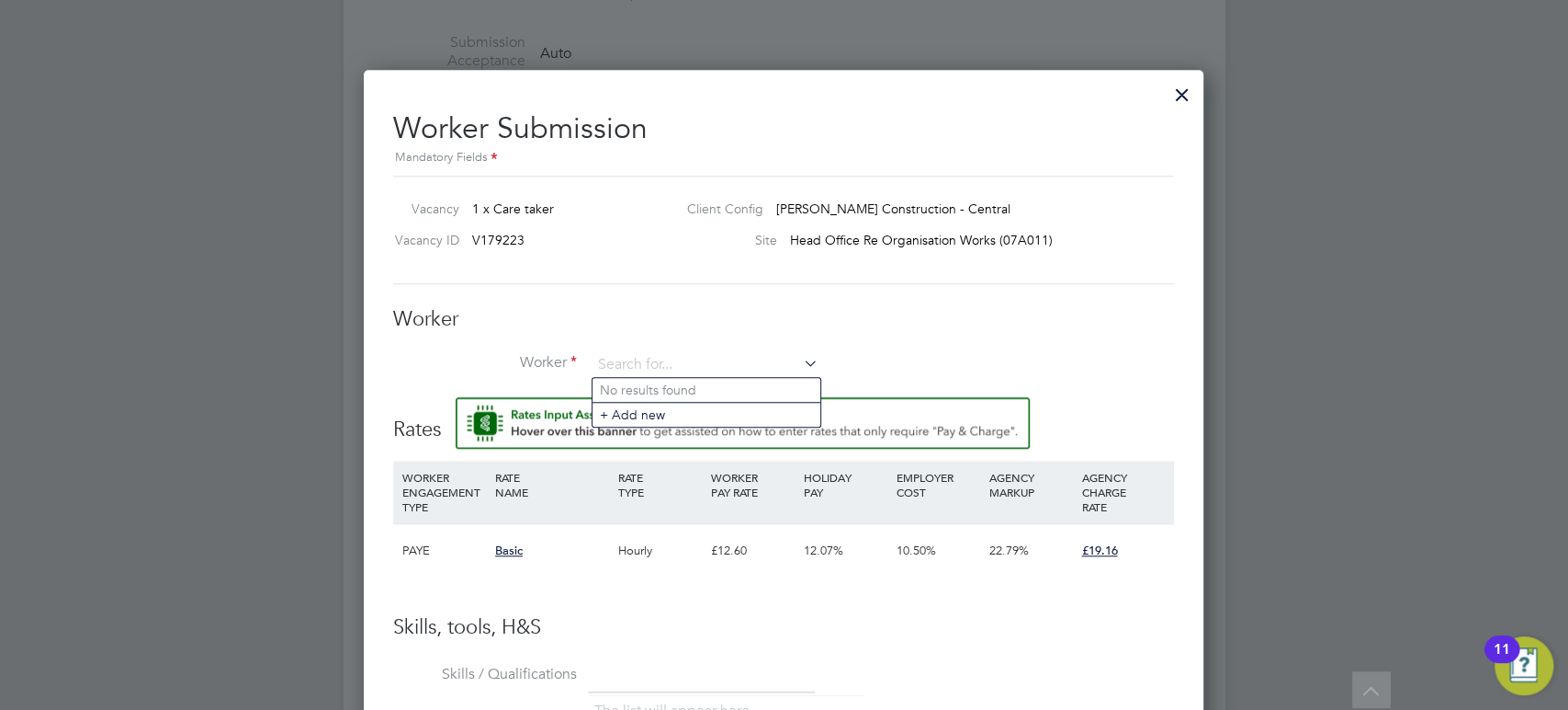
paste input "johnbloke1@gmail.com"
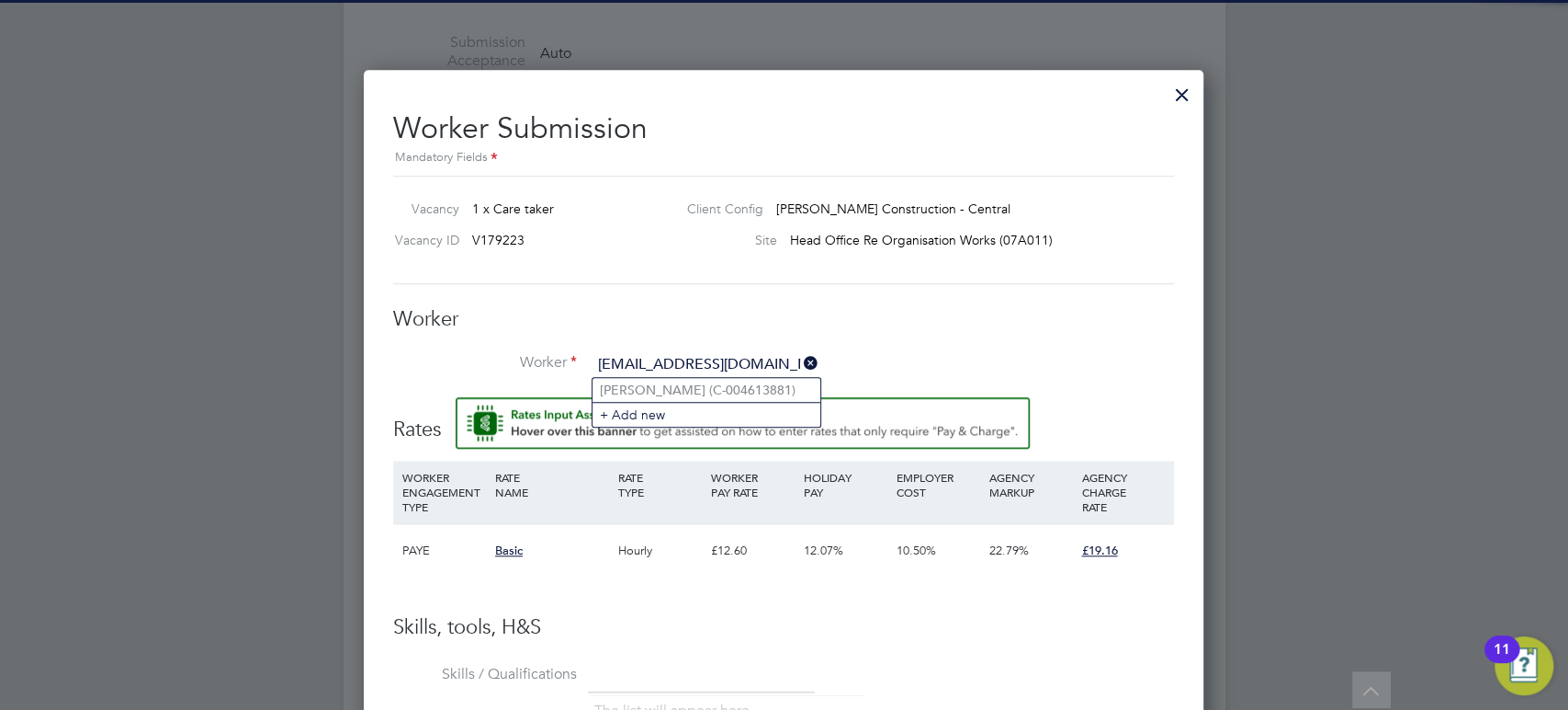
type input "johnbloke1@gmail.com"
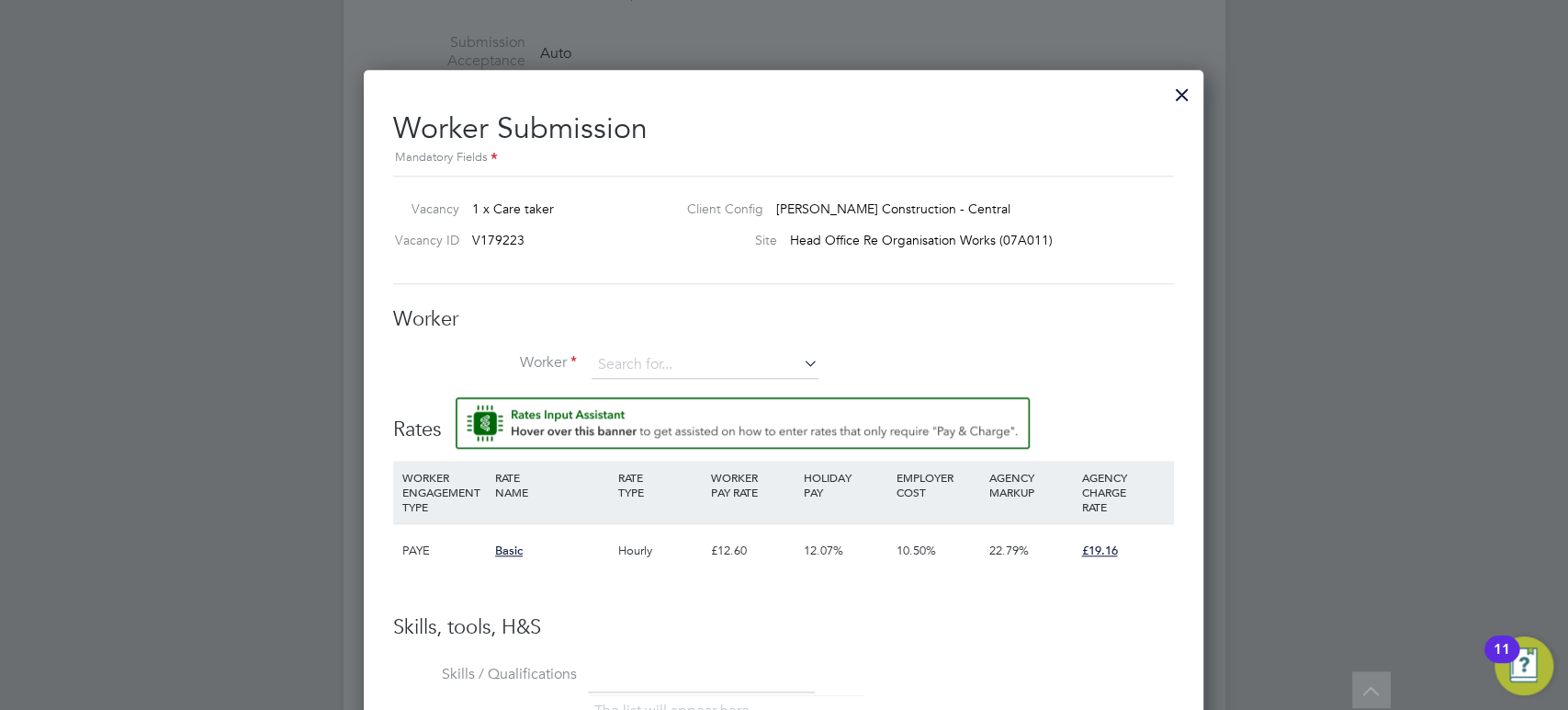
click at [677, 384] on li "Worker" at bounding box center [784, 374] width 781 height 46
click at [661, 373] on input at bounding box center [705, 364] width 227 height 28
paste input "johnbloke1@gmail.com"
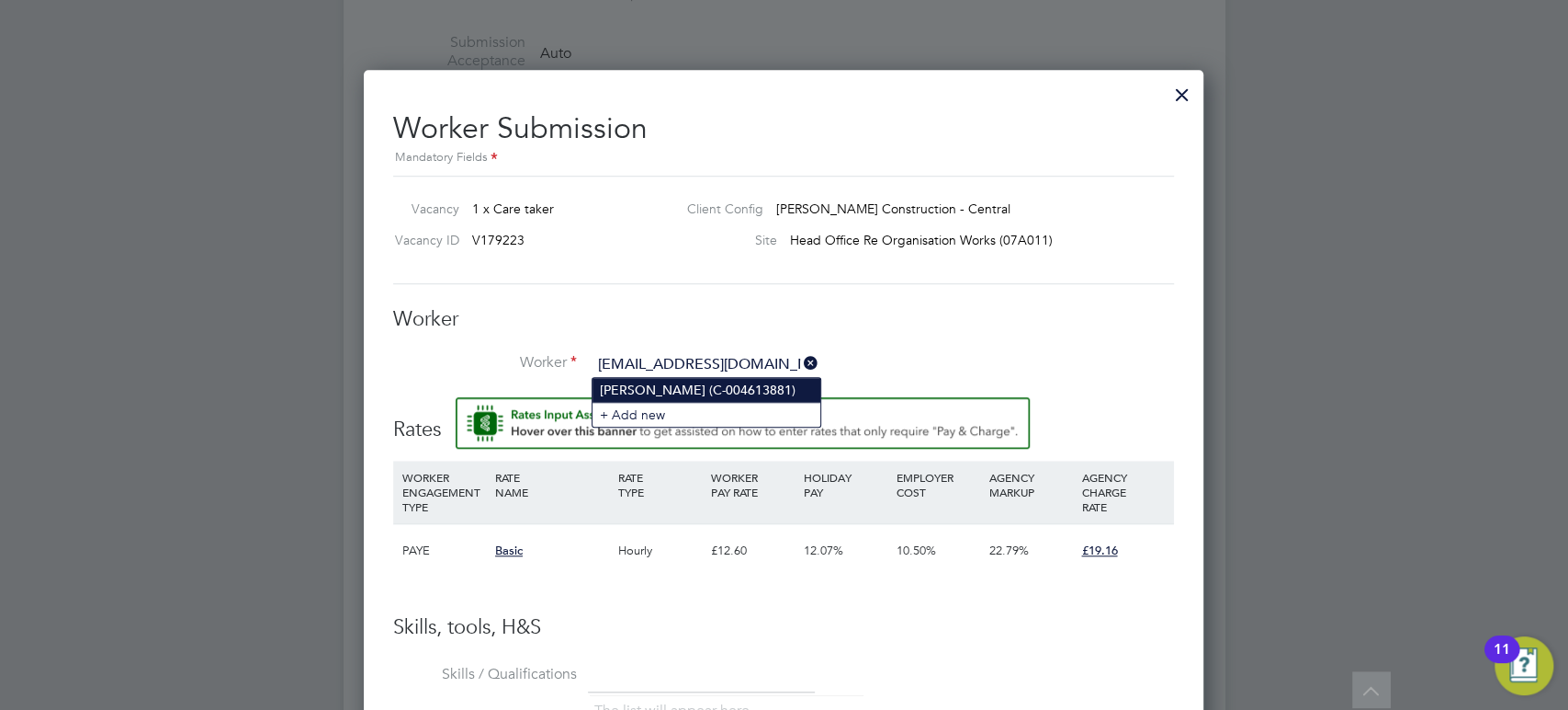
click at [637, 386] on li "John Robert Topliss (C-004613881)" at bounding box center [706, 389] width 228 height 24
type input "John Robert Topliss (C-004613881)"
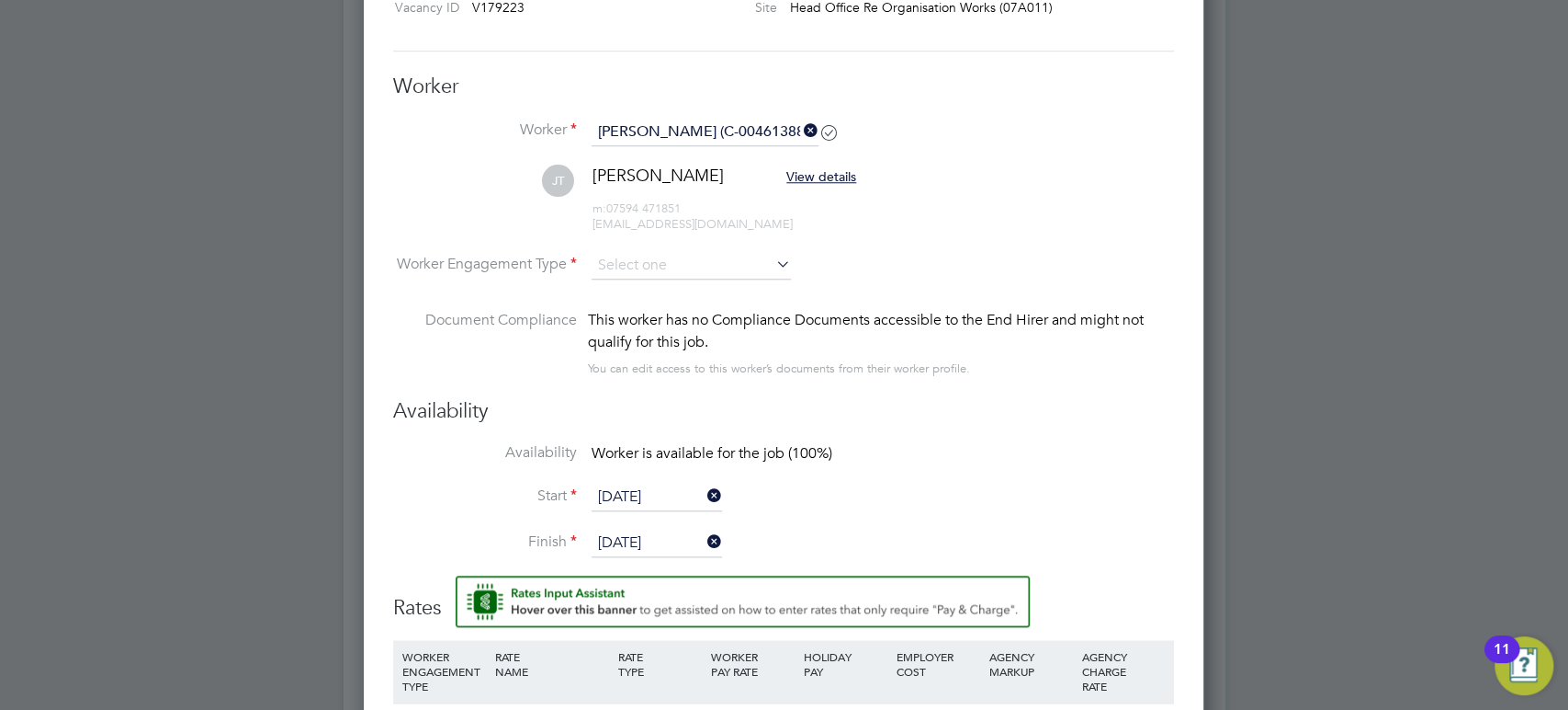
scroll to position [993, 0]
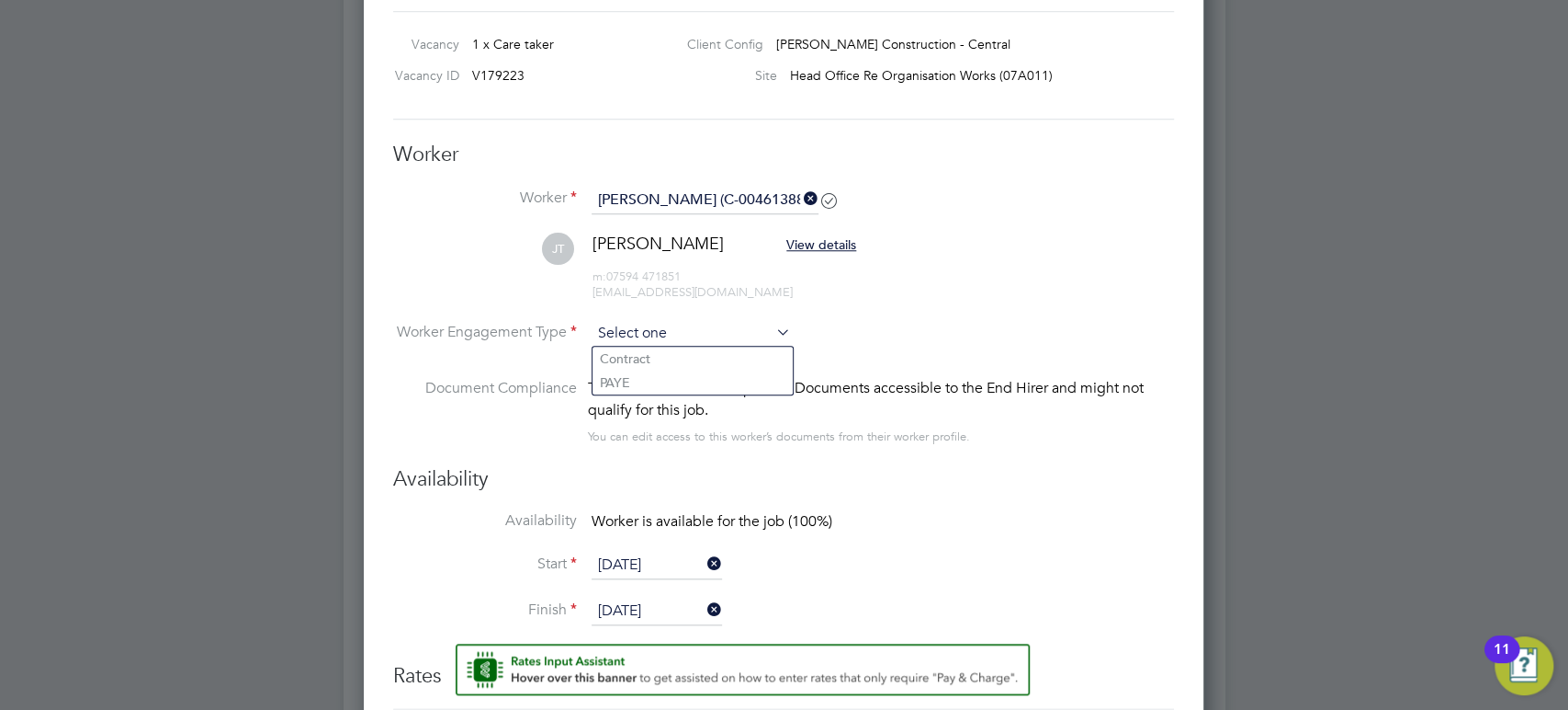
click at [623, 330] on input at bounding box center [690, 333] width 200 height 28
click at [613, 374] on li "PAYE" at bounding box center [692, 382] width 201 height 24
type input "PAYE"
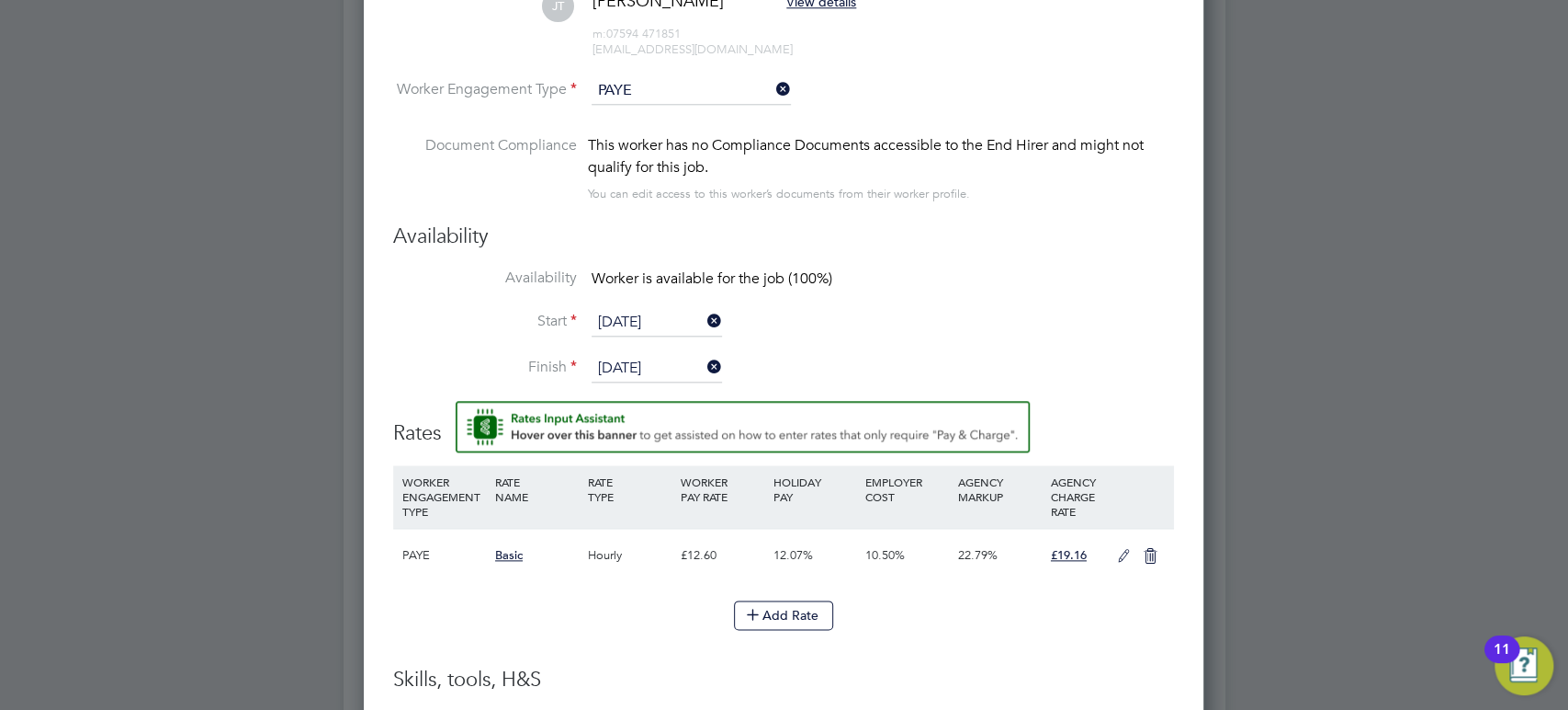
scroll to position [1236, 0]
click at [1114, 549] on icon at bounding box center [1124, 555] width 23 height 14
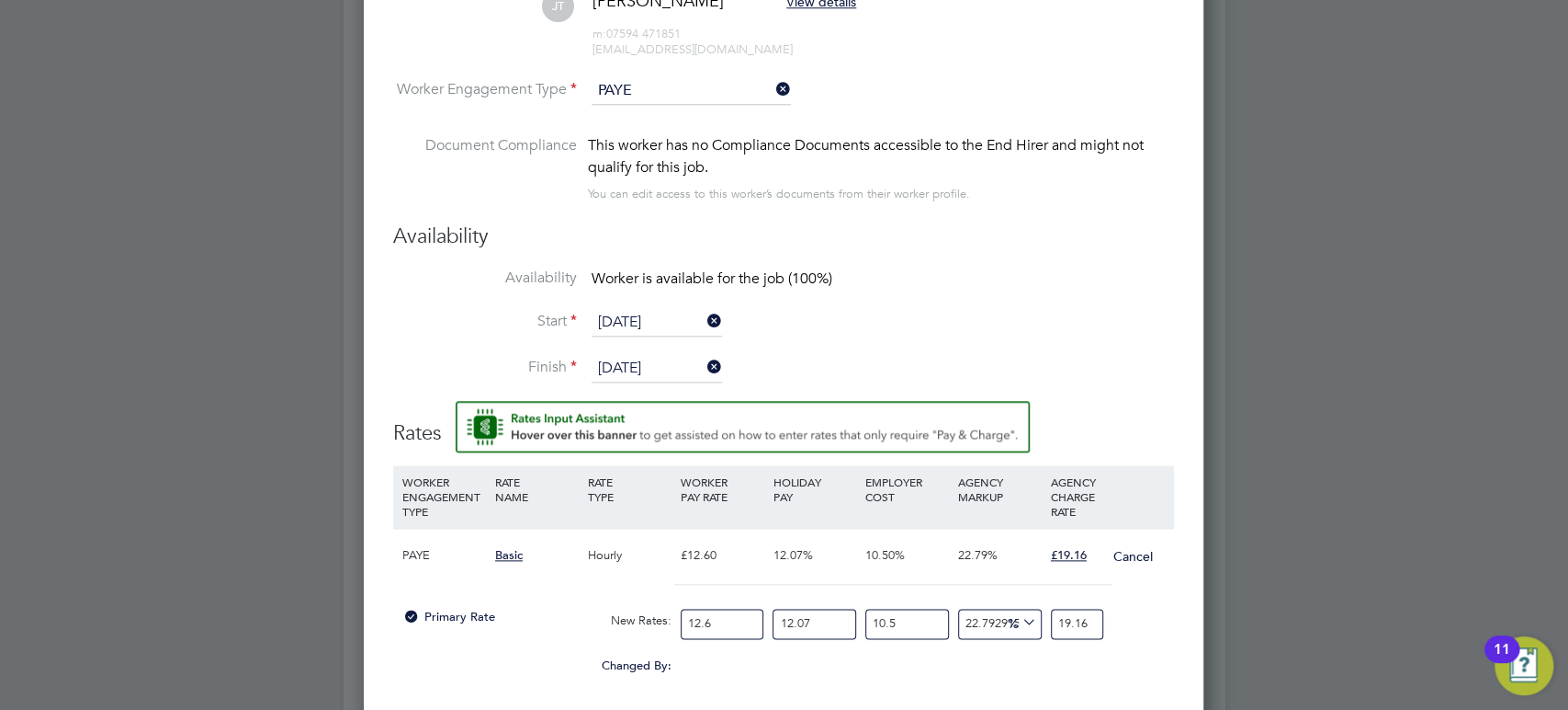
drag, startPoint x: 744, startPoint y: 615, endPoint x: 588, endPoint y: 604, distance: 156.4
click at [588, 604] on div "Primary Rate New Rates: 12.6 12.07 n/a 10.5 n/a 22.79291511284121 0 % 19.16" at bounding box center [784, 623] width 781 height 49
type input "1"
type input "1.5206349206349206"
type input "14"
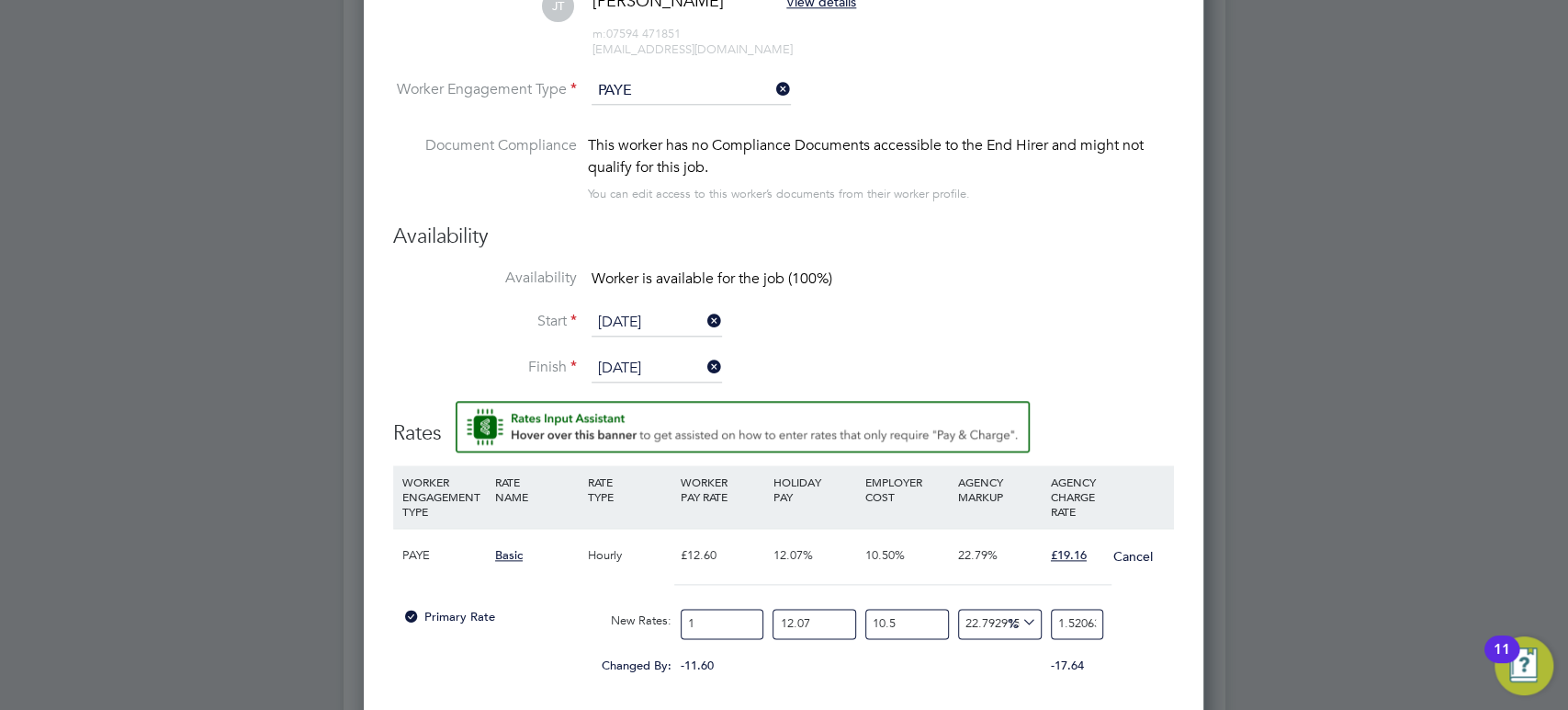
type input "21.288888888888888"
type input "14.1"
type input "21.440952380952382"
type input "14.12"
type input "21.47136507936508"
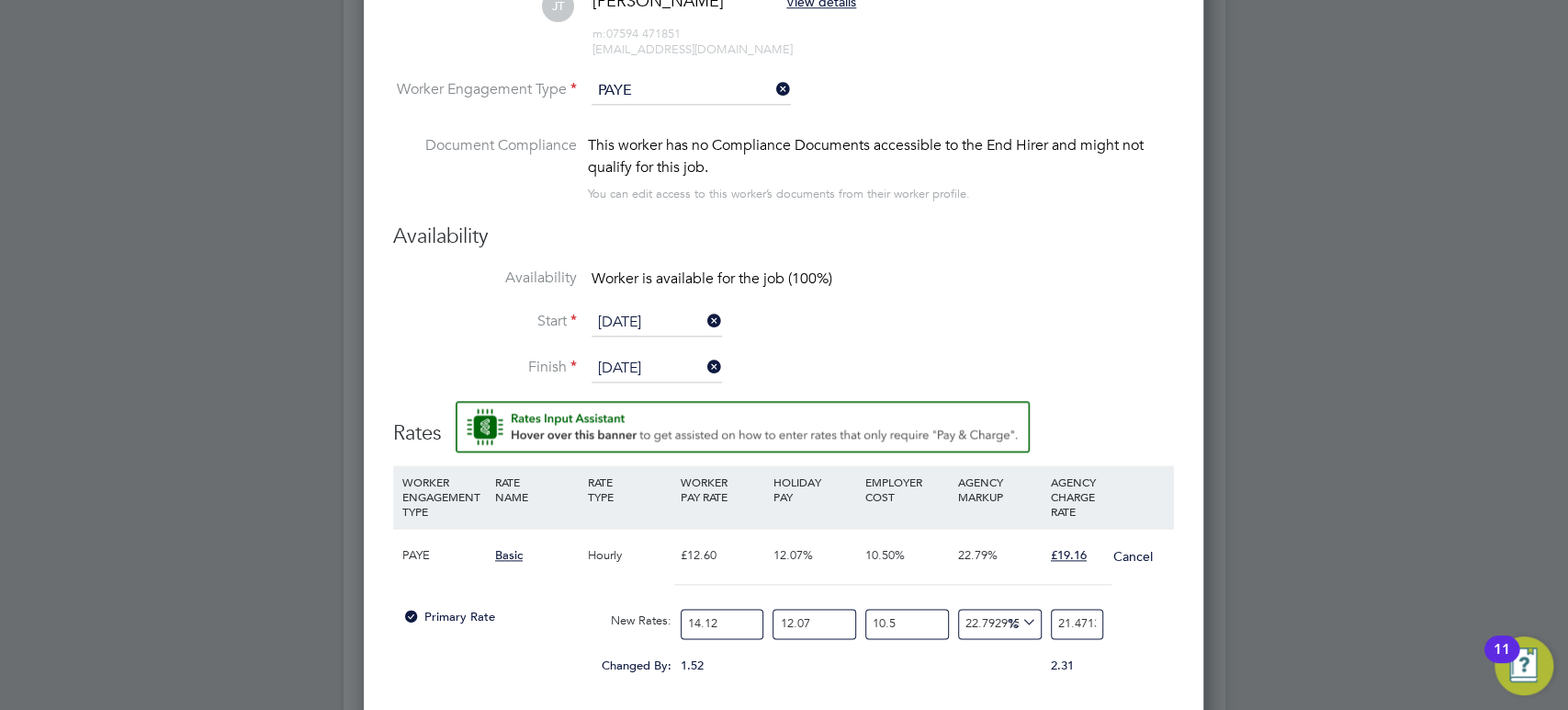
type input "14.12"
click at [839, 617] on input "12.07" at bounding box center [815, 624] width 84 height 31
drag, startPoint x: 839, startPoint y: 617, endPoint x: 707, endPoint y: 613, distance: 132.1
click at [707, 613] on div "Primary Rate New Rates: 14.12 12.07 n/a 10.5 n/a 22.79291511284121 3.9855312593…" at bounding box center [784, 623] width 781 height 49
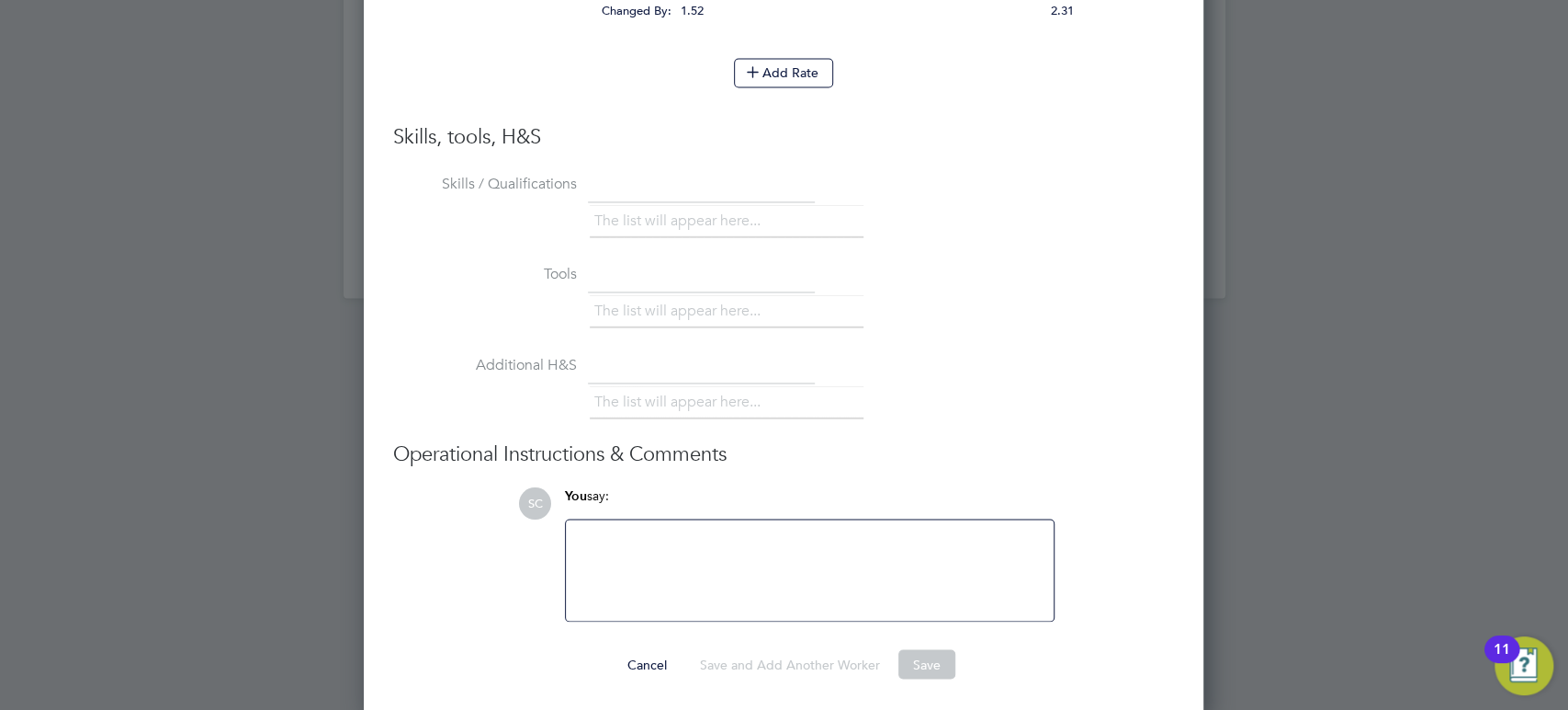
type input "0"
type input "19.158887373396162"
click at [927, 661] on button "Save" at bounding box center [927, 663] width 57 height 30
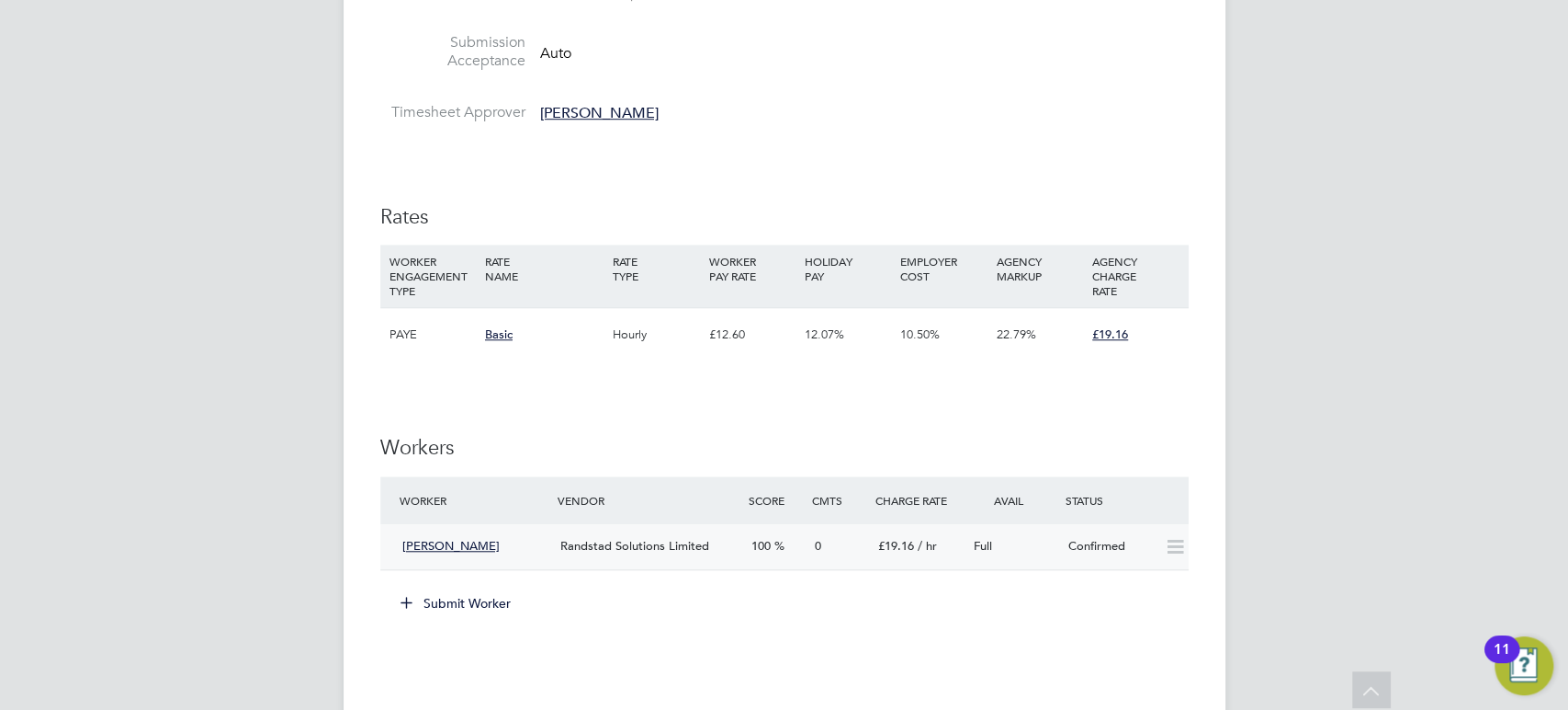
click at [529, 542] on div "John Robert Topliss" at bounding box center [475, 547] width 159 height 31
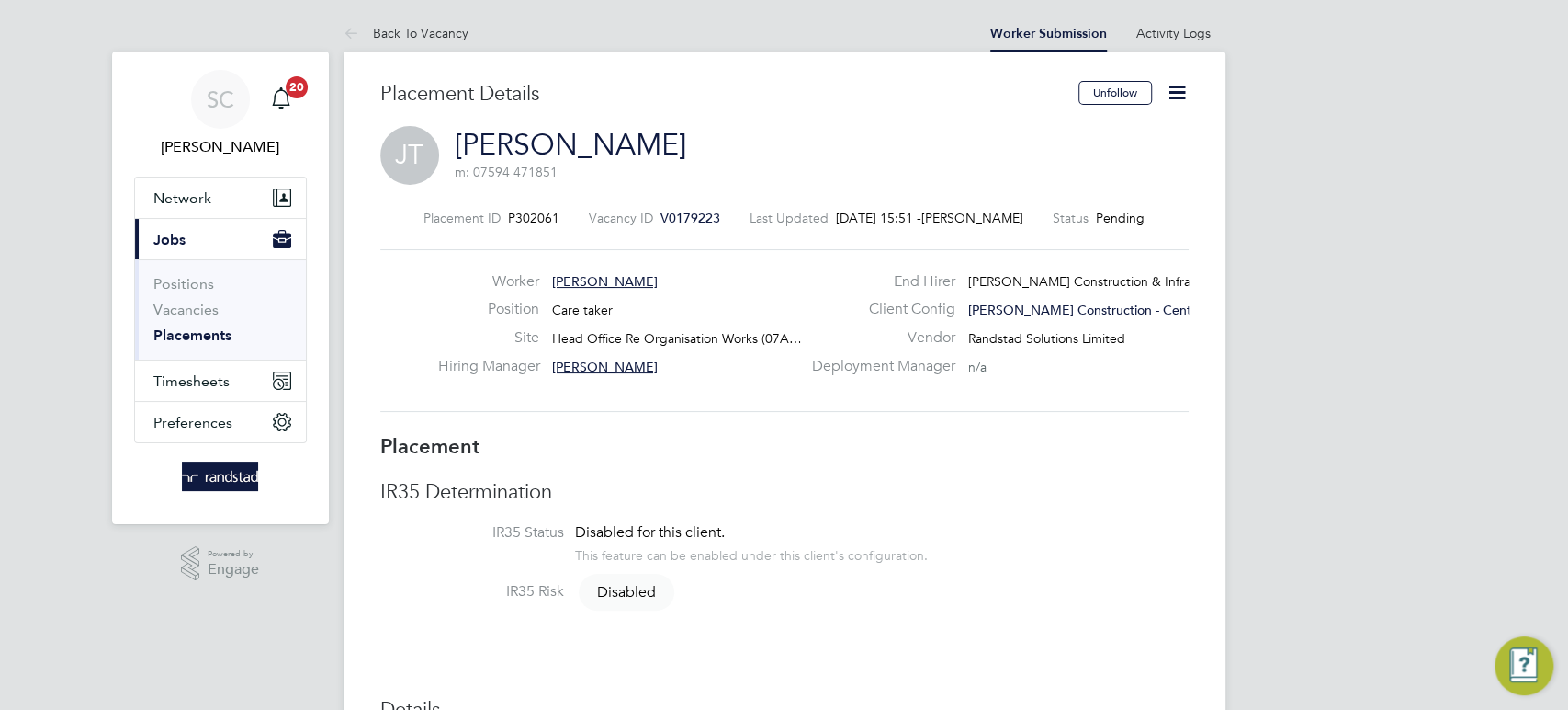
click at [1174, 96] on icon at bounding box center [1177, 93] width 23 height 23
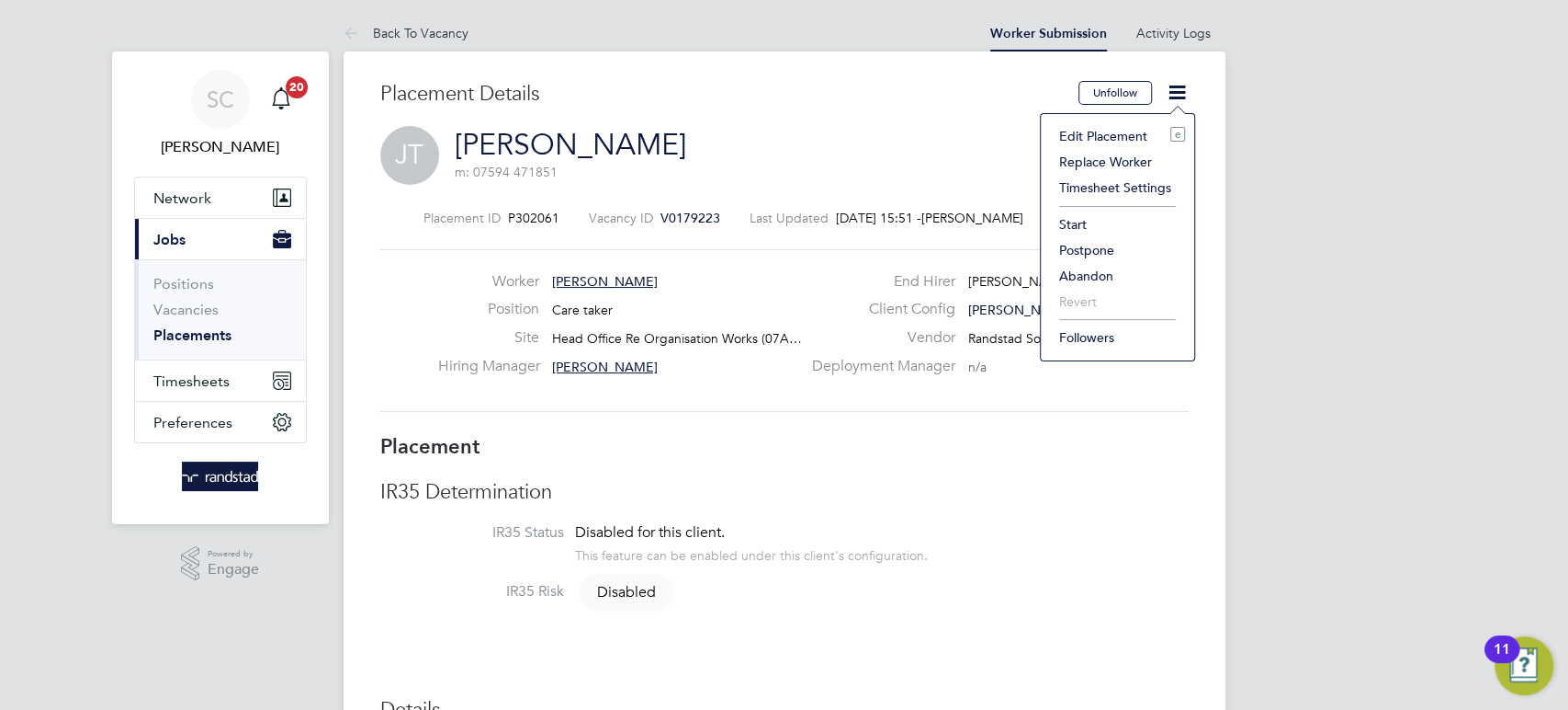
click at [1071, 221] on li "Start" at bounding box center [1116, 224] width 135 height 26
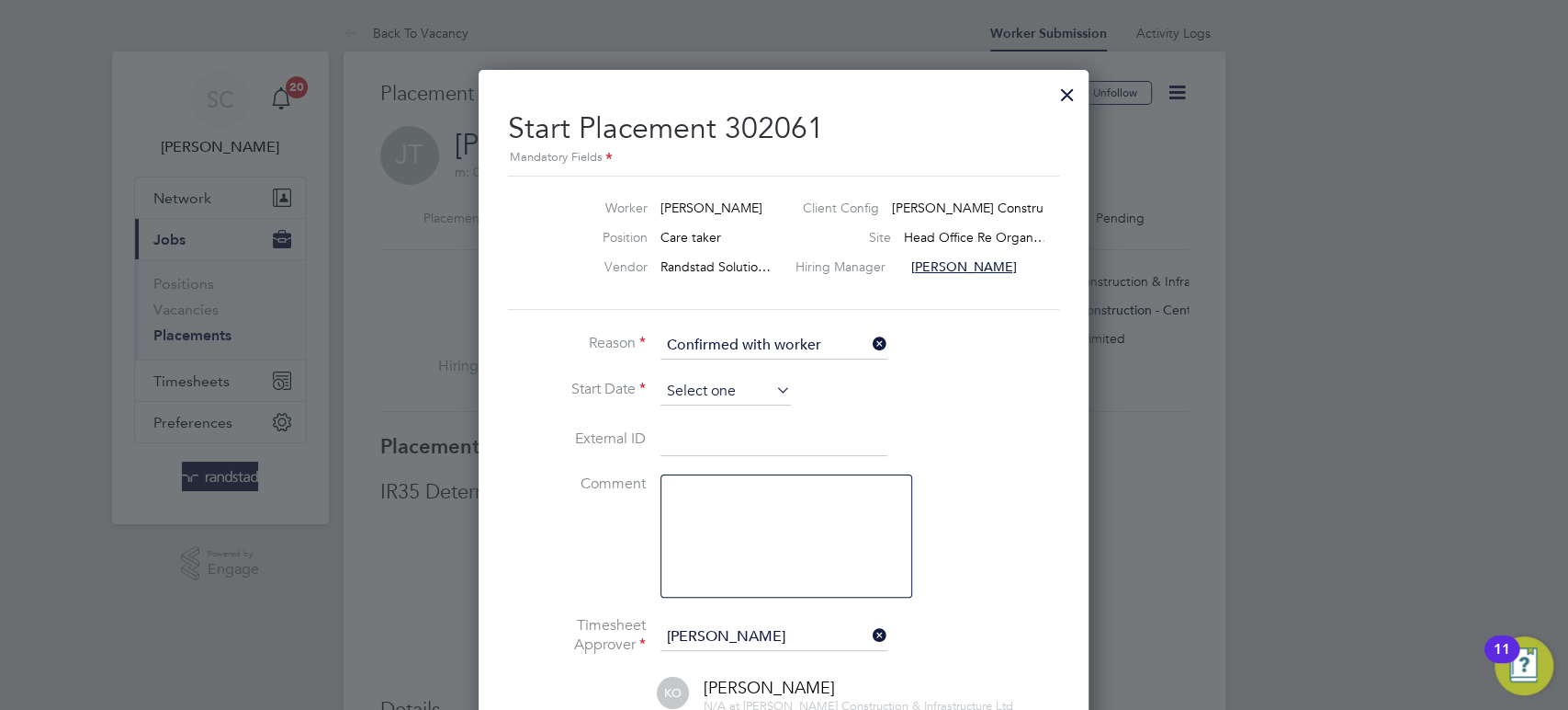
click at [689, 385] on input at bounding box center [726, 391] width 131 height 28
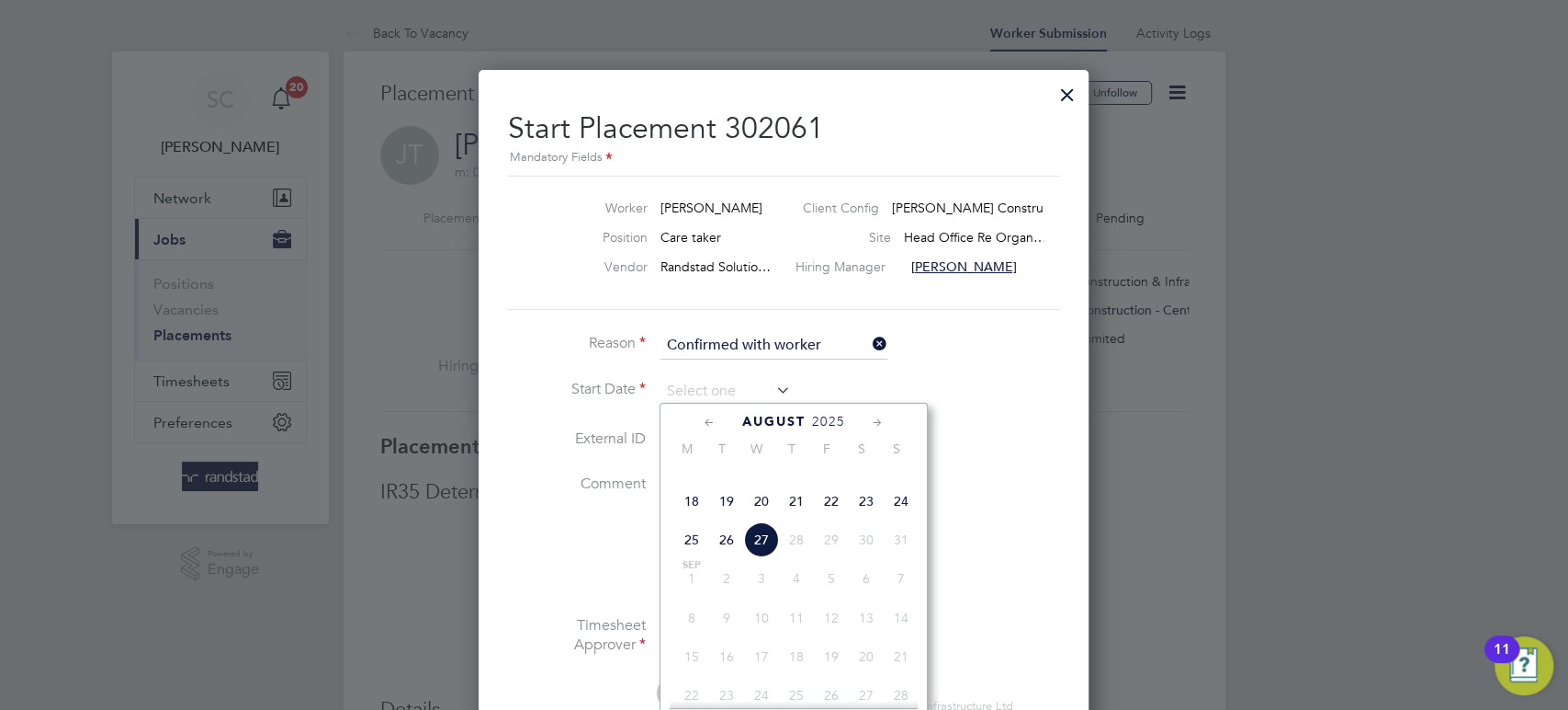
click at [822, 518] on span "22" at bounding box center [831, 501] width 35 height 35
type input "22 Aug 2025"
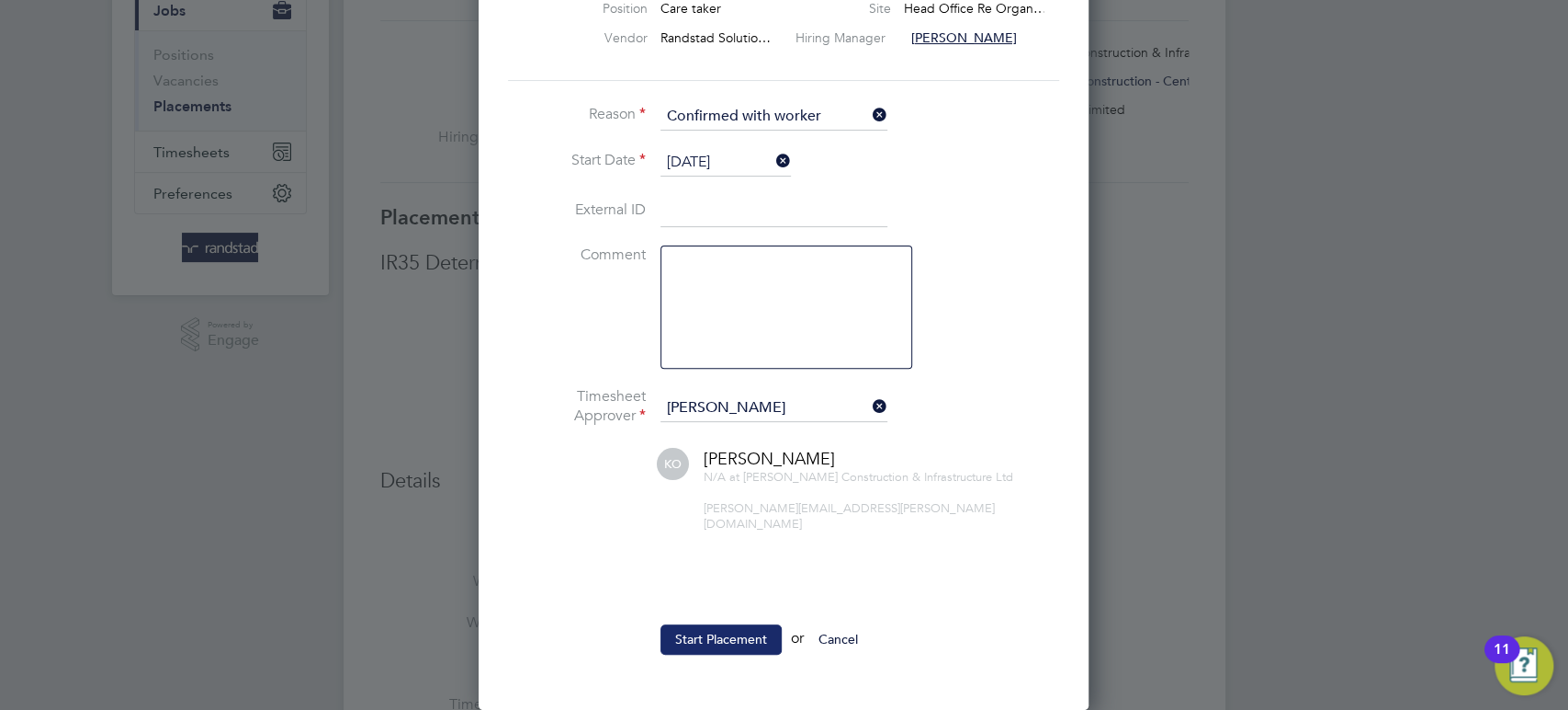
click at [721, 624] on button "Start Placement" at bounding box center [721, 638] width 121 height 30
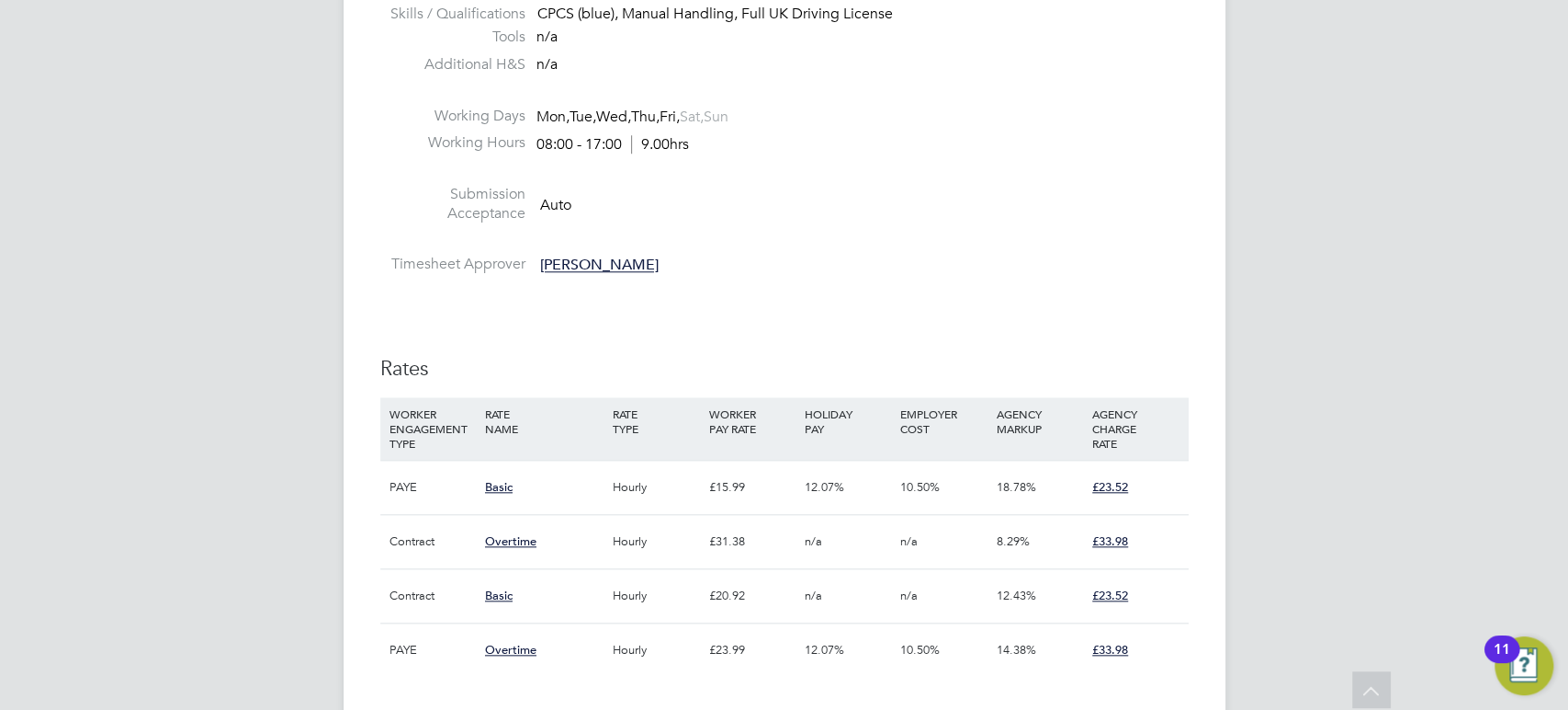
scroll to position [1306, 0]
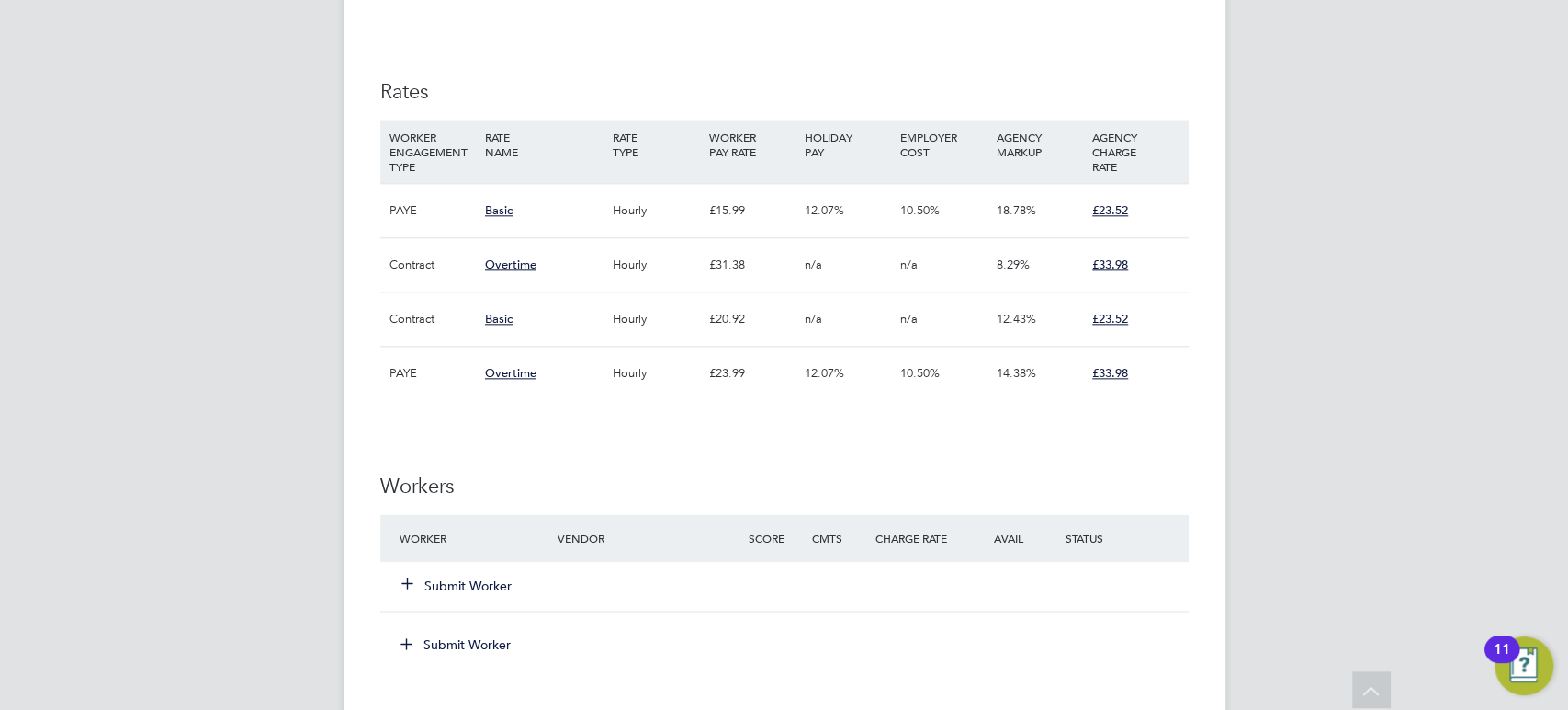
click at [481, 581] on button "Submit Worker" at bounding box center [456, 585] width 110 height 18
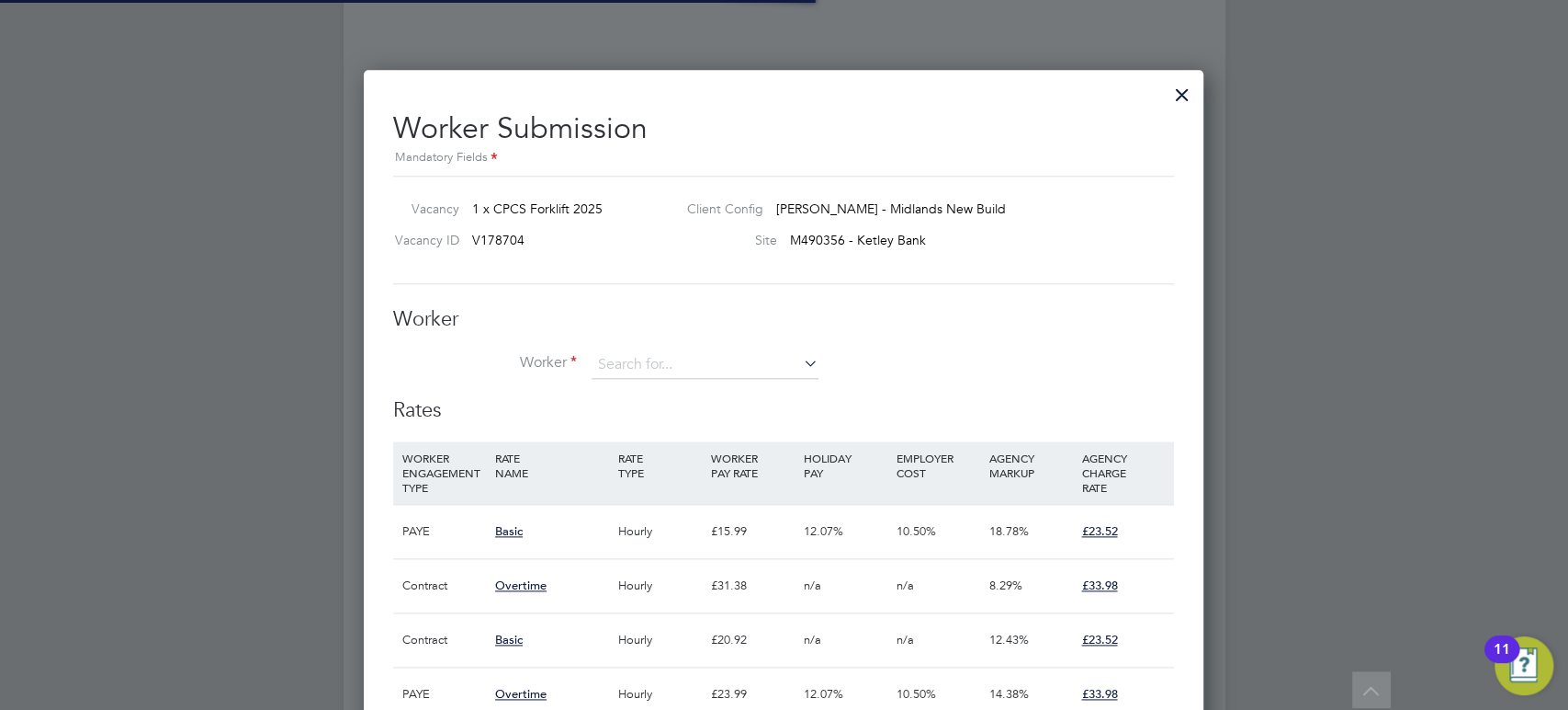
scroll to position [55, 125]
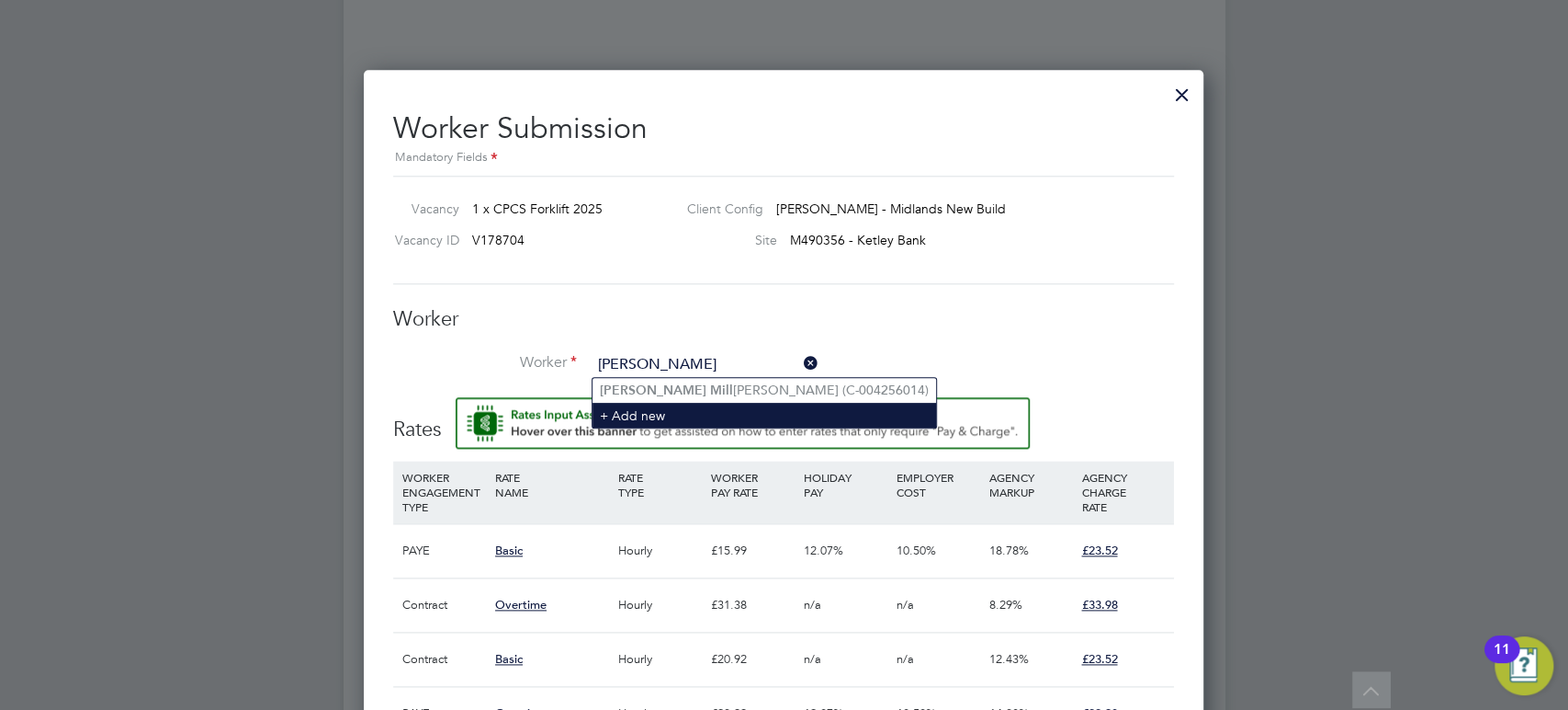
type input "[PERSON_NAME]"
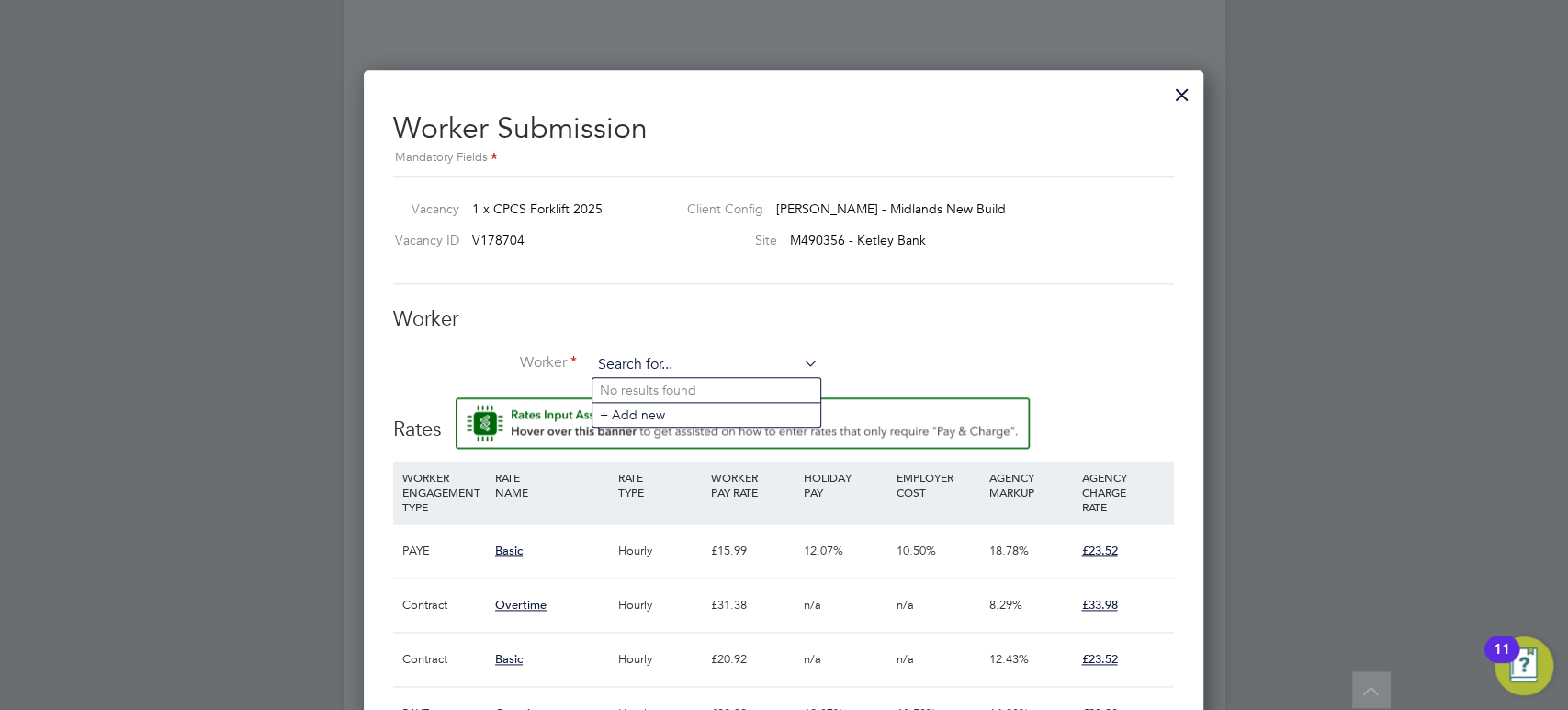
click at [616, 366] on input at bounding box center [705, 364] width 227 height 28
click at [710, 383] on b "[PERSON_NAME]" at bounding box center [763, 390] width 107 height 15
type input "[PERSON_NAME] (C-004256014)"
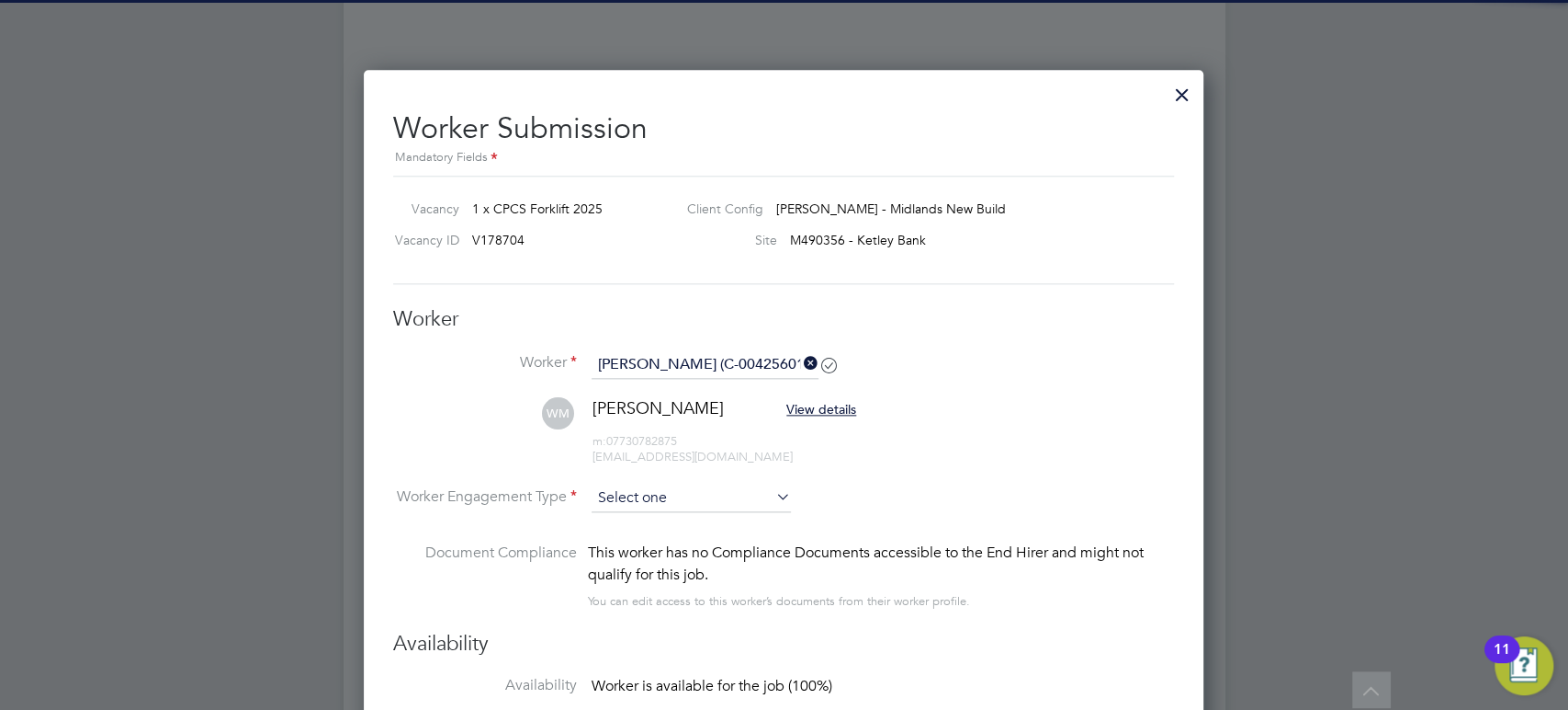
click at [636, 493] on input at bounding box center [690, 498] width 200 height 28
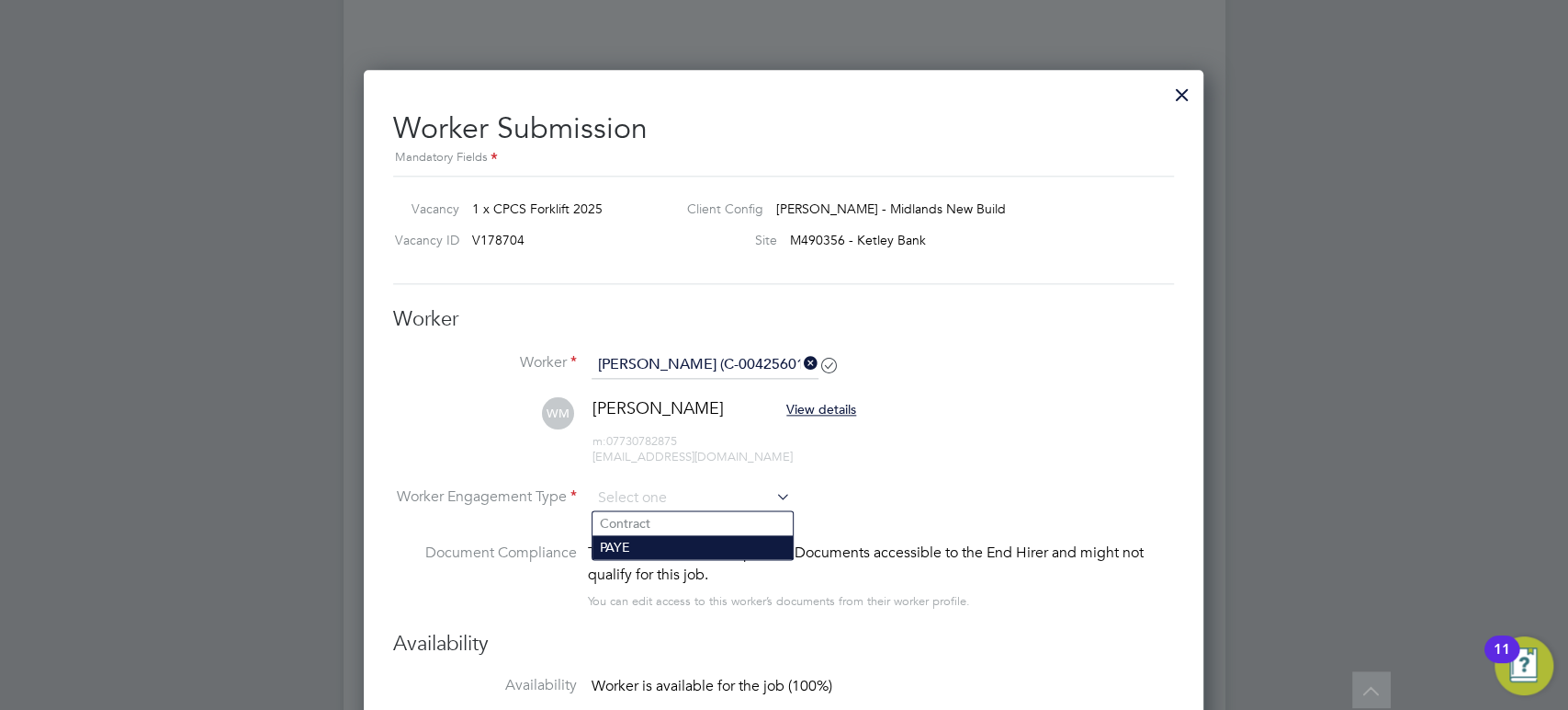
click at [625, 540] on li "PAYE" at bounding box center [692, 547] width 201 height 24
type input "PAYE"
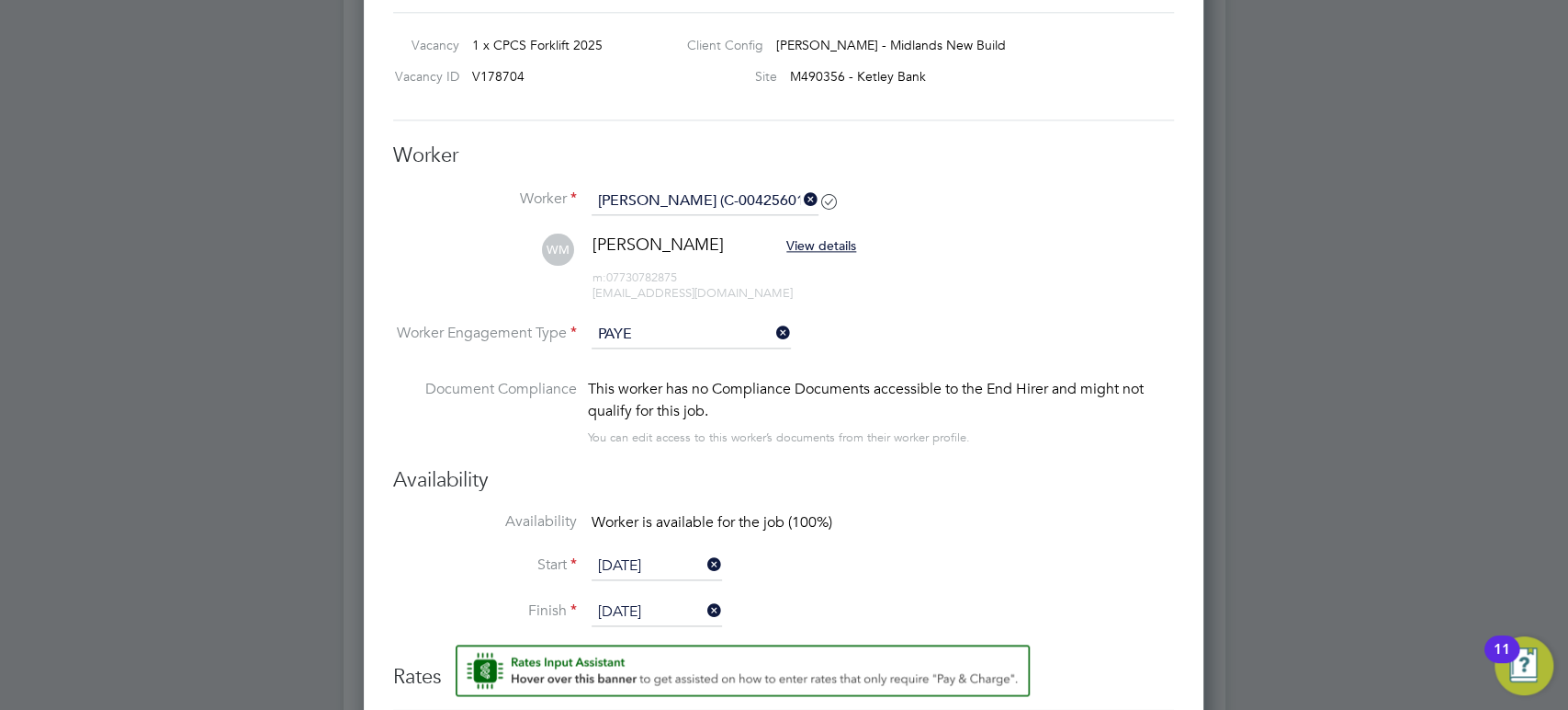
click at [622, 568] on input "[DATE]" at bounding box center [656, 566] width 131 height 28
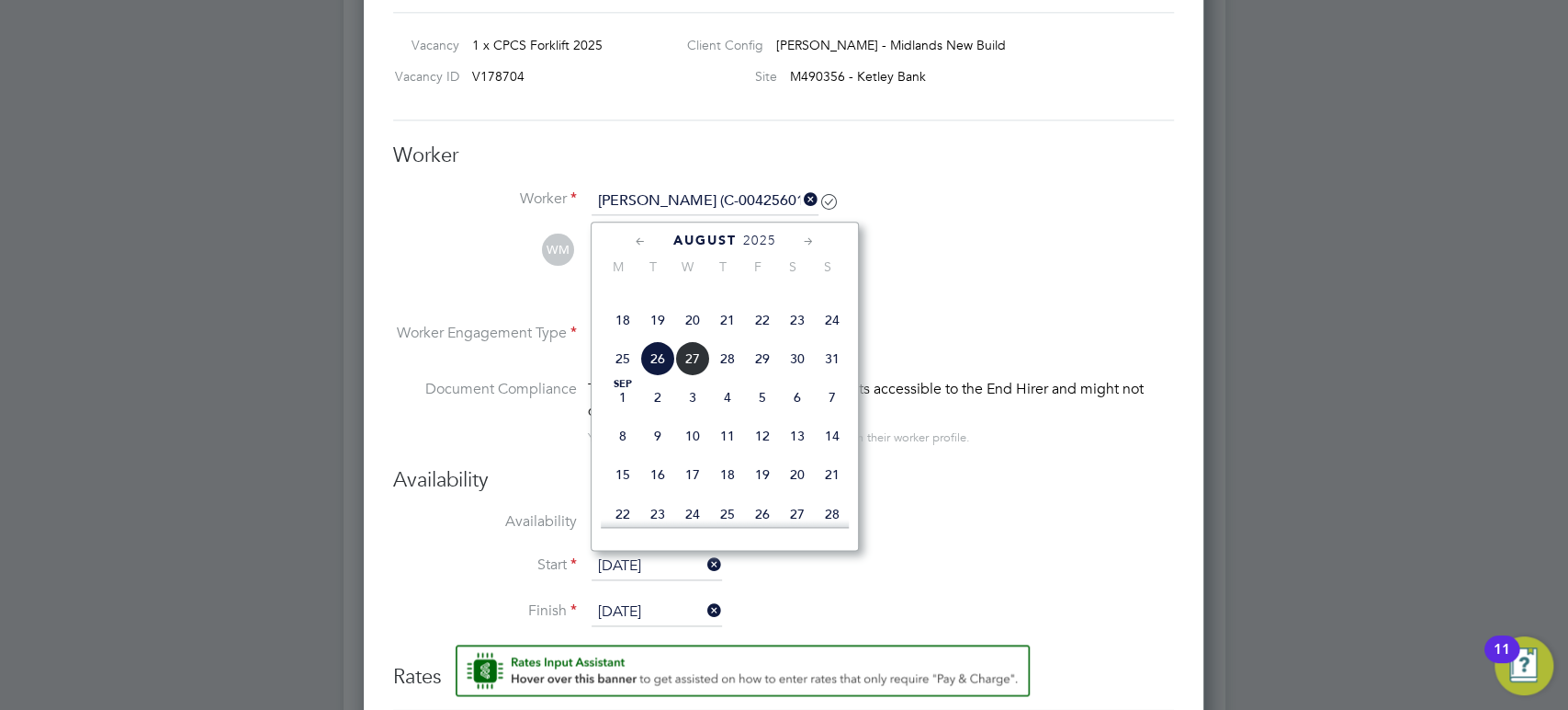
click at [655, 376] on span "26" at bounding box center [657, 358] width 35 height 35
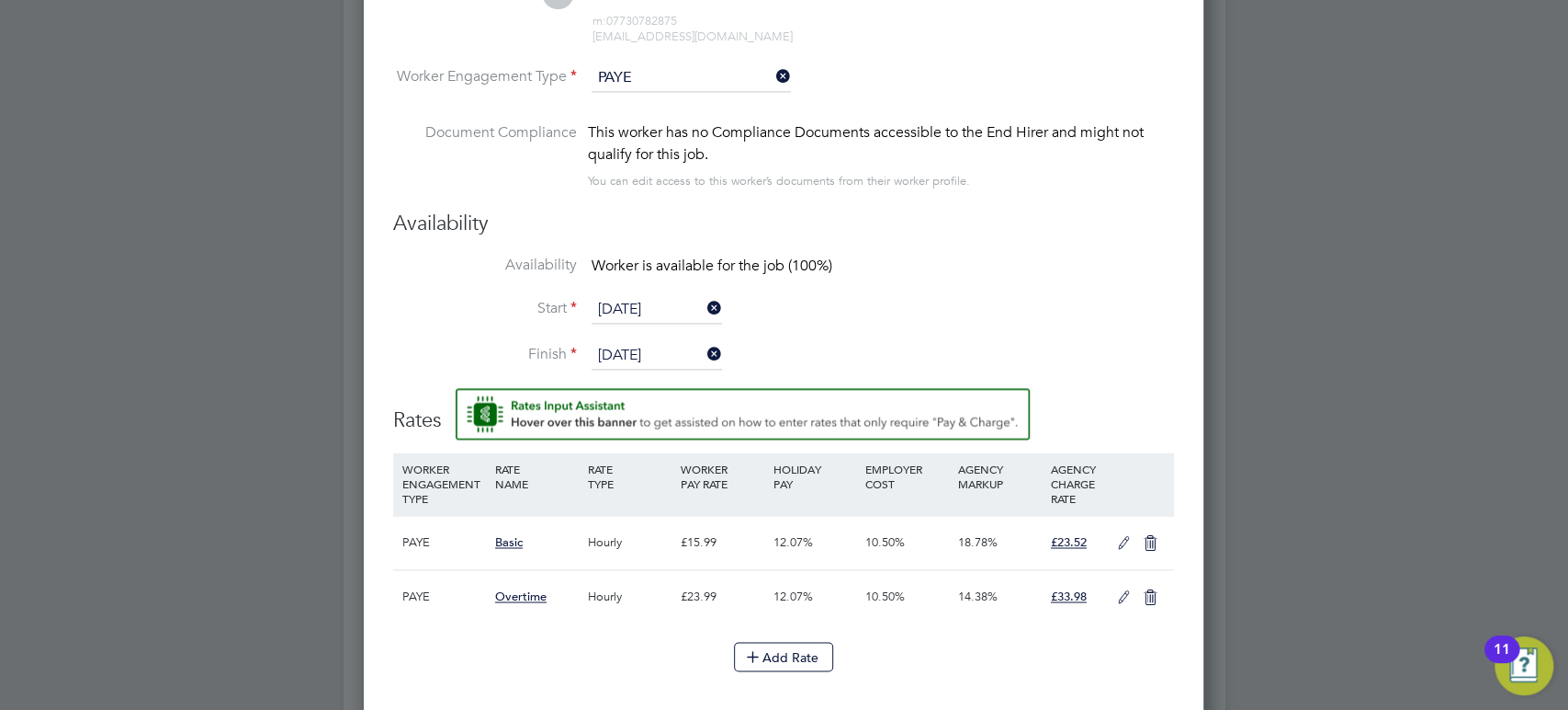
click at [1122, 545] on icon at bounding box center [1124, 543] width 23 height 14
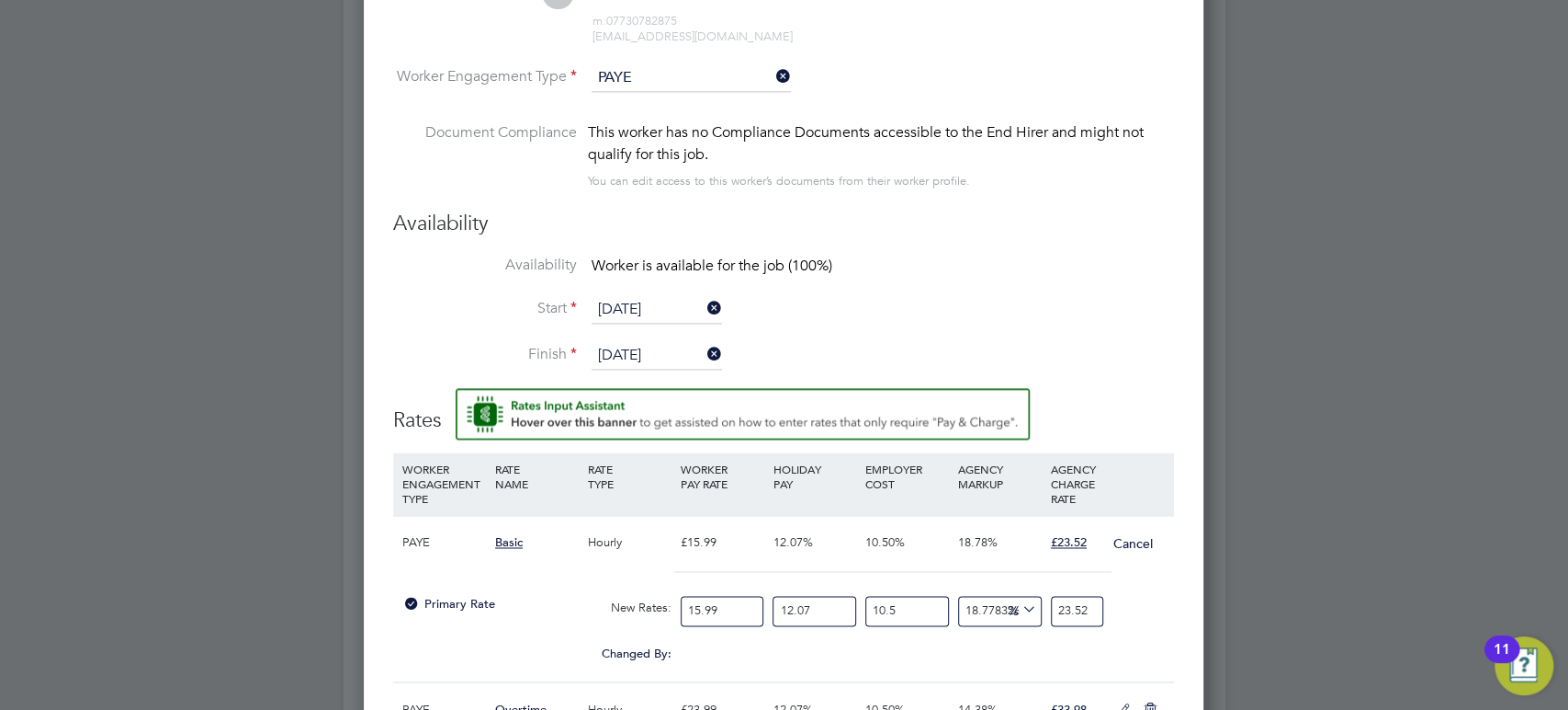
drag, startPoint x: 745, startPoint y: 607, endPoint x: 615, endPoint y: 600, distance: 130.2
click at [620, 604] on div "Primary Rate New Rates: 15.99 12.07 n/a 10.5 n/a 18.778326940770388 0 % 23.52" at bounding box center [784, 611] width 781 height 49
type input "1"
type input "1.4709193245778611"
type input "17"
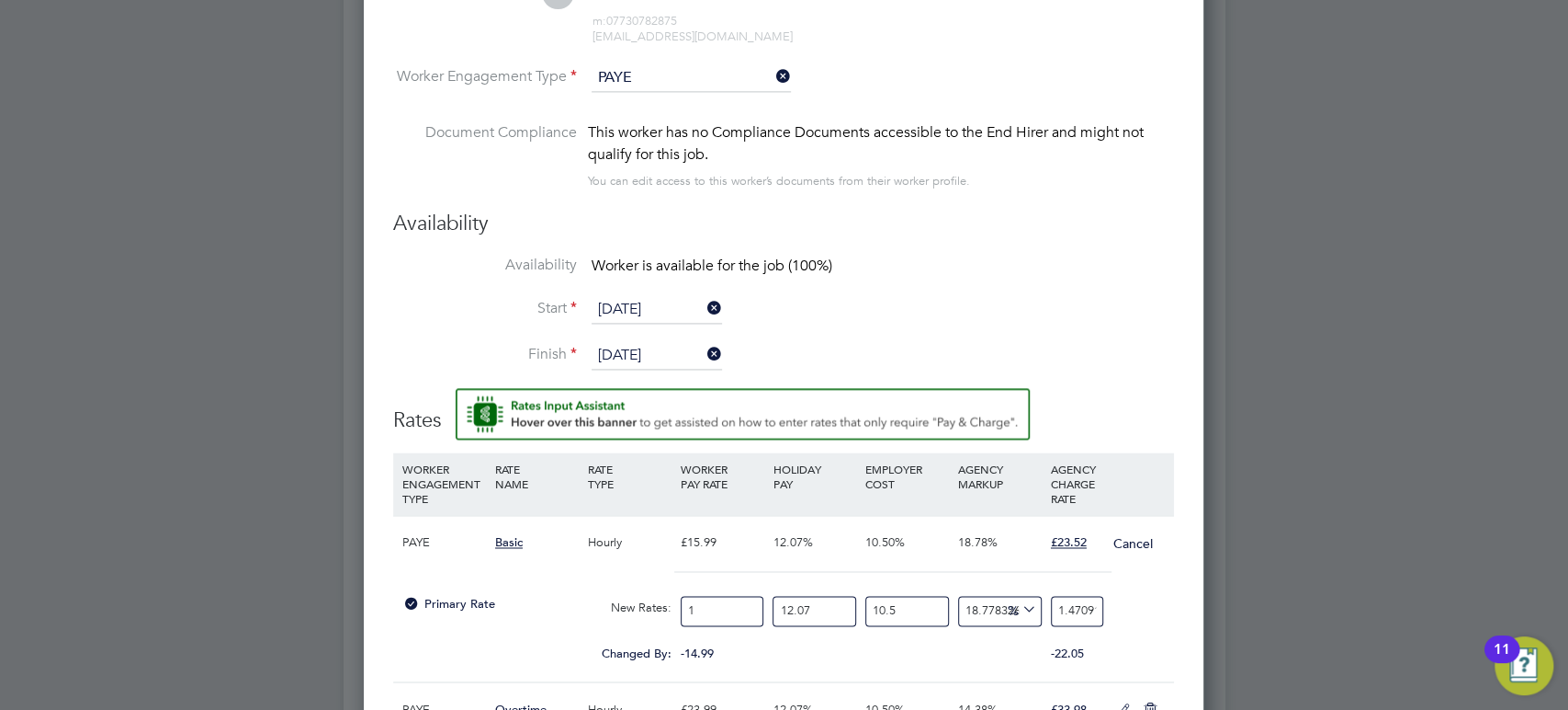
type input "25.00562851782364"
type input "17.9"
type input "26.329455909943714"
type input "17.92"
type input "26.35887429643527"
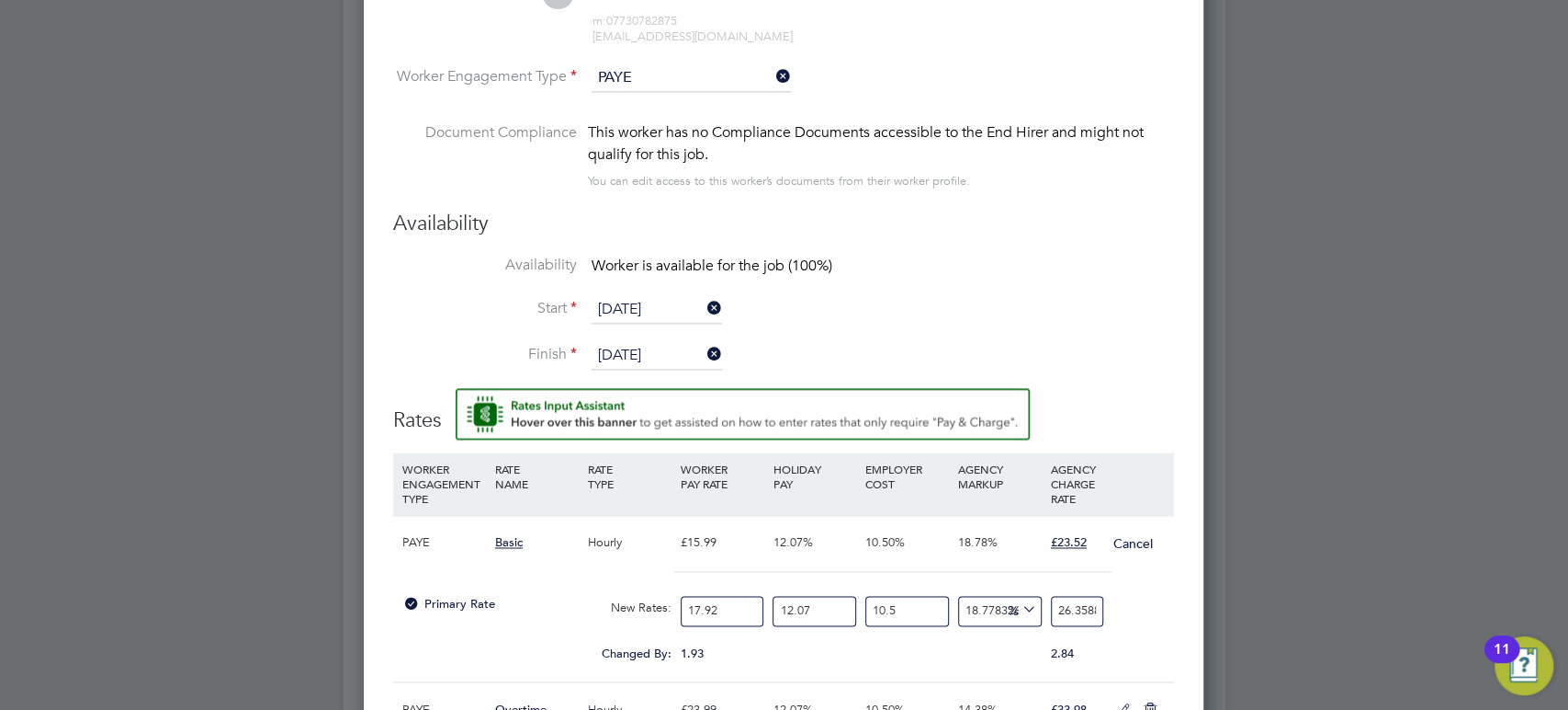
type input "17.92"
click at [835, 599] on input "12.07" at bounding box center [815, 611] width 84 height 31
drag, startPoint x: 835, startPoint y: 599, endPoint x: 748, endPoint y: 606, distance: 87.3
click at [748, 606] on div "Primary Rate New Rates: 17.92 12.07 n/a 10.5 n/a 18.778326940770388 4.167221176…" at bounding box center [784, 611] width 781 height 49
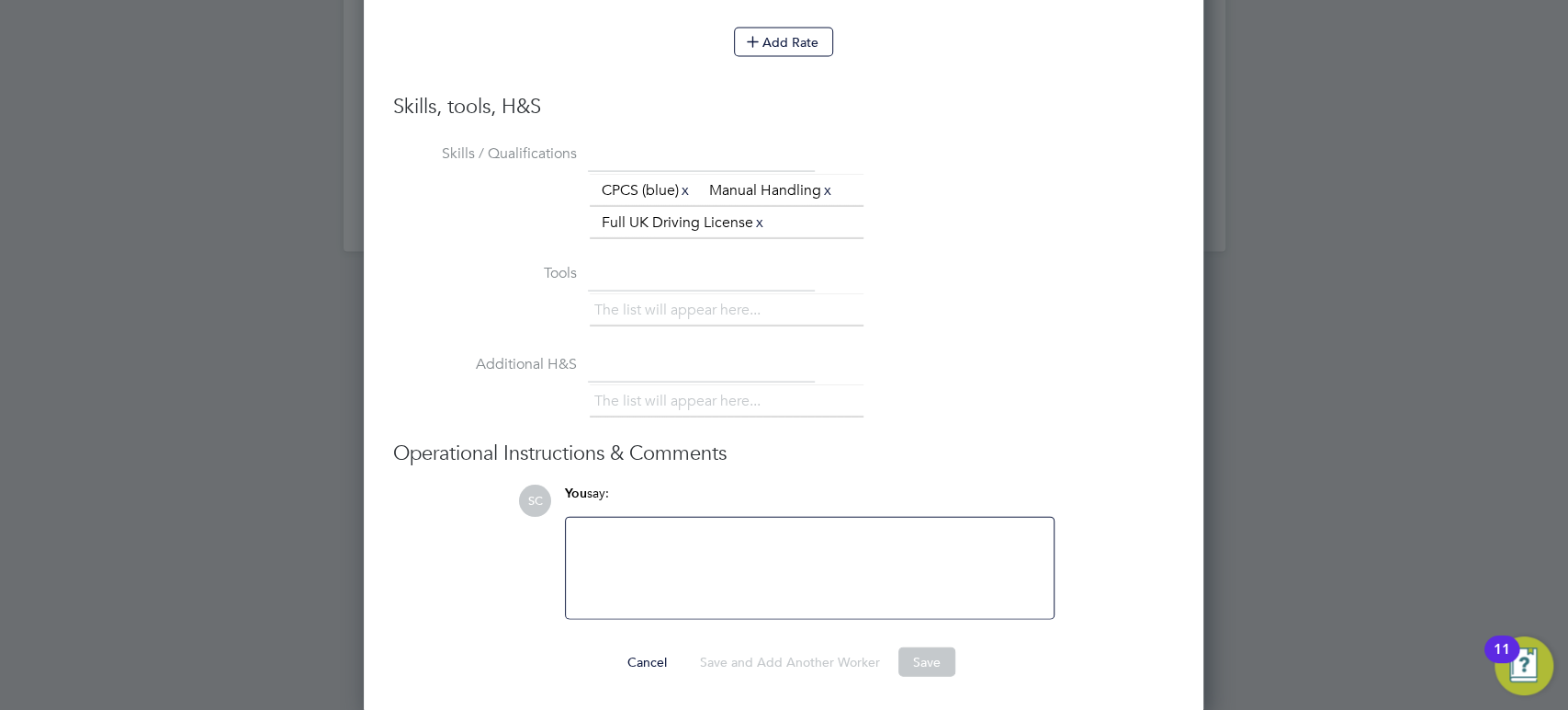
type input "0"
type input "23.52000918750359"
click at [936, 666] on button "Save" at bounding box center [927, 661] width 57 height 30
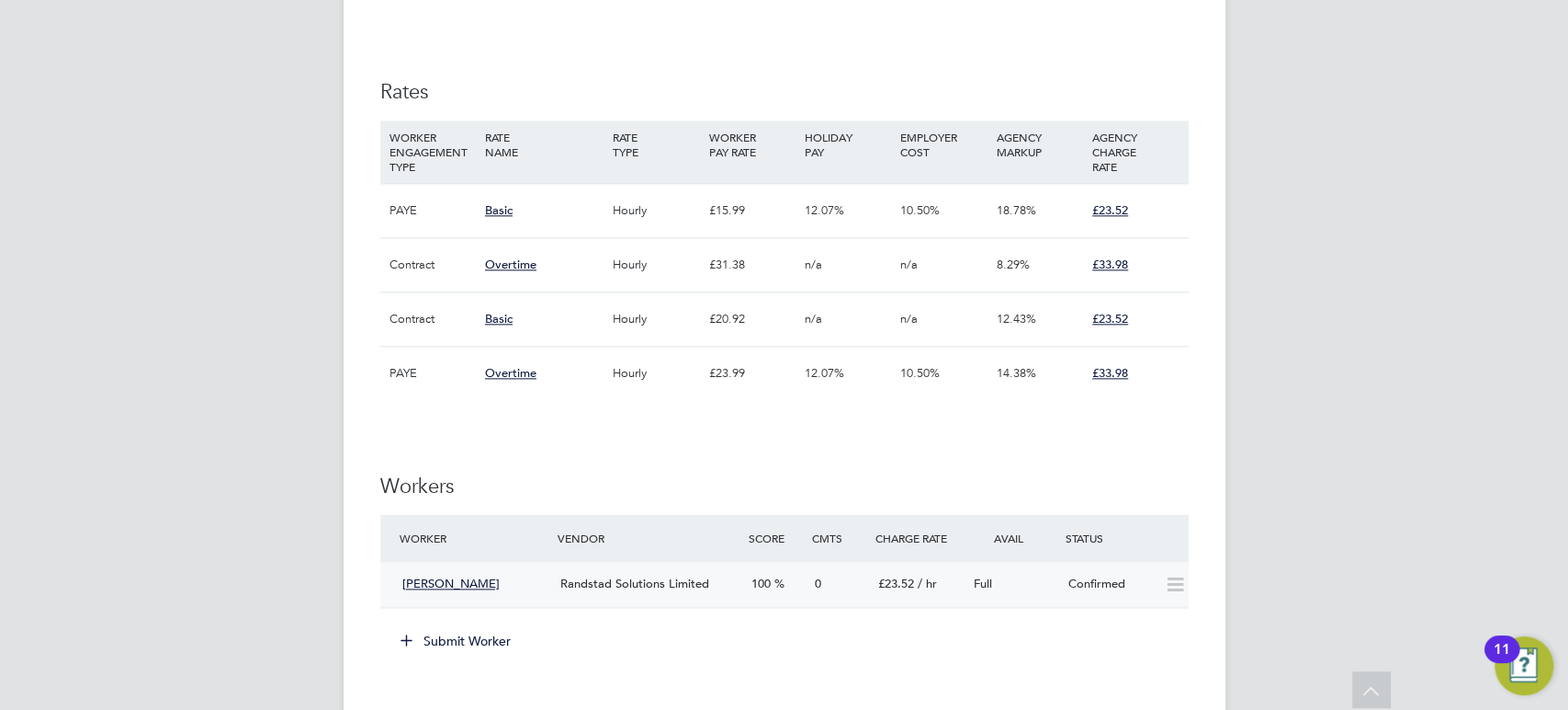
click at [731, 585] on div "Randstad Solutions Limited" at bounding box center [647, 584] width 190 height 31
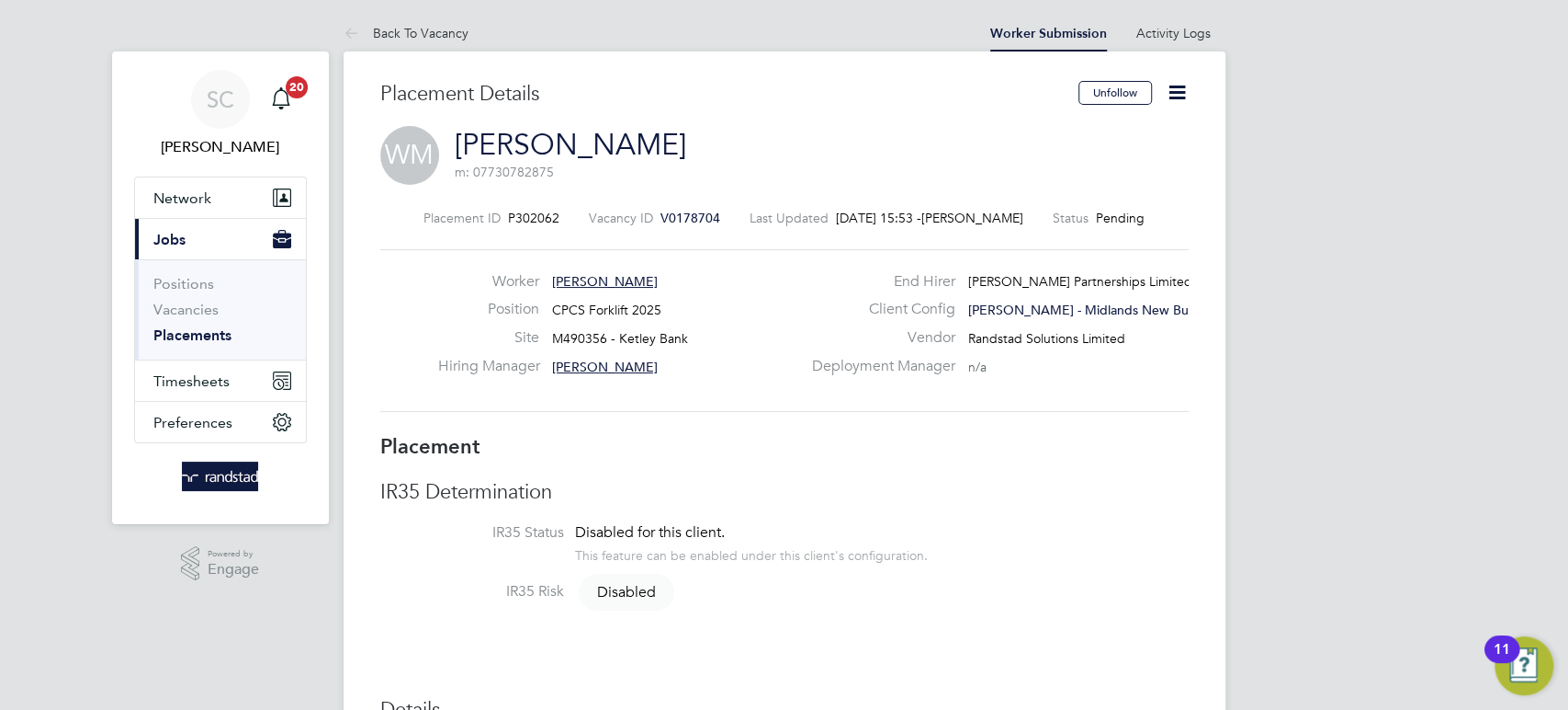
click at [1171, 86] on icon at bounding box center [1177, 93] width 23 height 23
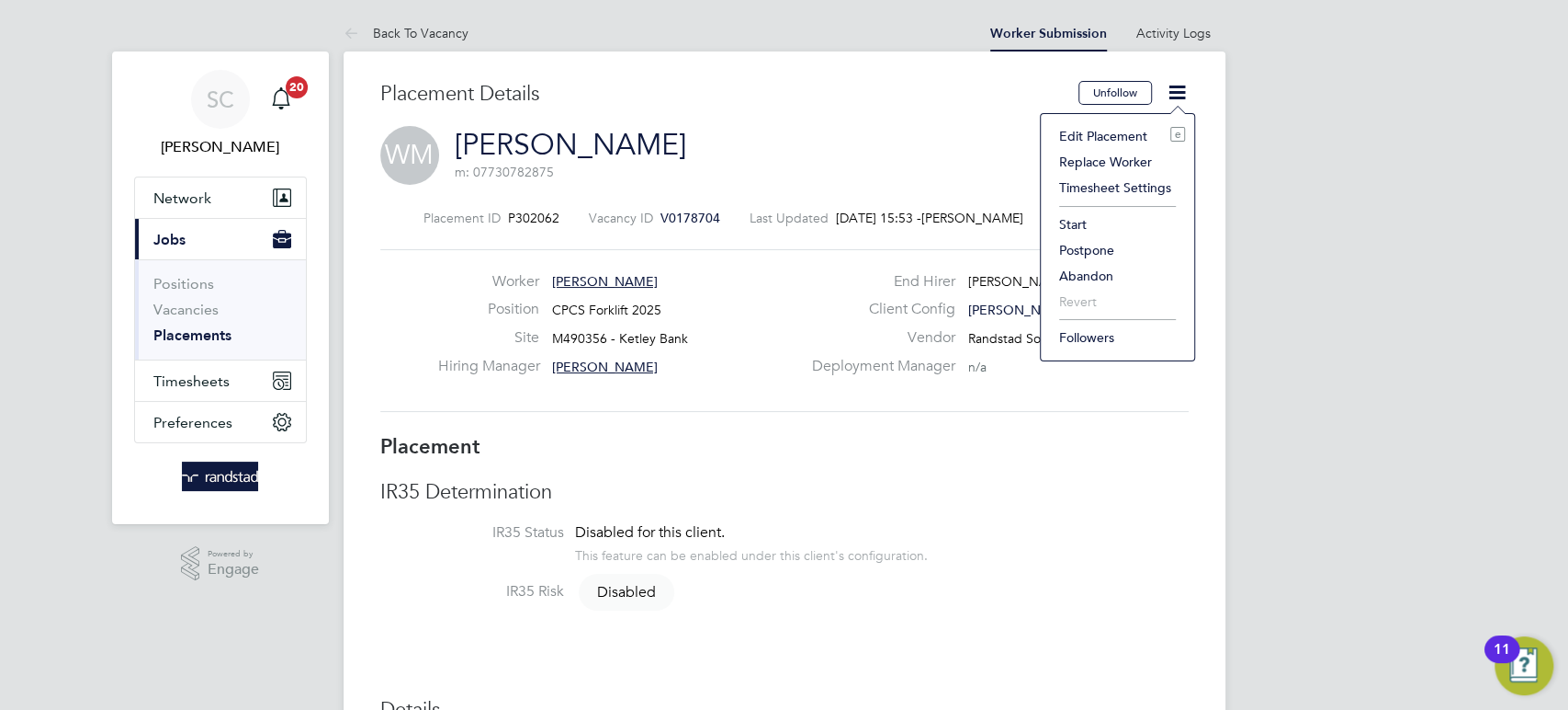
click at [1076, 217] on li "Start" at bounding box center [1116, 224] width 135 height 26
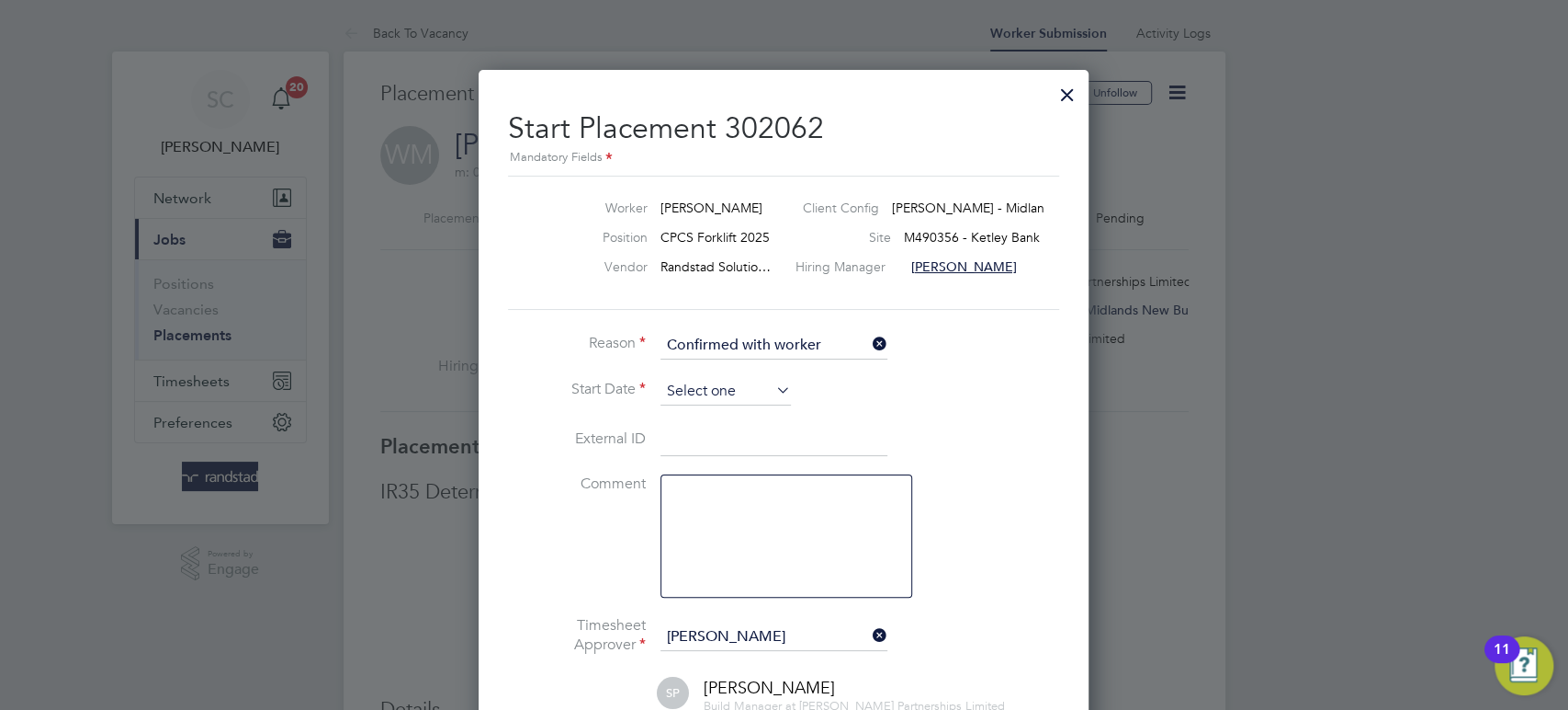
click at [680, 383] on input at bounding box center [726, 391] width 131 height 28
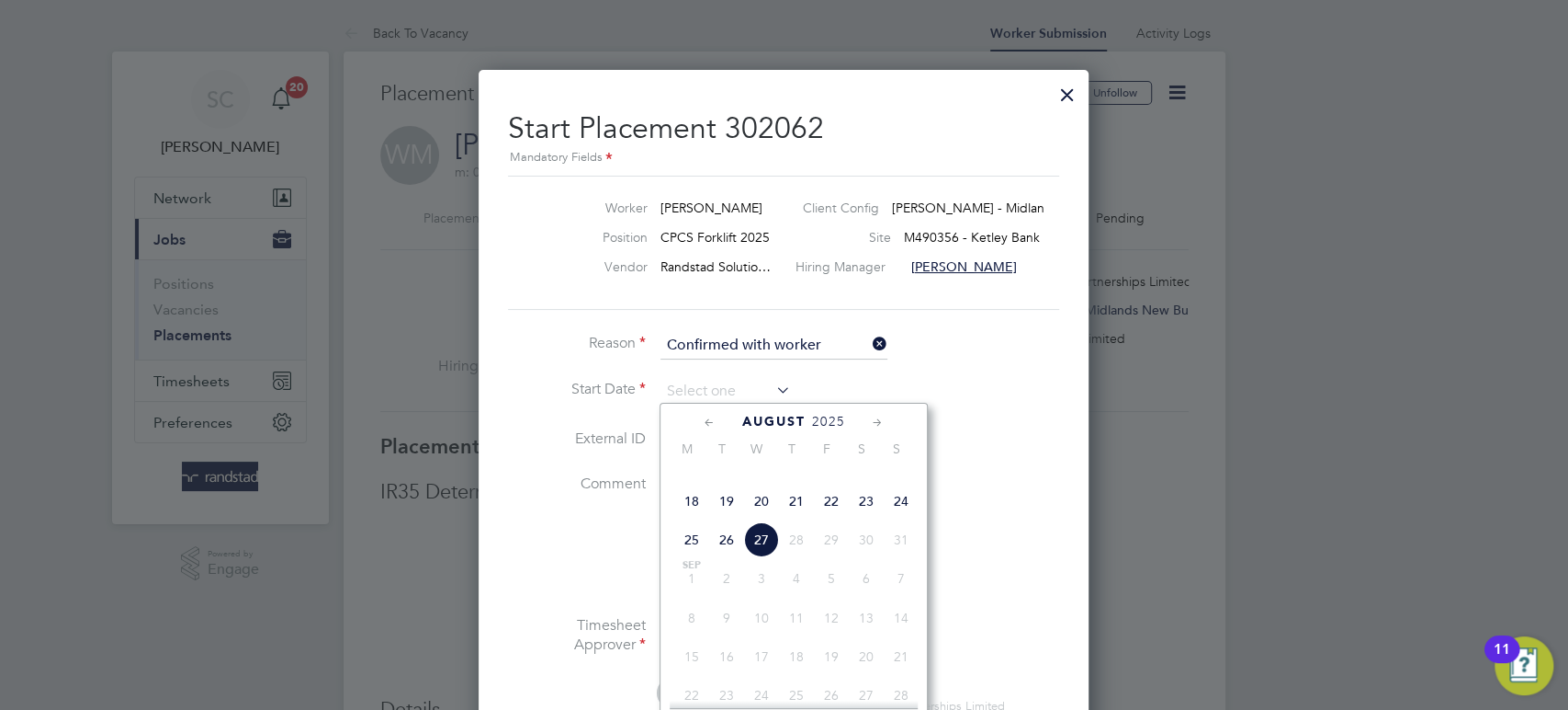
click at [726, 557] on span "26" at bounding box center [727, 539] width 35 height 35
type input "[DATE]"
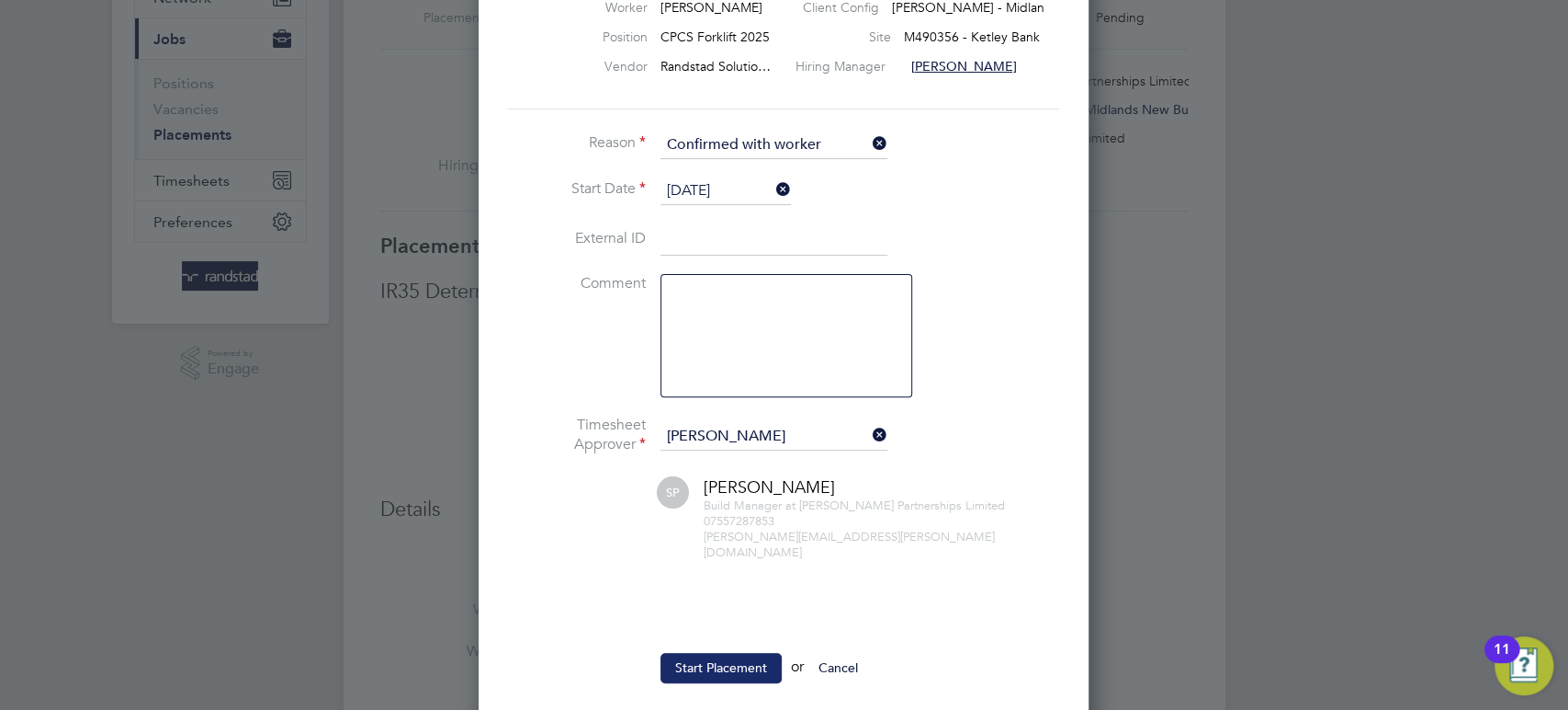
click at [715, 655] on button "Start Placement" at bounding box center [721, 667] width 121 height 30
